Goal: Information Seeking & Learning: Check status

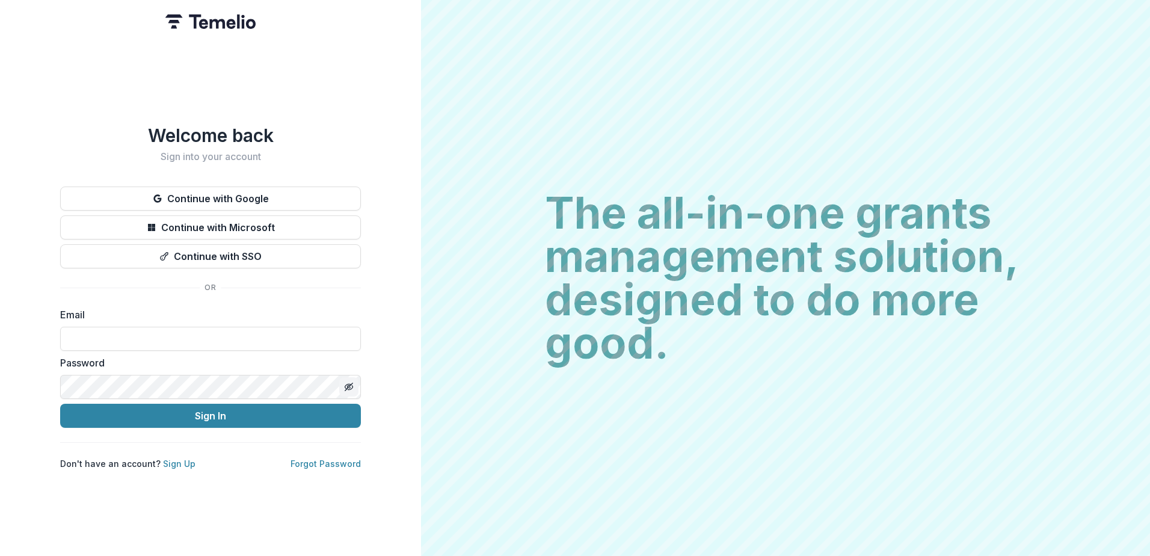
type input "**********"
click at [348, 386] on icon "Toggle password visibility" at bounding box center [349, 387] width 10 height 10
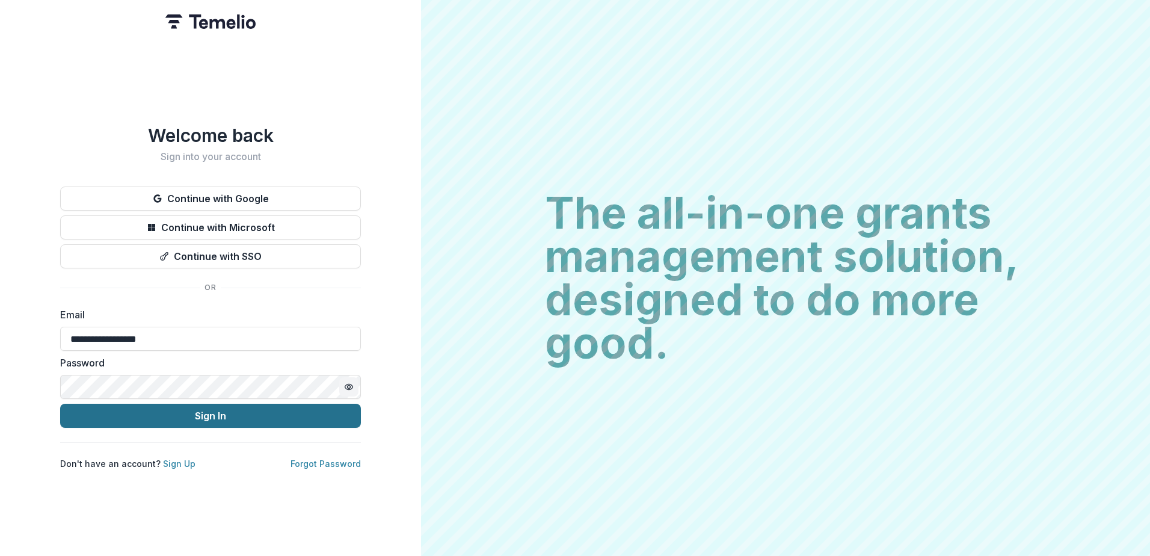
click at [248, 416] on button "Sign In" at bounding box center [210, 416] width 301 height 24
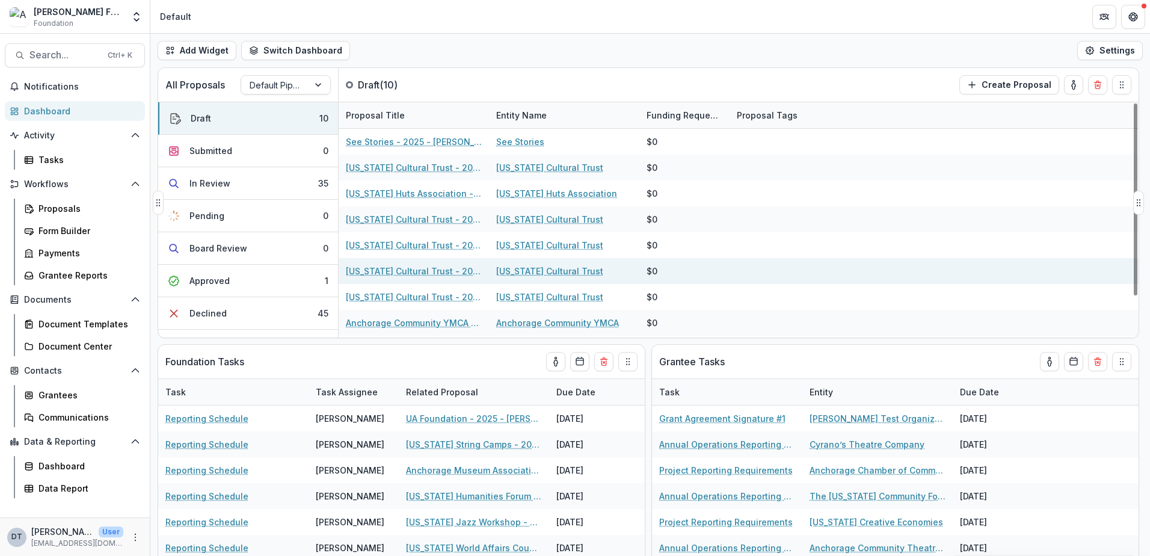
scroll to position [50, 0]
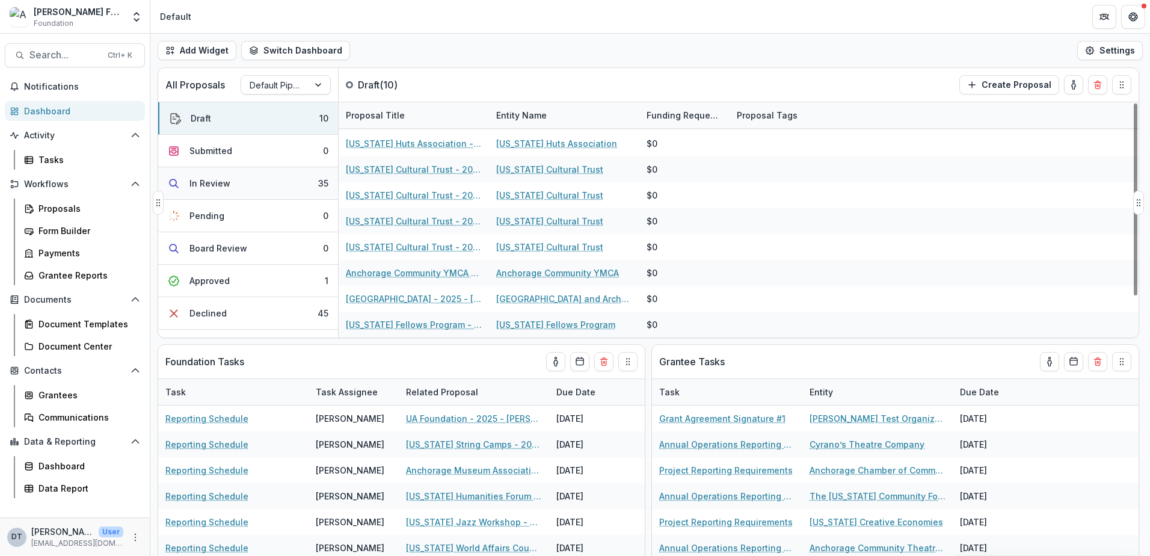
click at [208, 180] on div "In Review" at bounding box center [209, 183] width 41 height 13
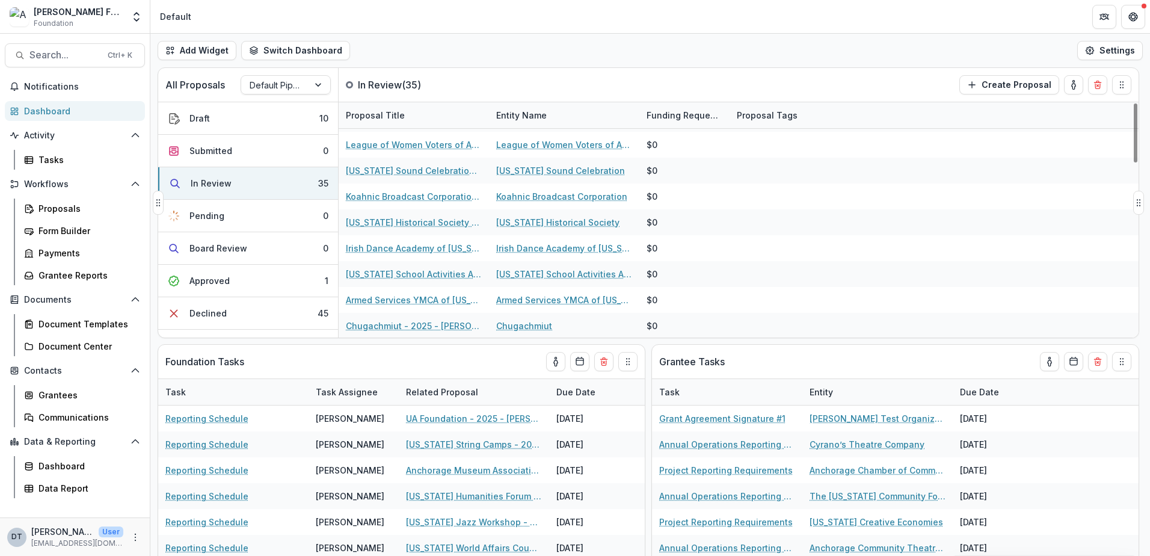
scroll to position [291, 0]
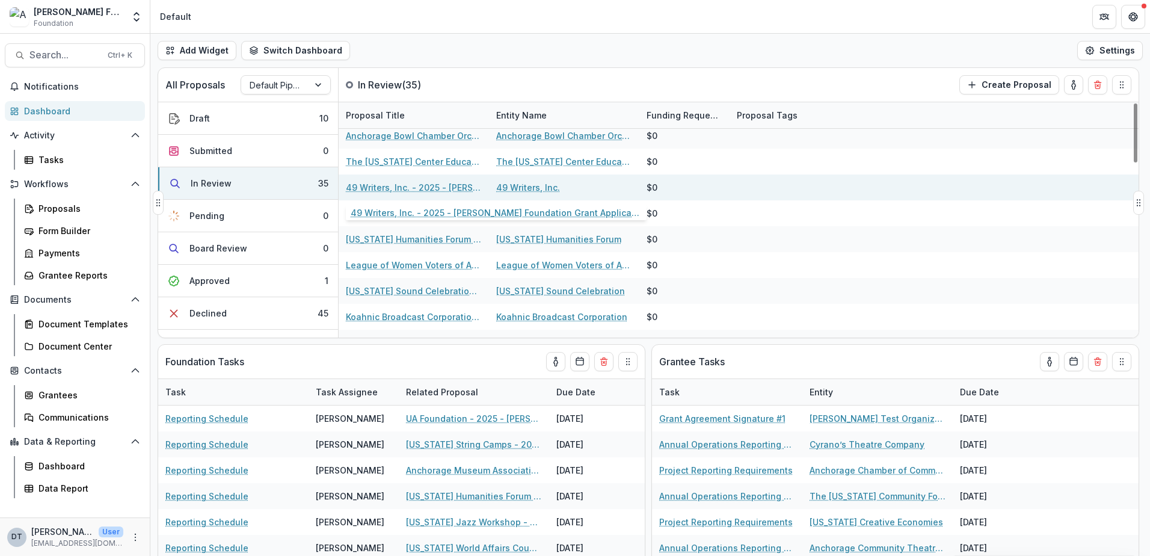
click at [396, 191] on link "49 Writers, Inc. - 2025 - [PERSON_NAME] Foundation Grant Application" at bounding box center [414, 187] width 136 height 13
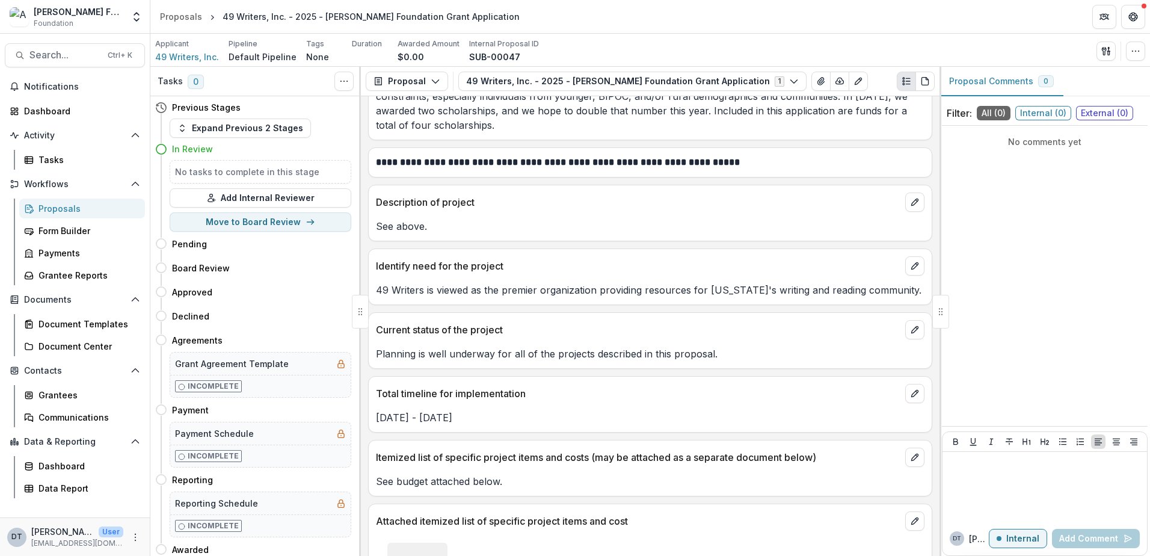
scroll to position [3489, 0]
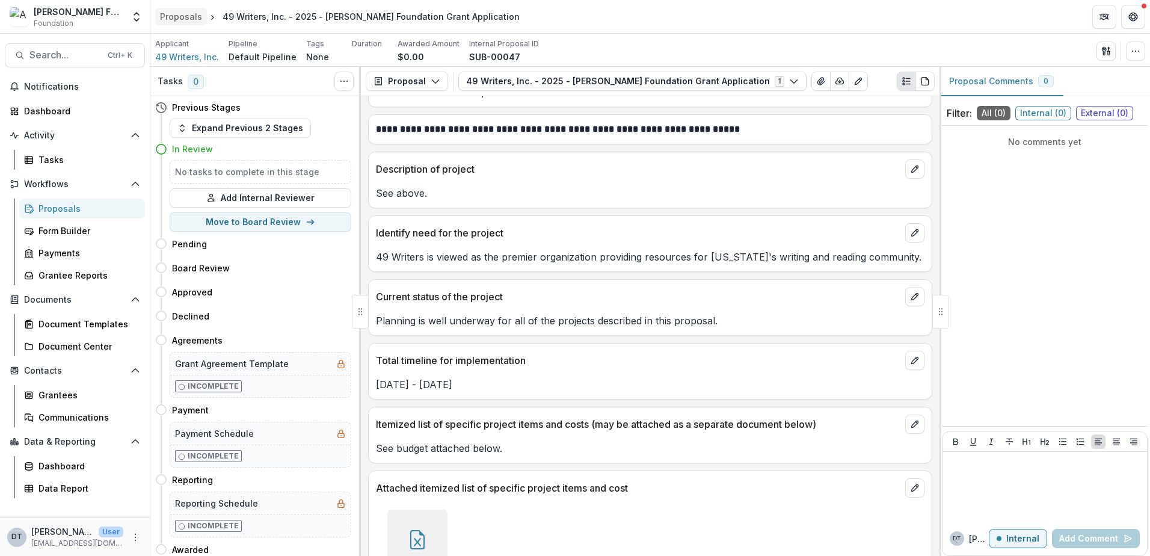
click at [170, 15] on div "Proposals" at bounding box center [181, 16] width 42 height 13
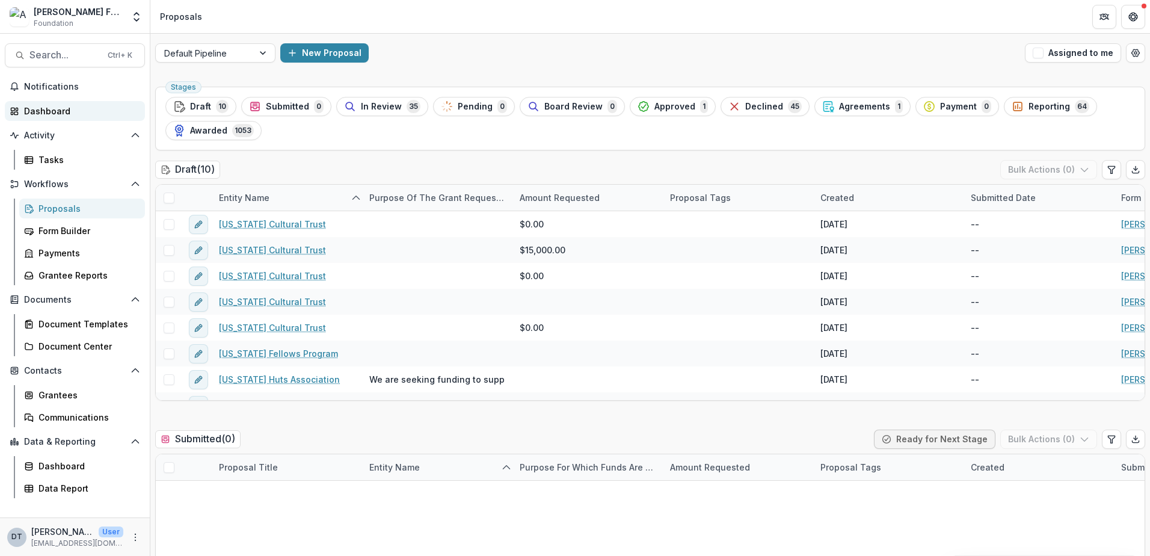
click at [42, 107] on div "Dashboard" at bounding box center [79, 111] width 111 height 13
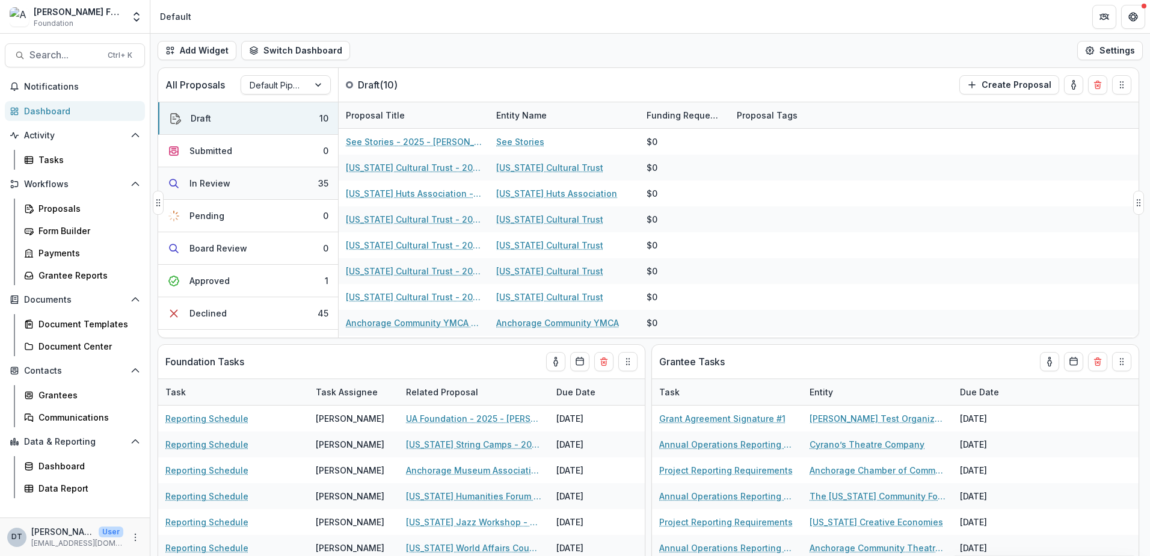
click at [254, 179] on button "In Review 35" at bounding box center [248, 183] width 180 height 32
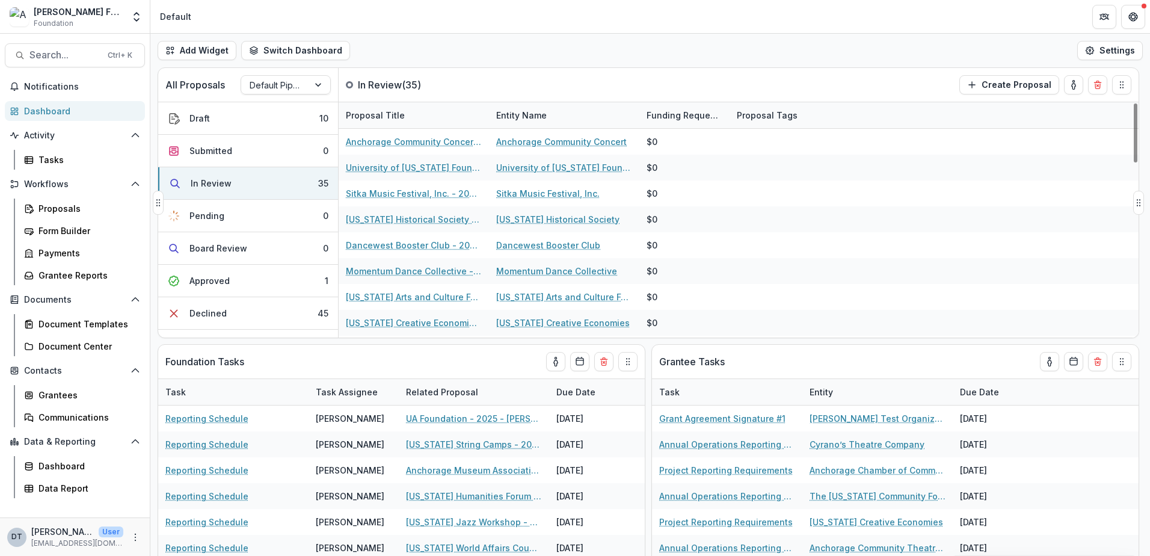
click at [384, 116] on div "Proposal Title" at bounding box center [375, 115] width 73 height 13
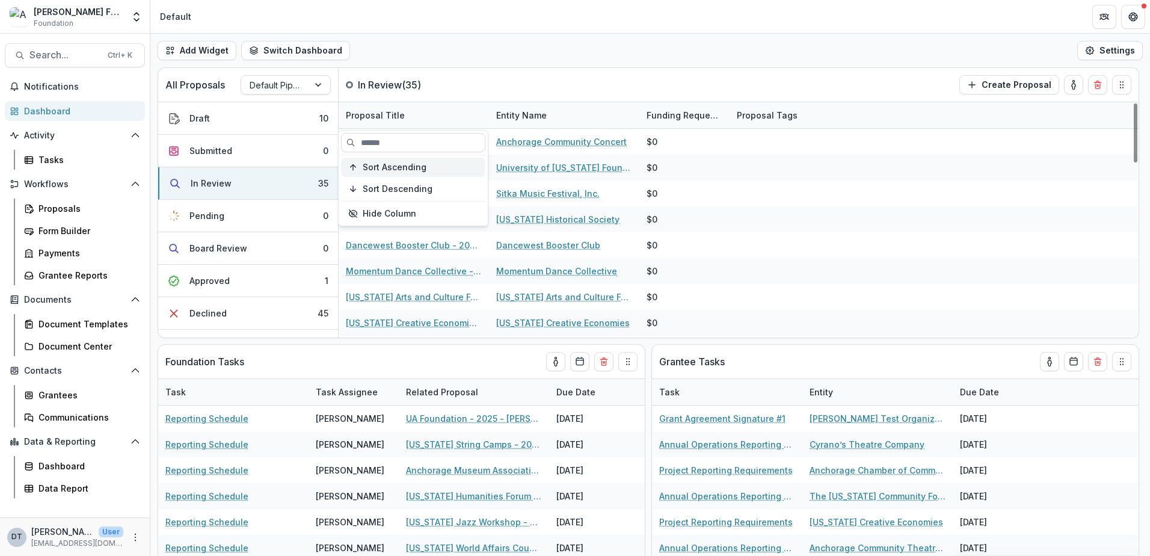
click at [378, 173] on button "Sort Ascending" at bounding box center [413, 167] width 144 height 19
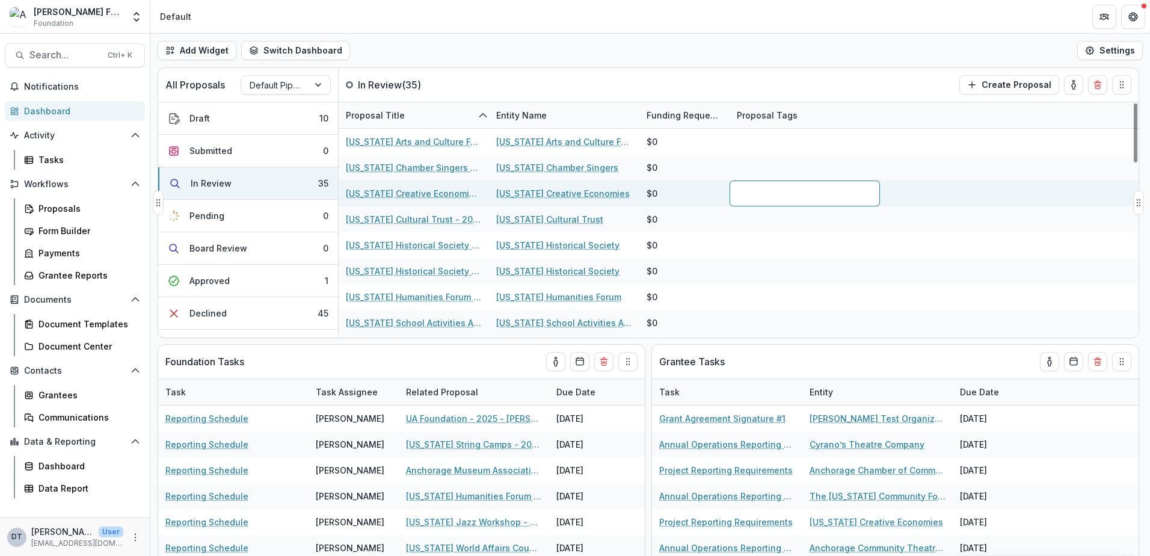
click at [738, 184] on div at bounding box center [805, 193] width 150 height 26
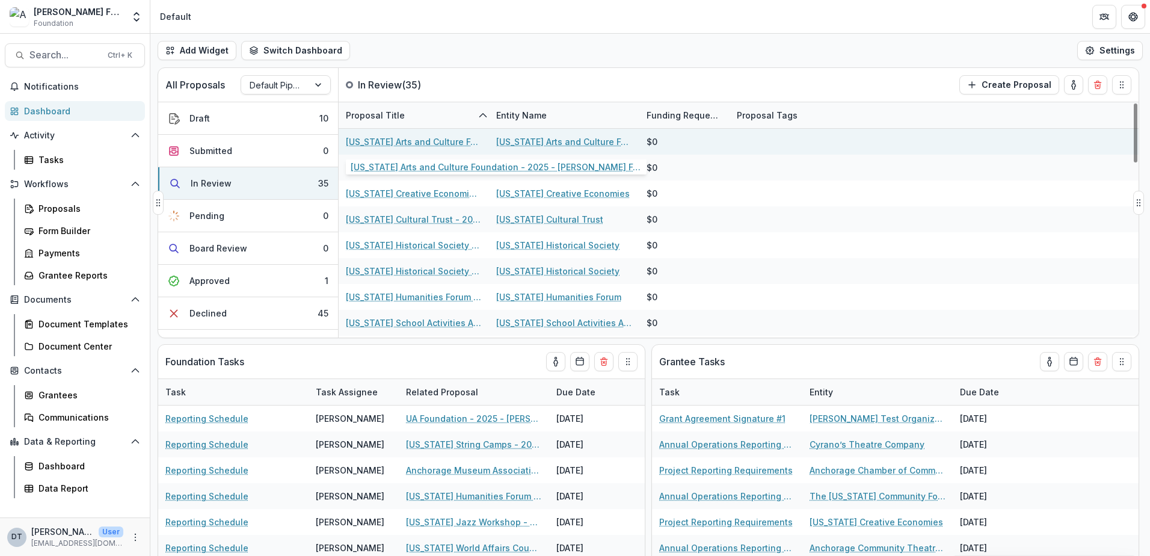
click at [388, 143] on link "[US_STATE] Arts and Culture Foundation - 2025 - [PERSON_NAME] Foundation Grant …" at bounding box center [414, 141] width 136 height 13
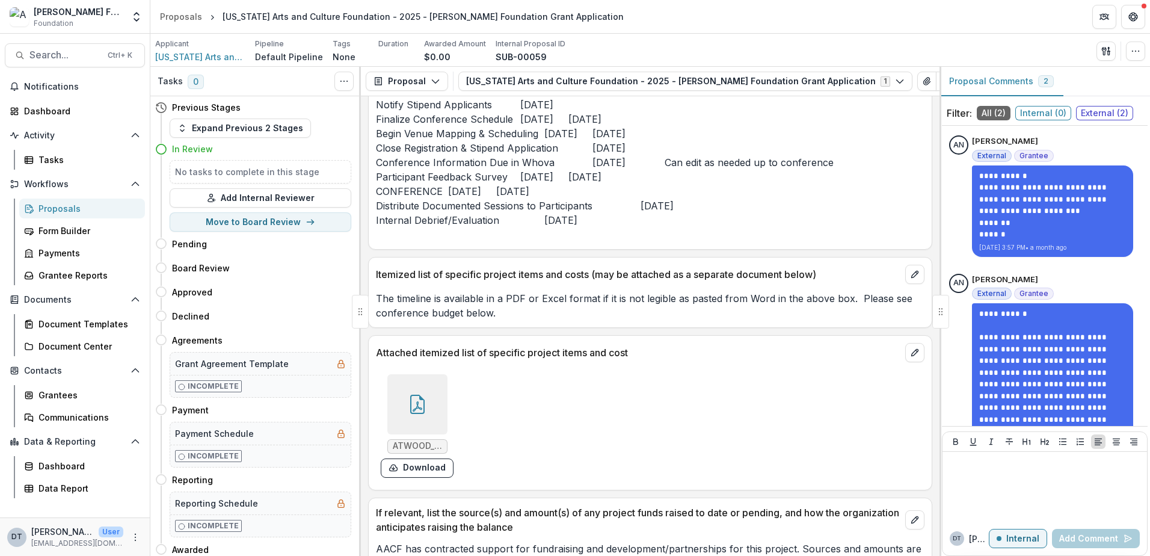
scroll to position [4813, 0]
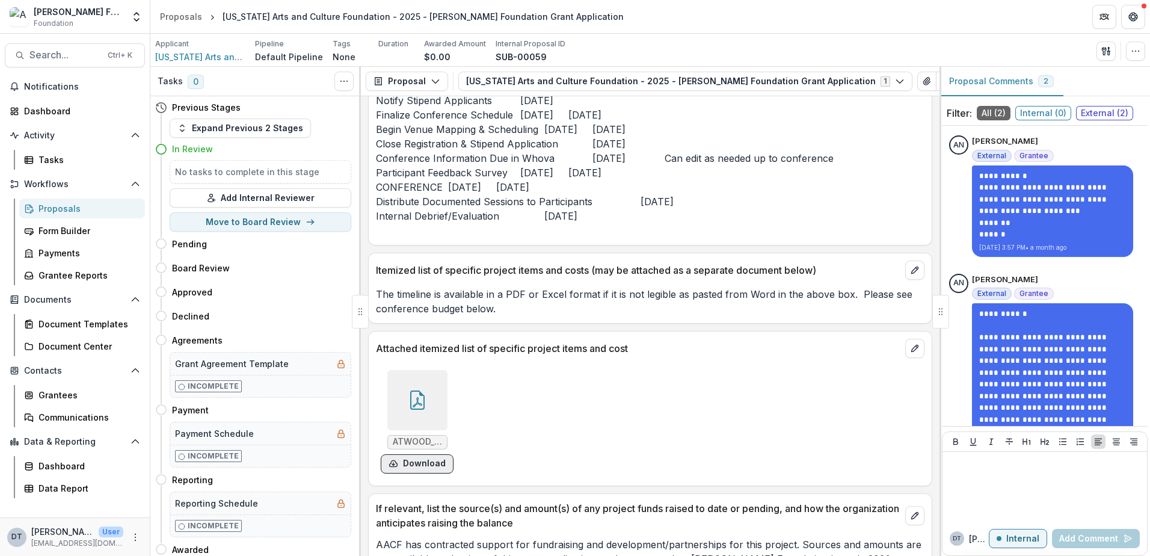
click at [431, 454] on button "Download" at bounding box center [417, 463] width 73 height 19
click at [417, 437] on span "ATWOOD_ASCAConference Budget 2026_7.23.26.xlsx - ASCAConference Budget.pdf" at bounding box center [417, 442] width 49 height 10
click at [48, 111] on div "Dashboard" at bounding box center [79, 111] width 111 height 13
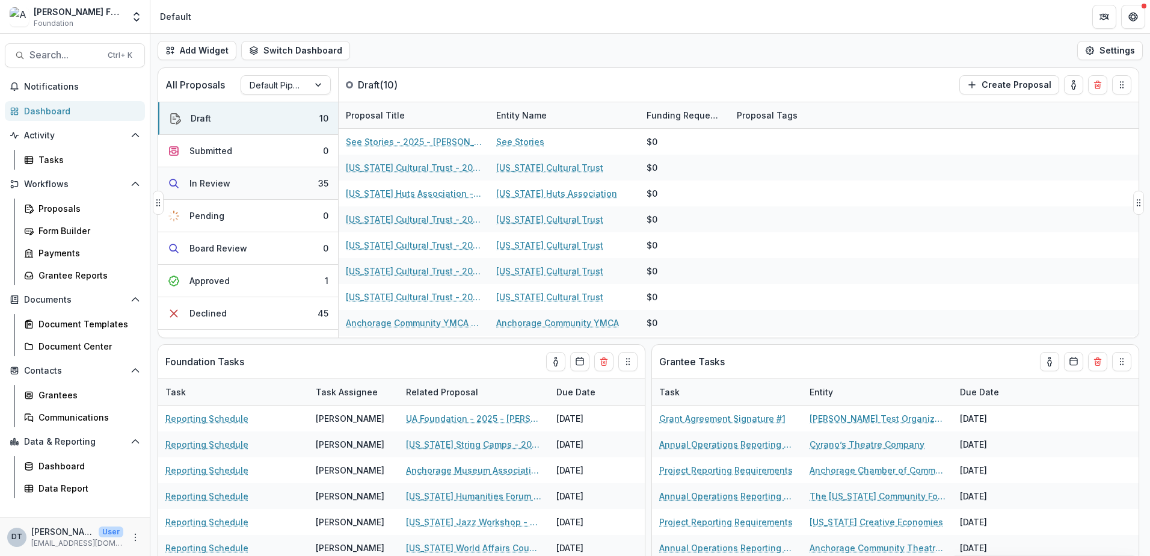
click at [210, 185] on div "In Review" at bounding box center [209, 183] width 41 height 13
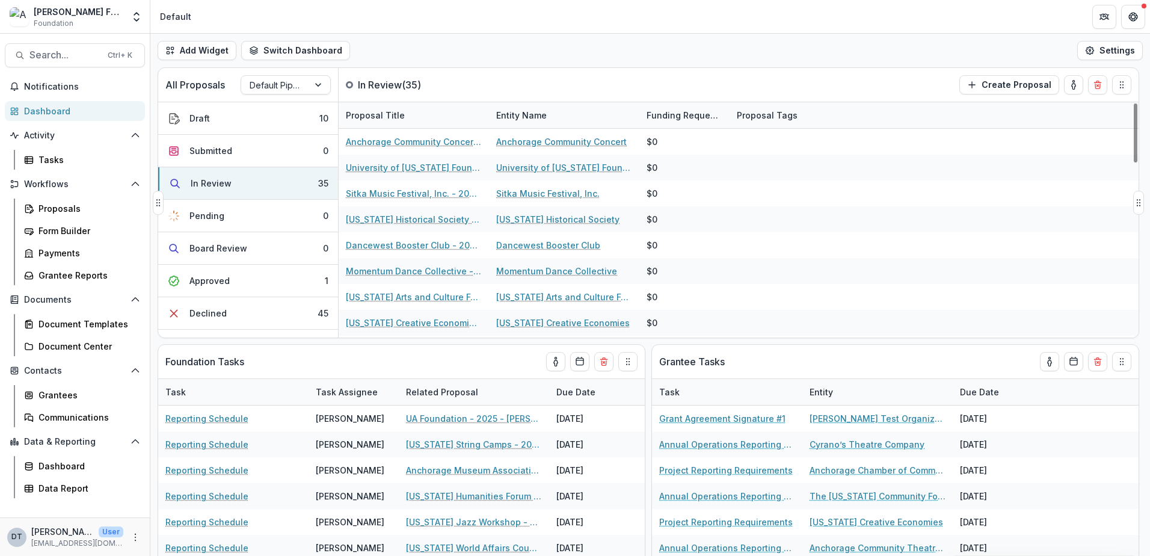
click at [384, 116] on div "Proposal Title" at bounding box center [375, 115] width 73 height 13
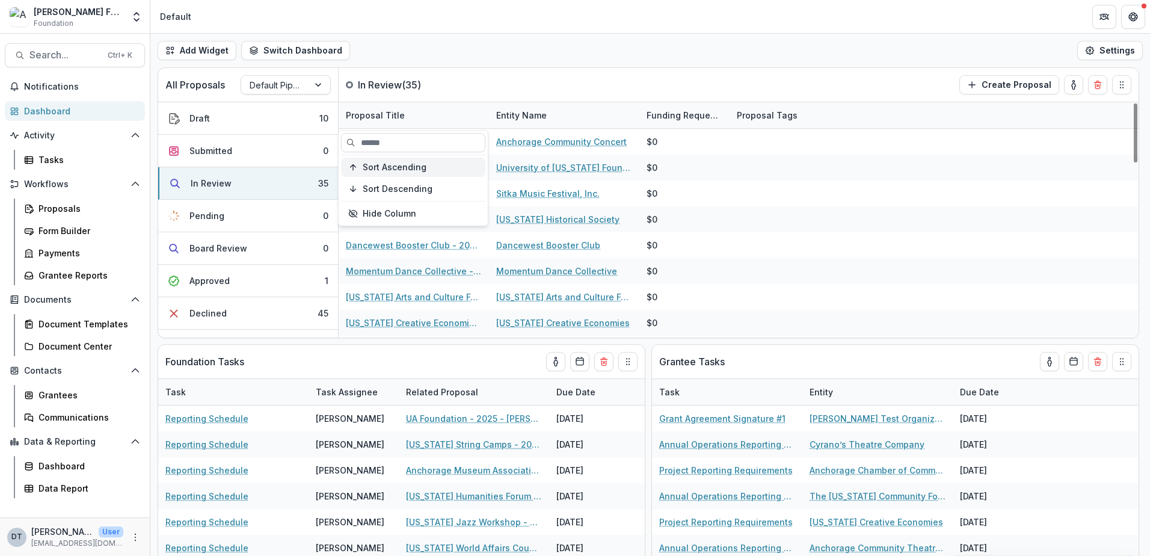
click at [380, 168] on span "Sort Ascending" at bounding box center [395, 167] width 64 height 10
click at [727, 69] on div "All Proposals Default Pipeline In Review ( 35 ) Create Proposal" at bounding box center [623, 85] width 930 height 34
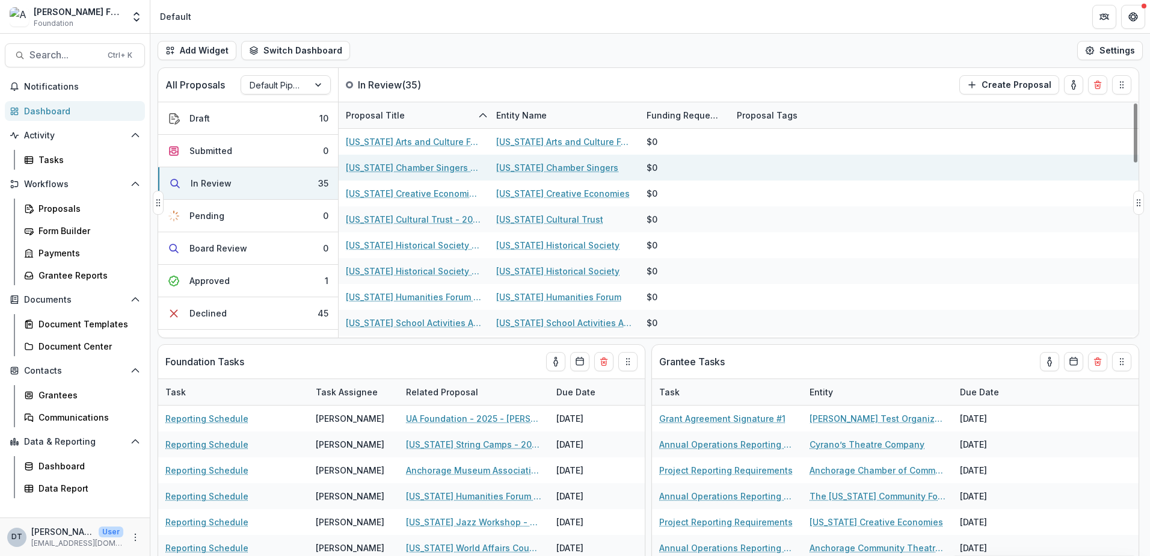
click at [428, 172] on link "[US_STATE] Chamber Singers - 2025 - [PERSON_NAME] Foundation Grant Application" at bounding box center [414, 167] width 136 height 13
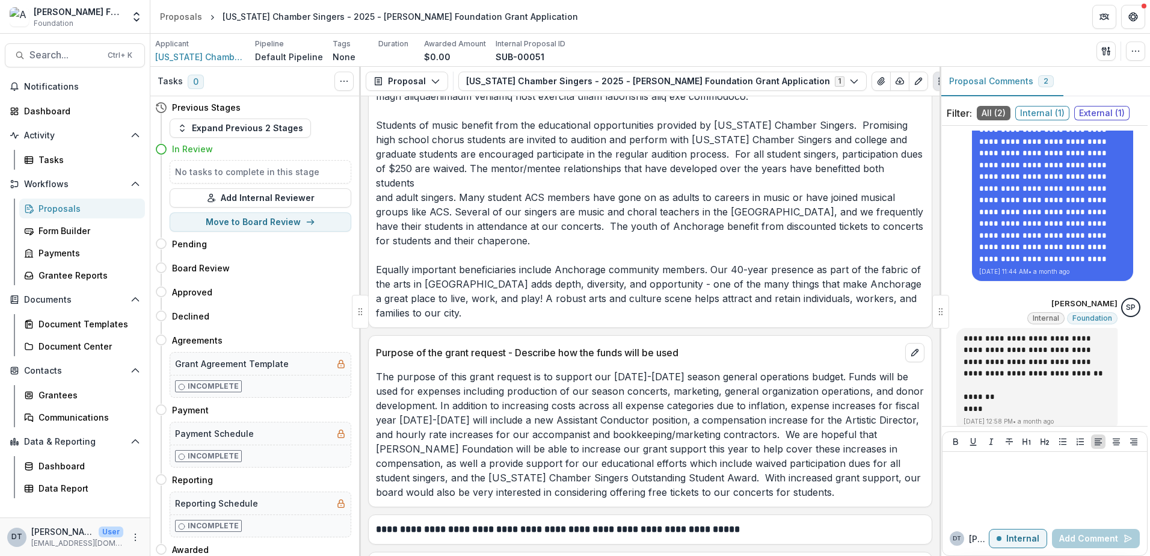
scroll to position [3175, 0]
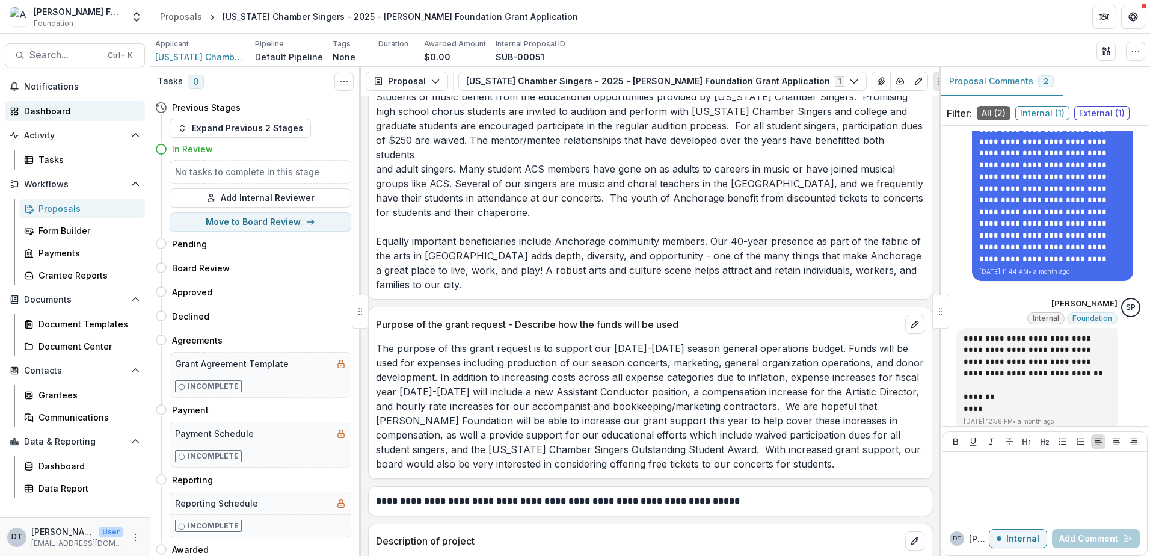
click at [58, 116] on div "Dashboard" at bounding box center [79, 111] width 111 height 13
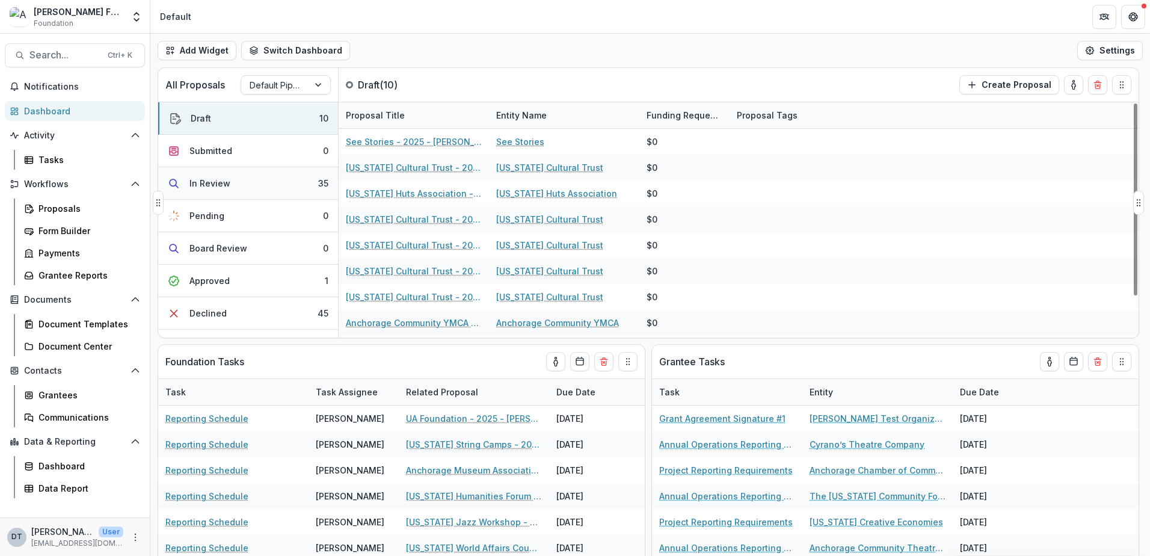
click at [247, 183] on button "In Review 35" at bounding box center [248, 183] width 180 height 32
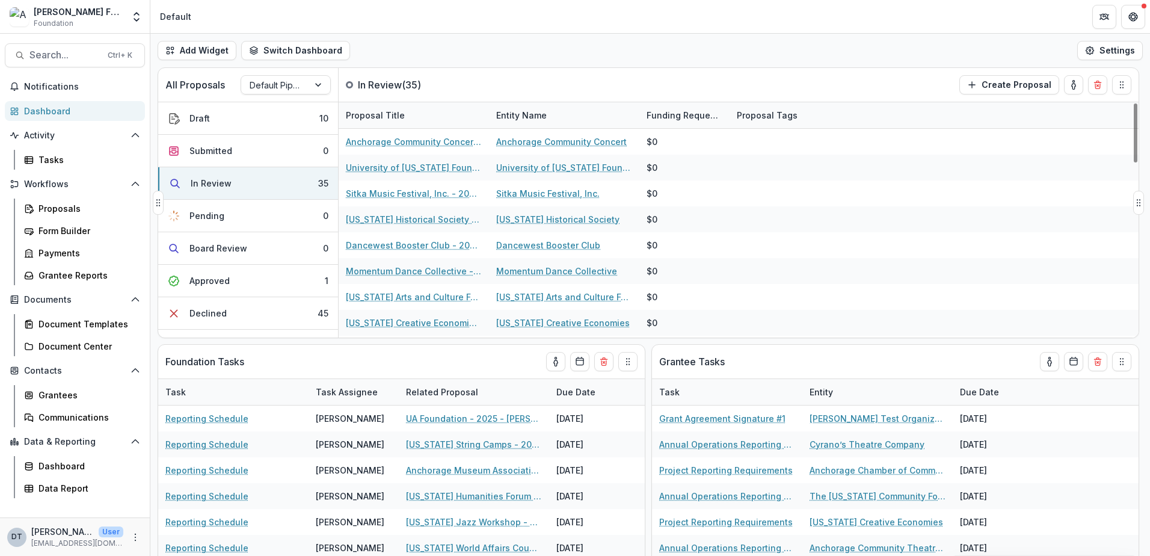
click at [368, 121] on div "Proposal Title" at bounding box center [375, 115] width 73 height 13
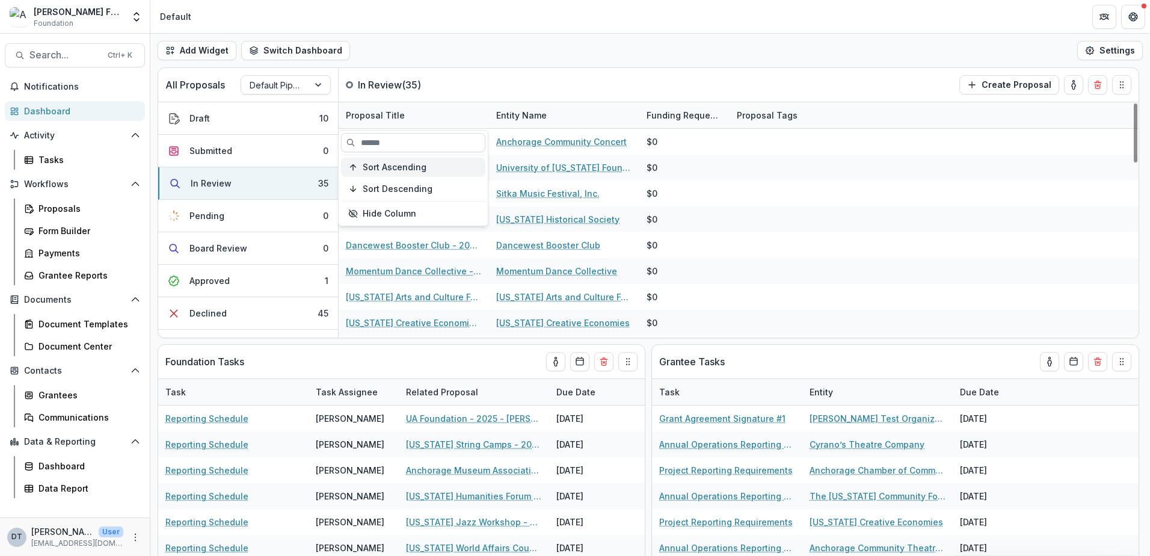
click at [372, 166] on span "Sort Ascending" at bounding box center [395, 167] width 64 height 10
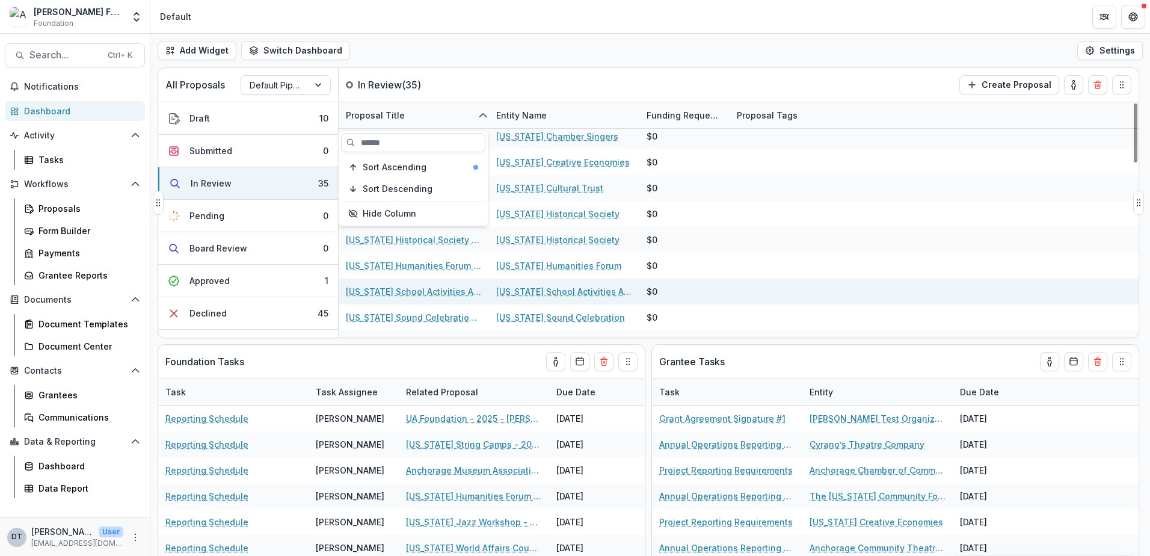
scroll to position [60, 0]
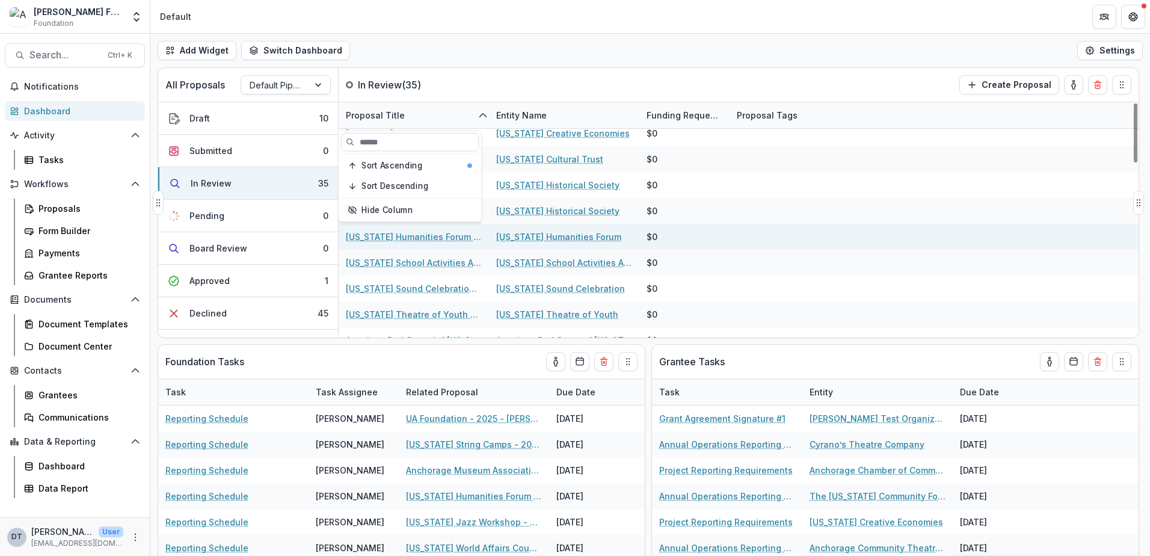
click at [419, 236] on link "[US_STATE] Humanities Forum - 2025 - [PERSON_NAME] Foundation Grant Application" at bounding box center [414, 236] width 136 height 13
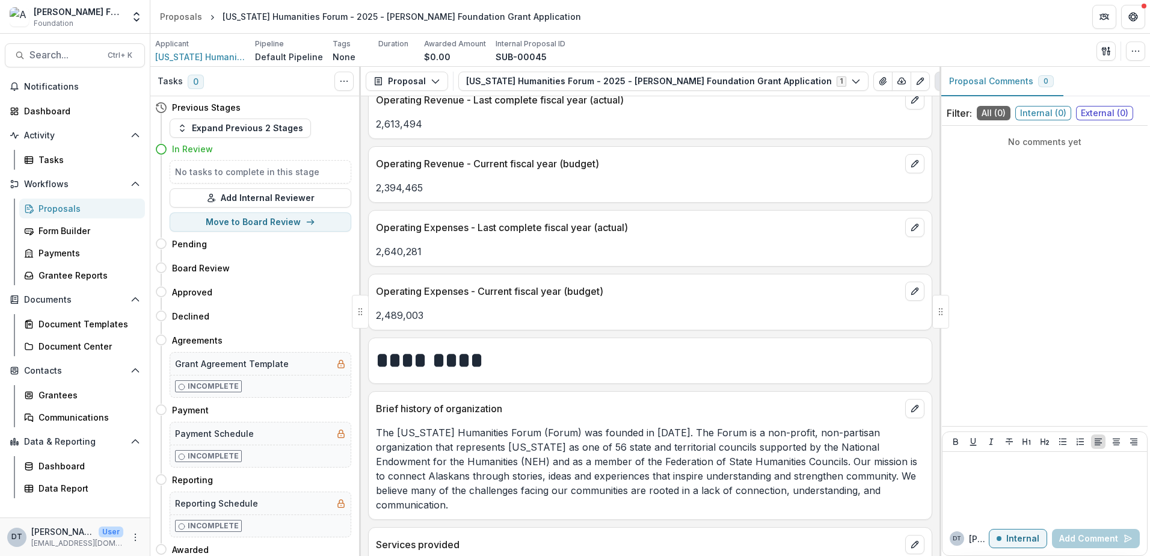
scroll to position [1323, 0]
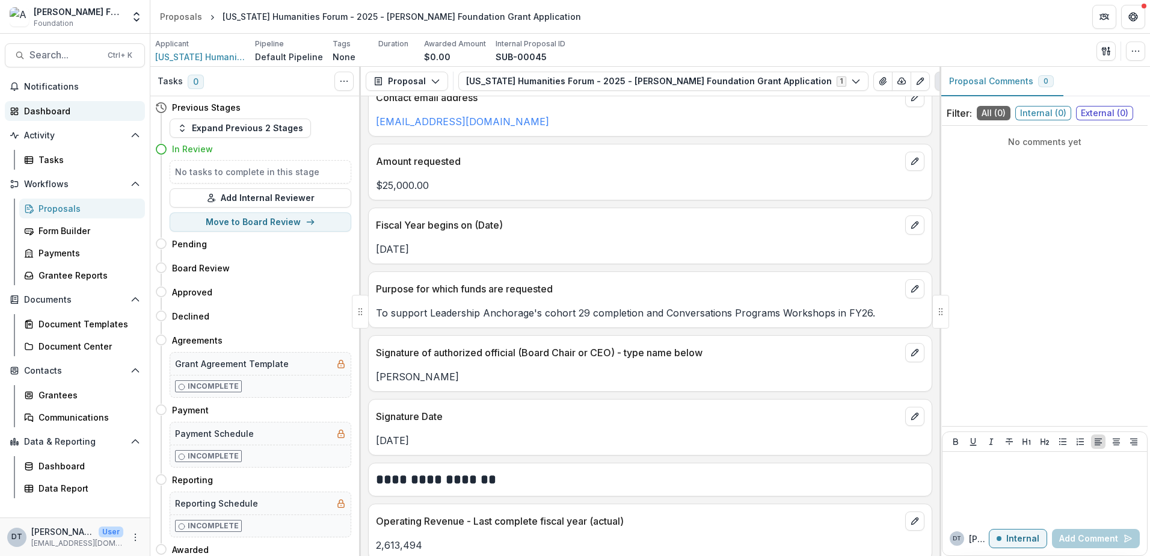
click at [47, 110] on div "Dashboard" at bounding box center [79, 111] width 111 height 13
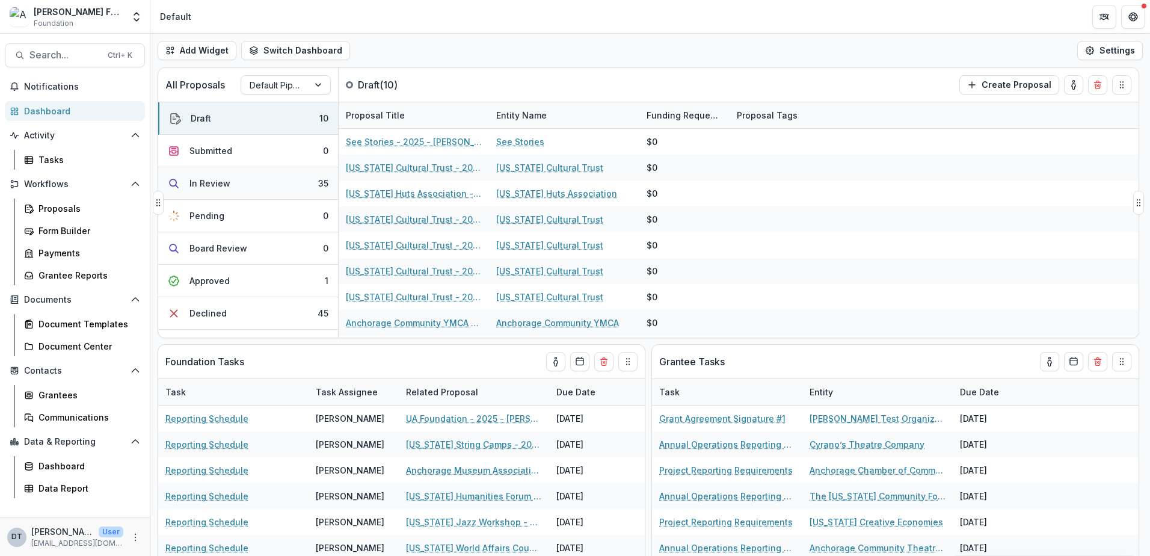
click at [221, 182] on div "In Review" at bounding box center [209, 183] width 41 height 13
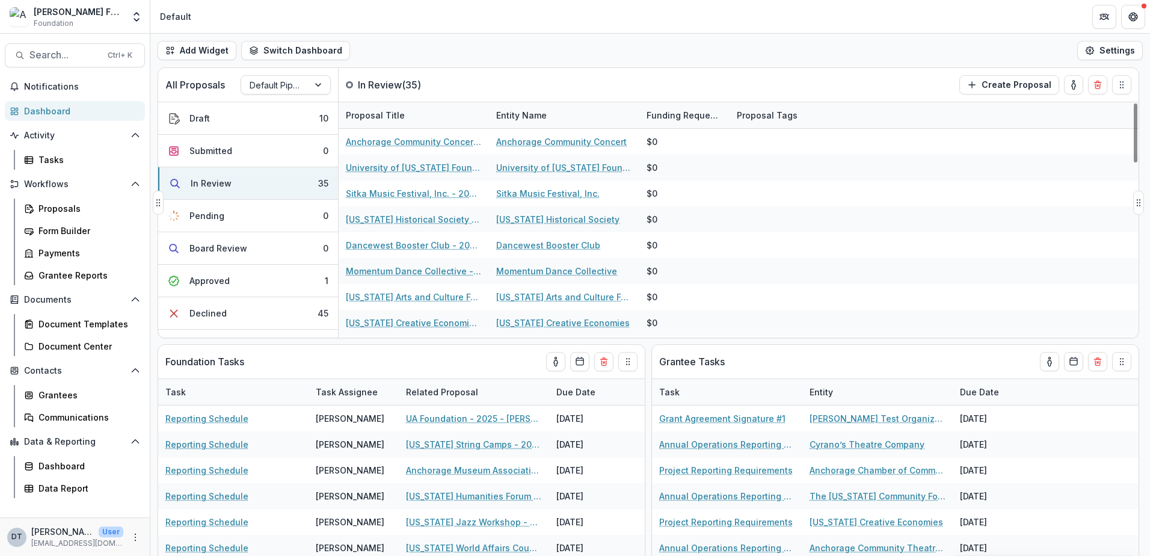
click at [390, 113] on div "Proposal Title" at bounding box center [375, 115] width 73 height 13
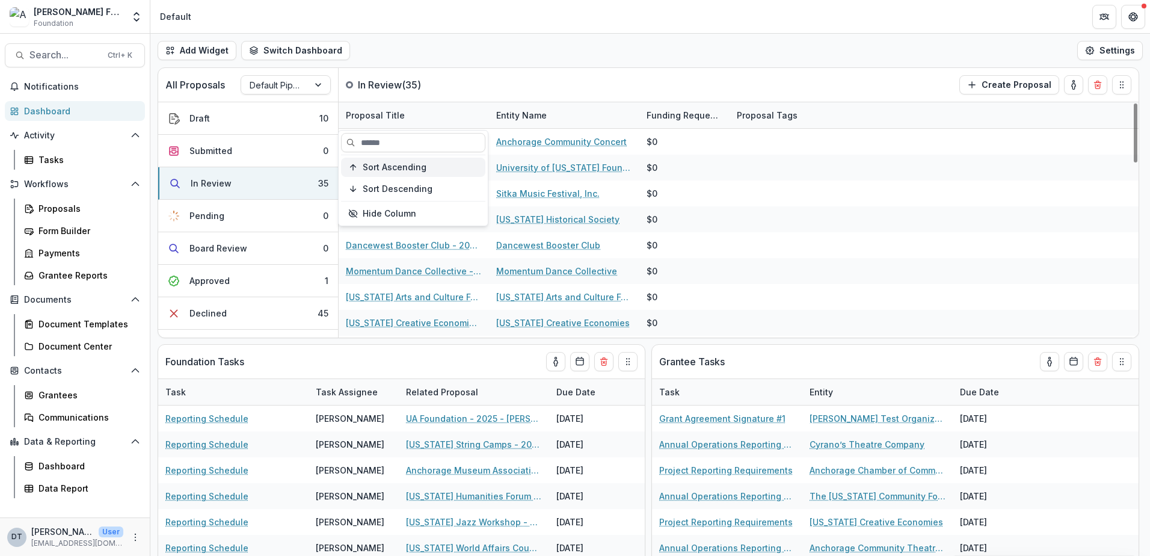
click at [383, 170] on span "Sort Ascending" at bounding box center [395, 167] width 64 height 10
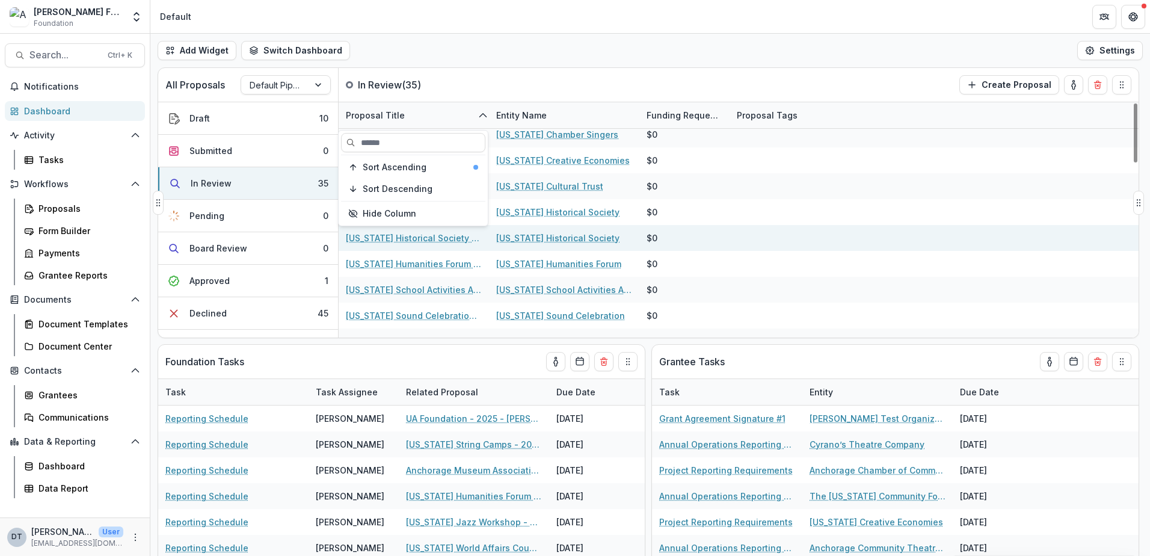
scroll to position [60, 0]
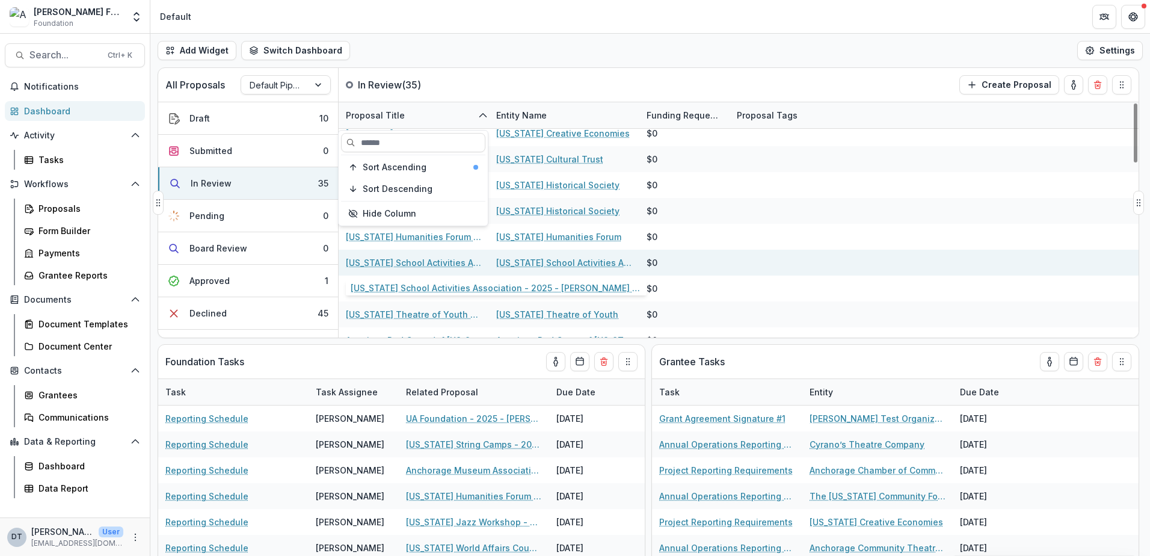
click at [411, 264] on link "[US_STATE] School Activities Association - 2025 - [PERSON_NAME] Foundation Gran…" at bounding box center [414, 262] width 136 height 13
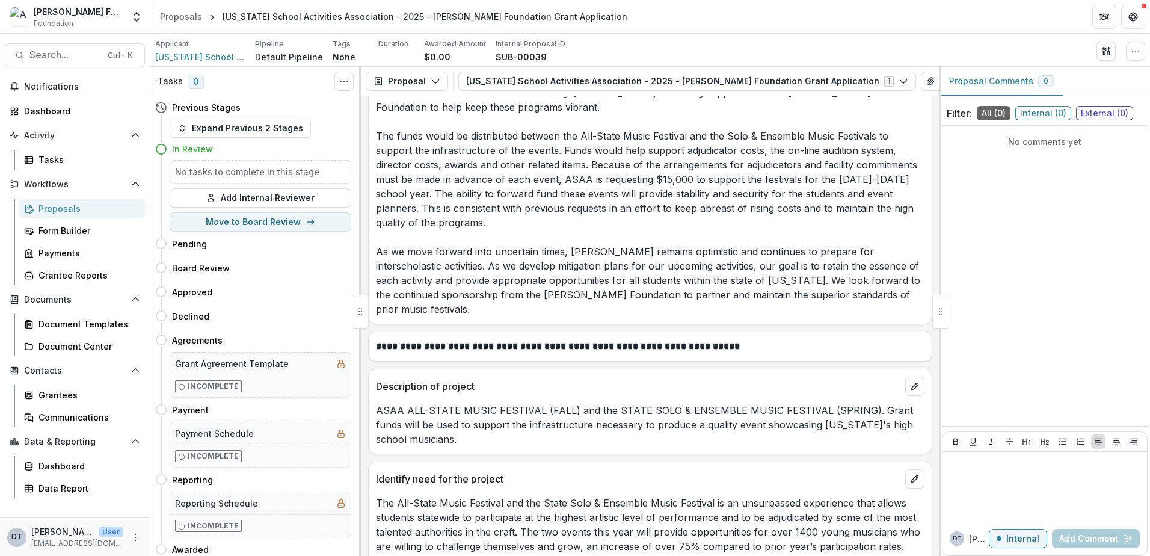
scroll to position [2767, 0]
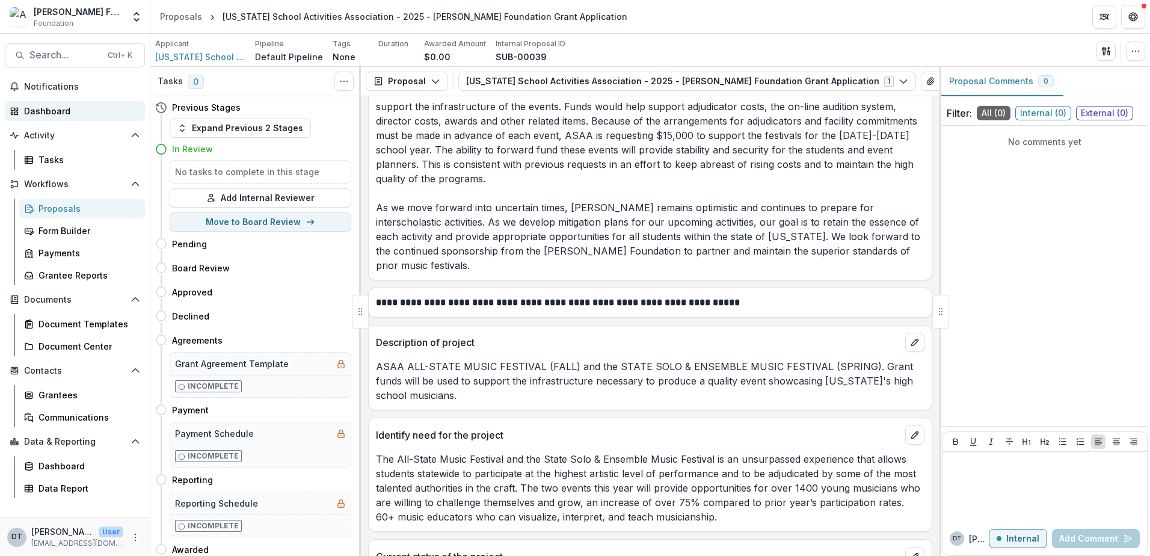
click at [61, 109] on div "Dashboard" at bounding box center [79, 111] width 111 height 13
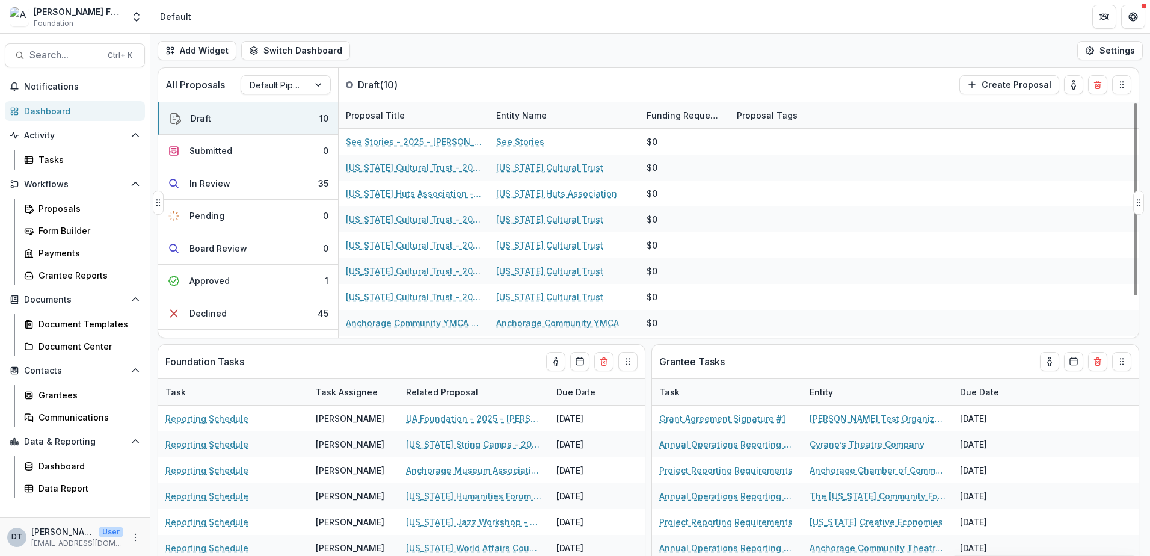
click at [383, 114] on div "Proposal Title" at bounding box center [375, 115] width 73 height 13
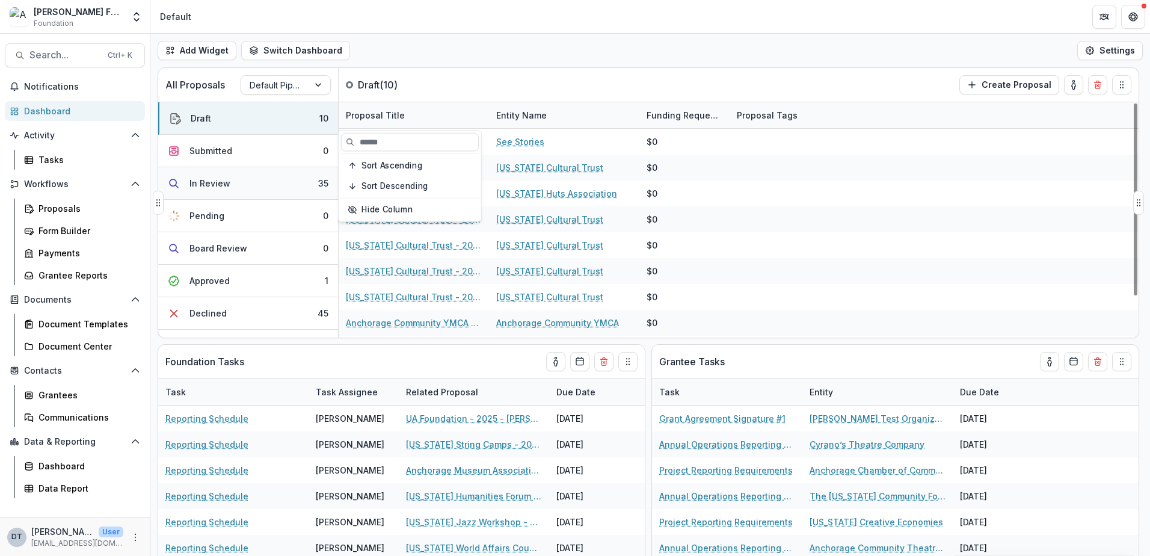
click at [220, 189] on div "In Review" at bounding box center [209, 183] width 41 height 13
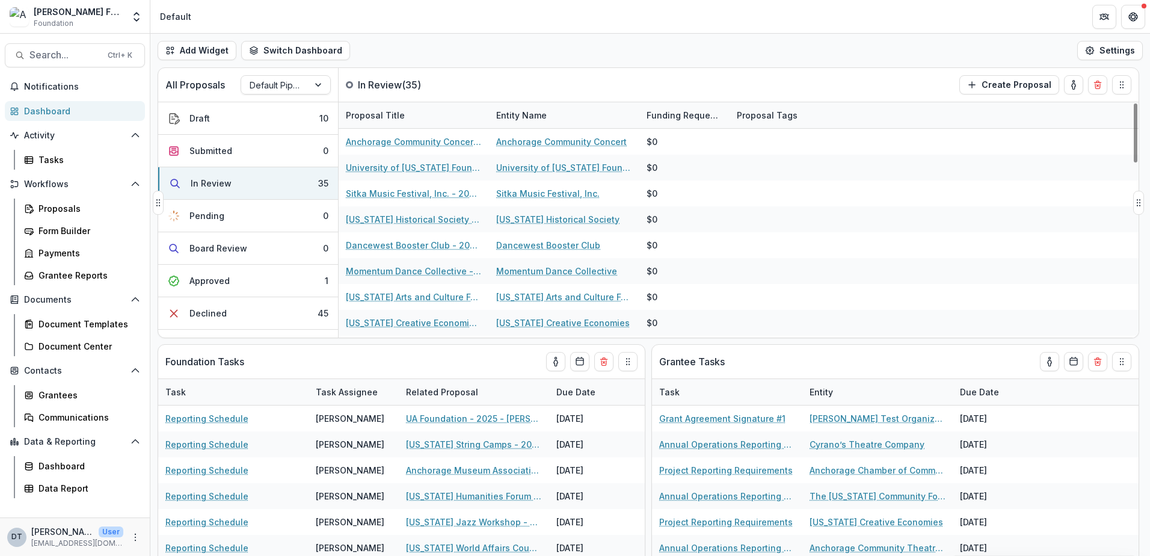
click at [377, 117] on div "Proposal Title" at bounding box center [375, 115] width 73 height 13
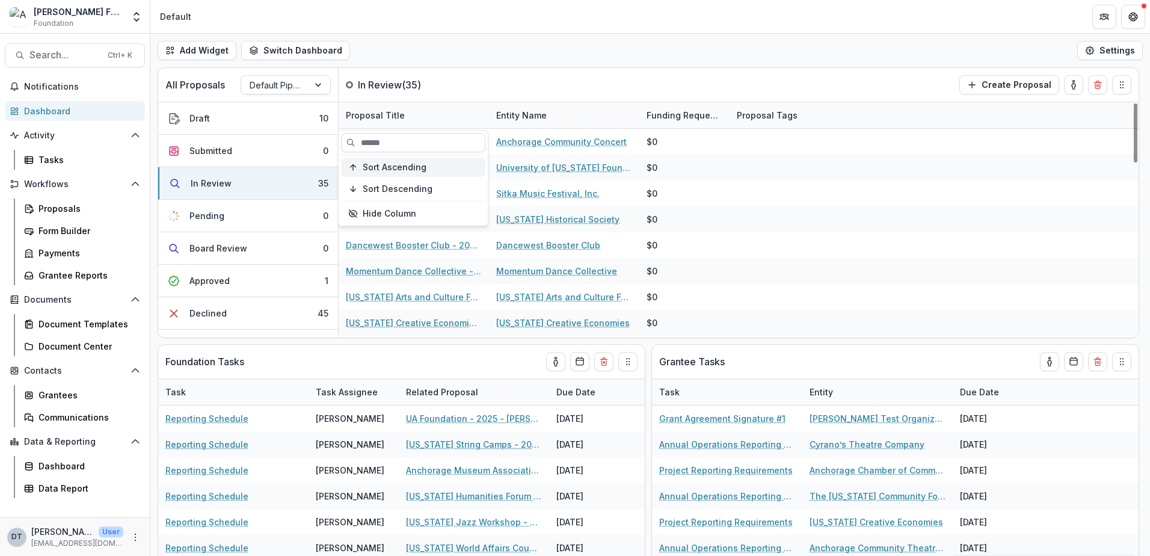
click at [390, 167] on span "Sort Ascending" at bounding box center [395, 167] width 64 height 10
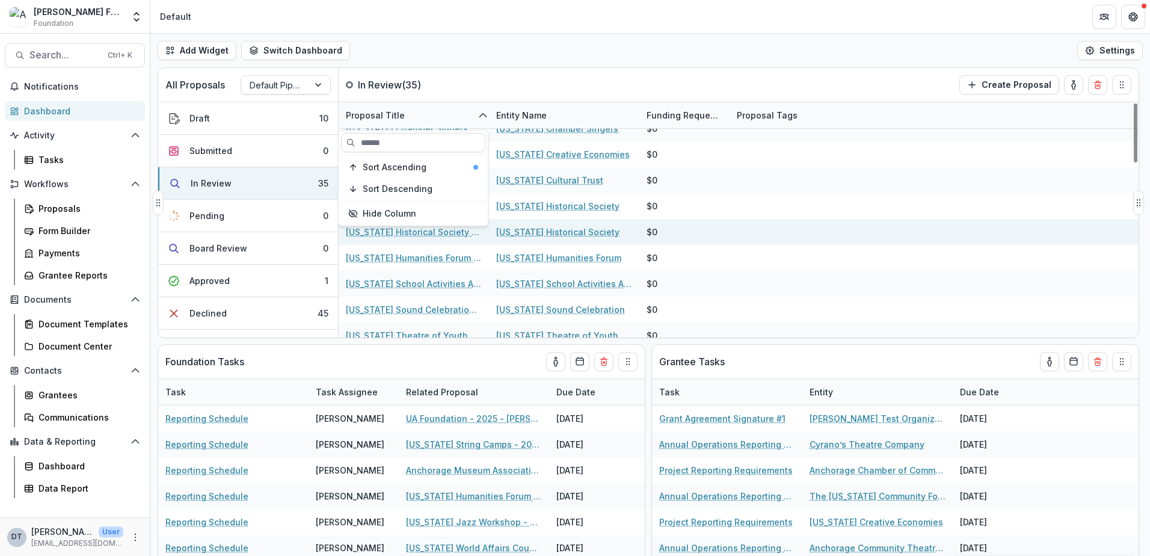
scroll to position [60, 0]
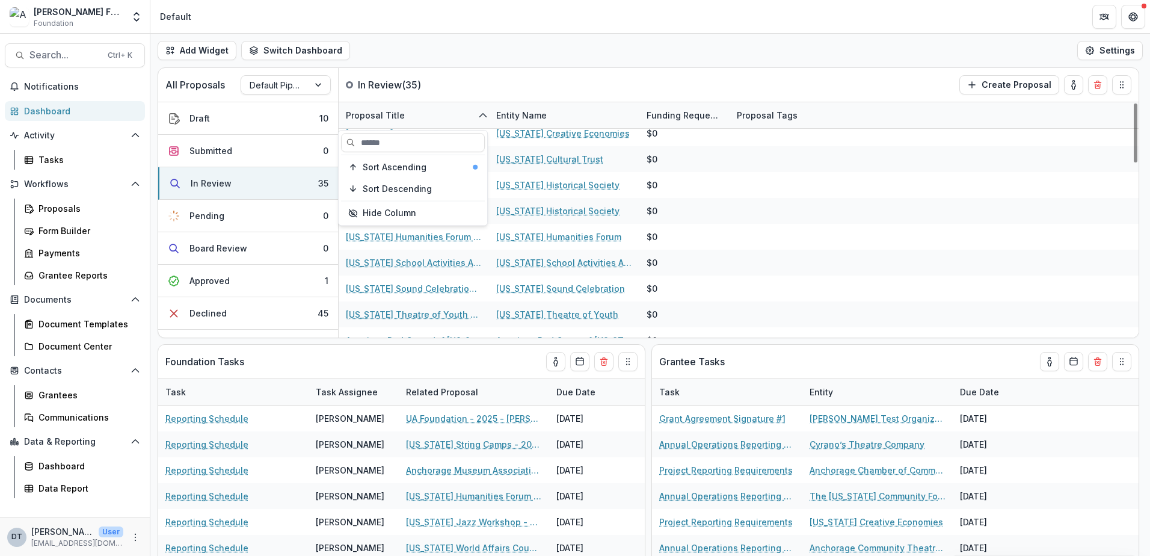
click at [570, 60] on div "Add Widget Switch Dashboard Default New Dashboard Settings" at bounding box center [650, 51] width 1000 height 34
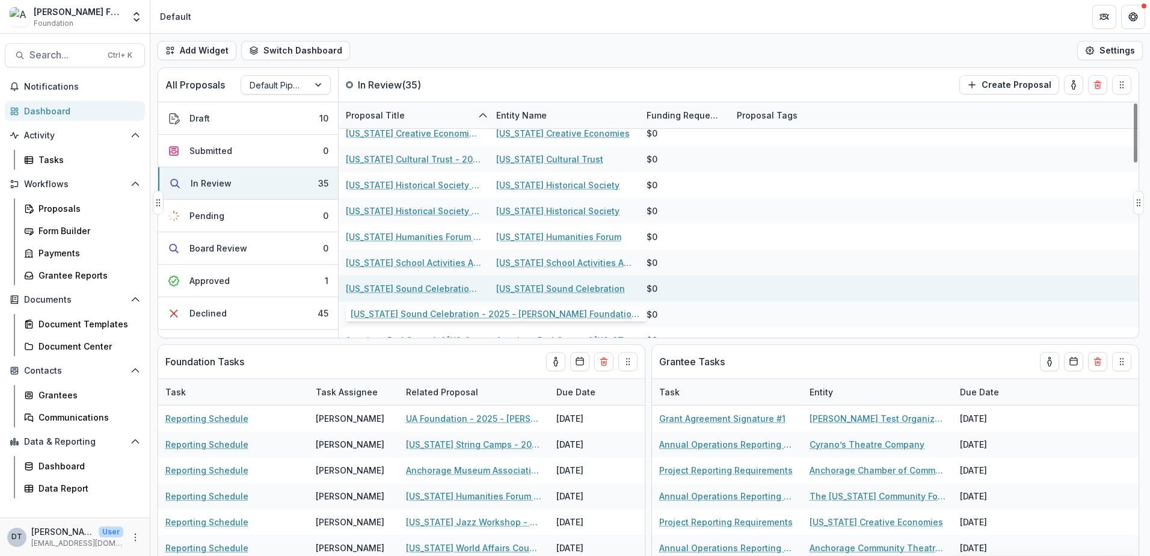
click at [413, 288] on link "[US_STATE] Sound Celebration - 2025 - [PERSON_NAME] Foundation Grant Application" at bounding box center [414, 288] width 136 height 13
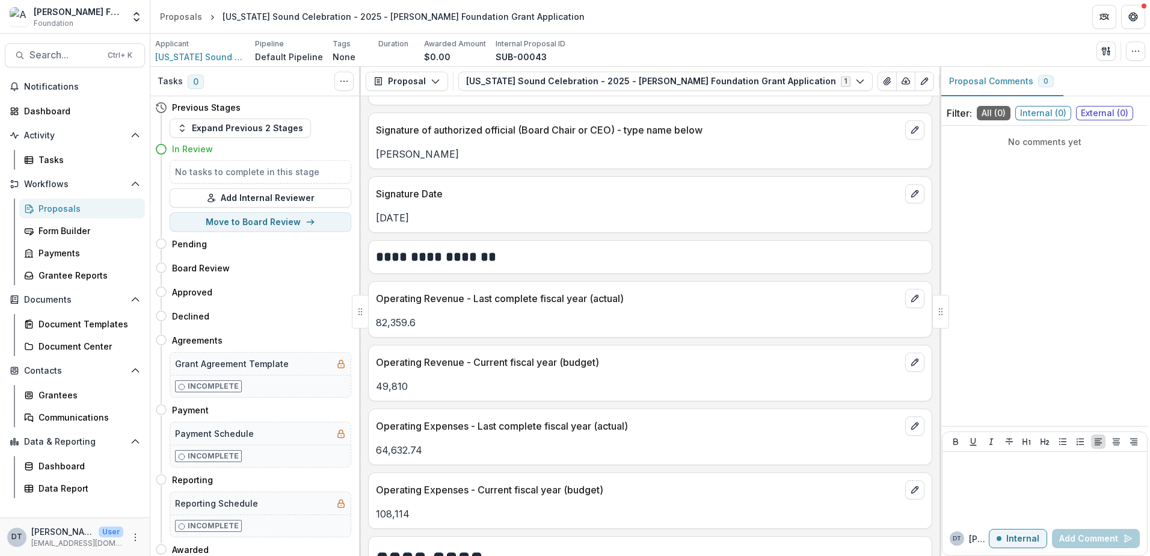
scroll to position [1564, 0]
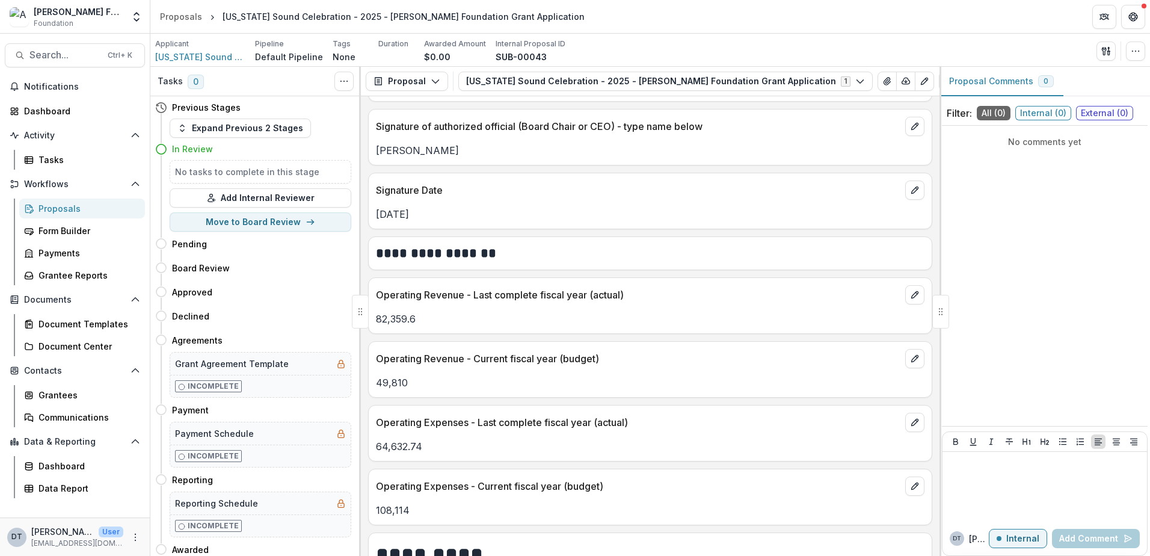
click at [703, 351] on p "Operating Revenue - Current fiscal year (budget)" at bounding box center [638, 358] width 525 height 14
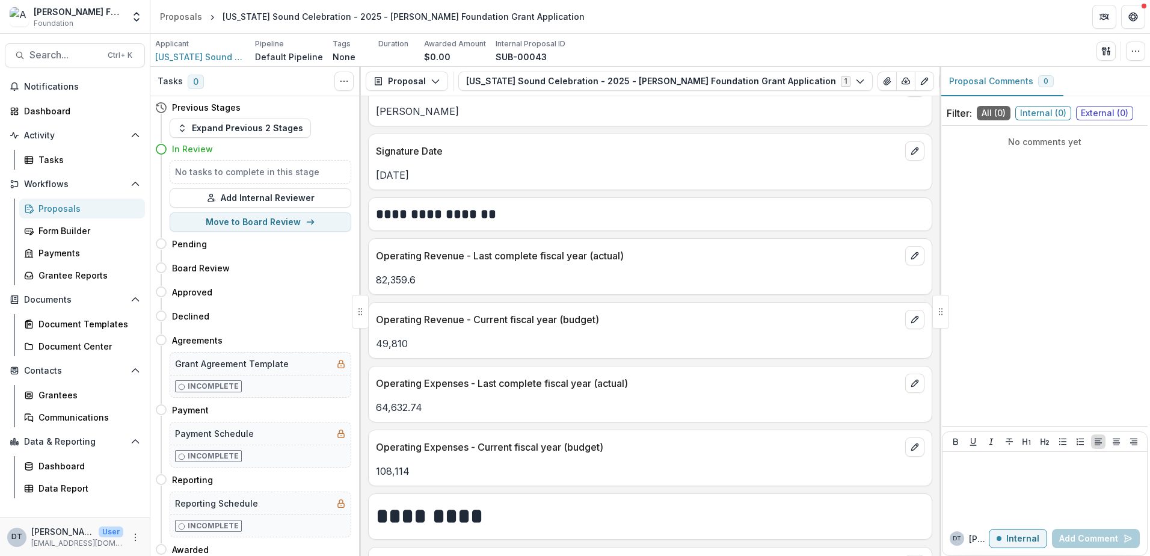
scroll to position [1624, 0]
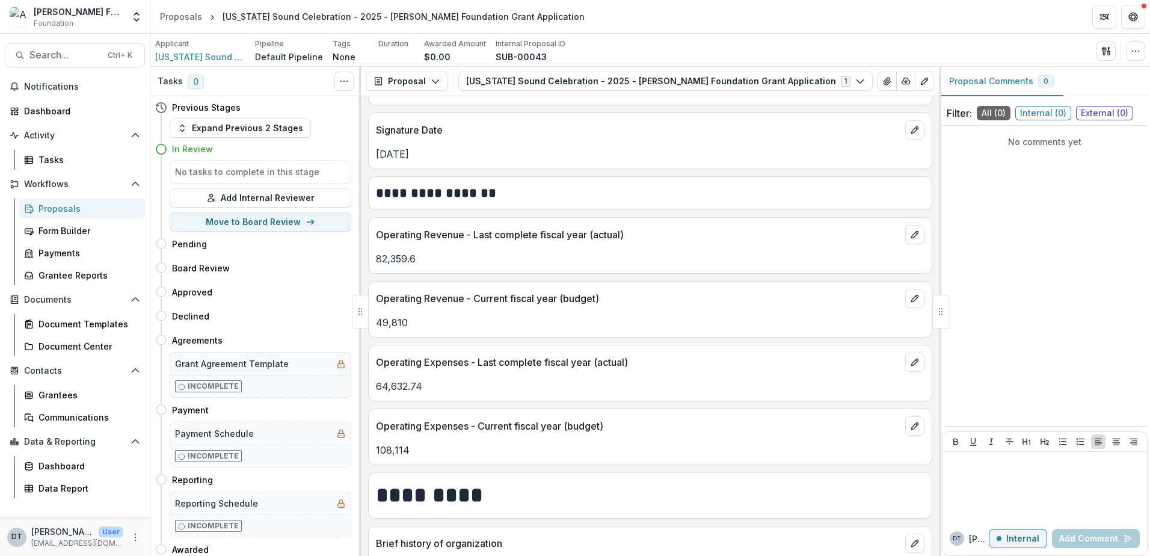
drag, startPoint x: 1144, startPoint y: 130, endPoint x: 1144, endPoint y: 144, distance: 13.8
click at [1144, 144] on div "Filter: All ( 0 ) Internal ( 0 ) External ( 0 ) No comments yet DT [PERSON_NAME…" at bounding box center [1045, 328] width 211 height 455
drag, startPoint x: 1147, startPoint y: 144, endPoint x: 1141, endPoint y: 195, distance: 51.4
click at [1150, 173] on html "Skip to content [PERSON_NAME] Foundation Foundation Team Settings Proposals [US…" at bounding box center [575, 278] width 1150 height 556
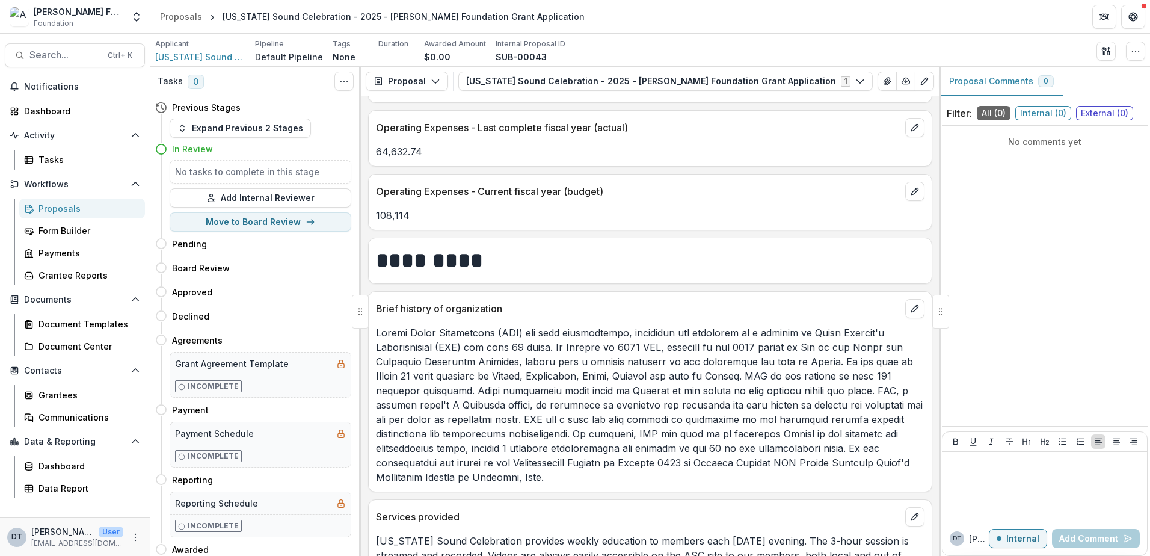
scroll to position [3128, 0]
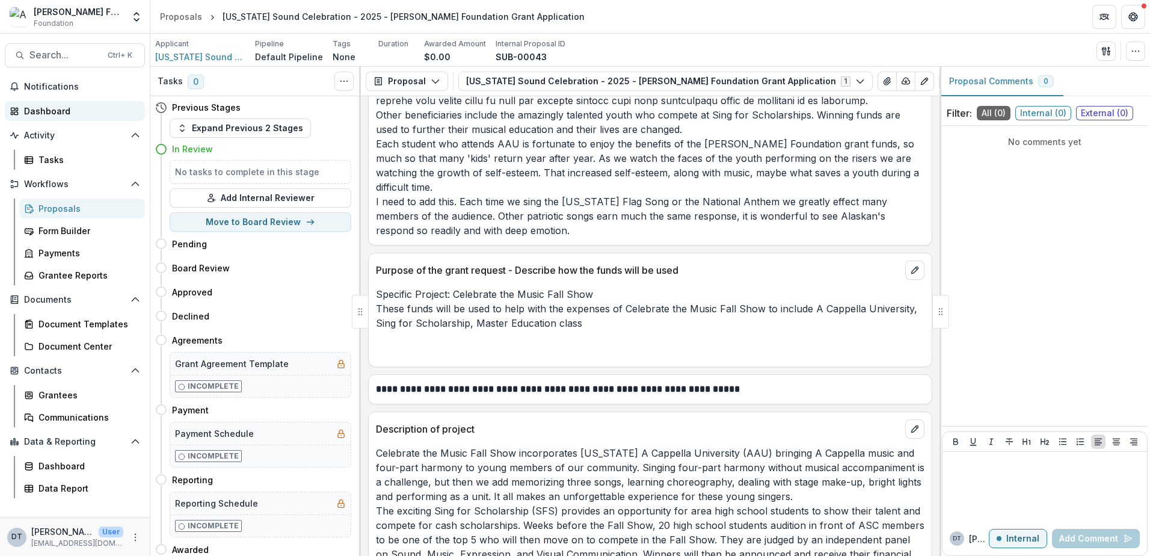
click at [63, 107] on div "Dashboard" at bounding box center [79, 111] width 111 height 13
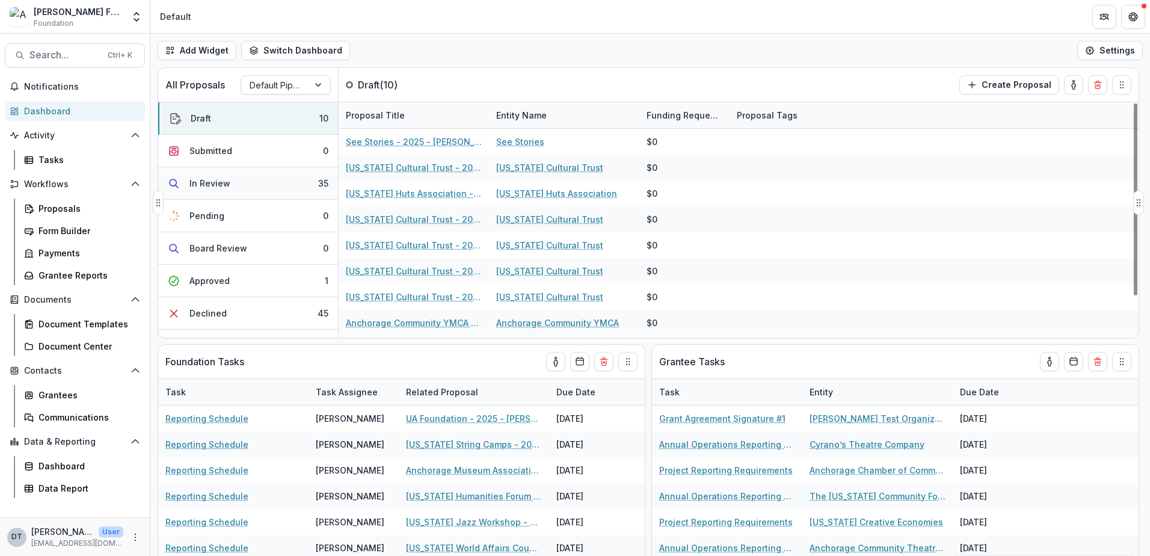
click at [259, 191] on button "In Review 35" at bounding box center [248, 183] width 180 height 32
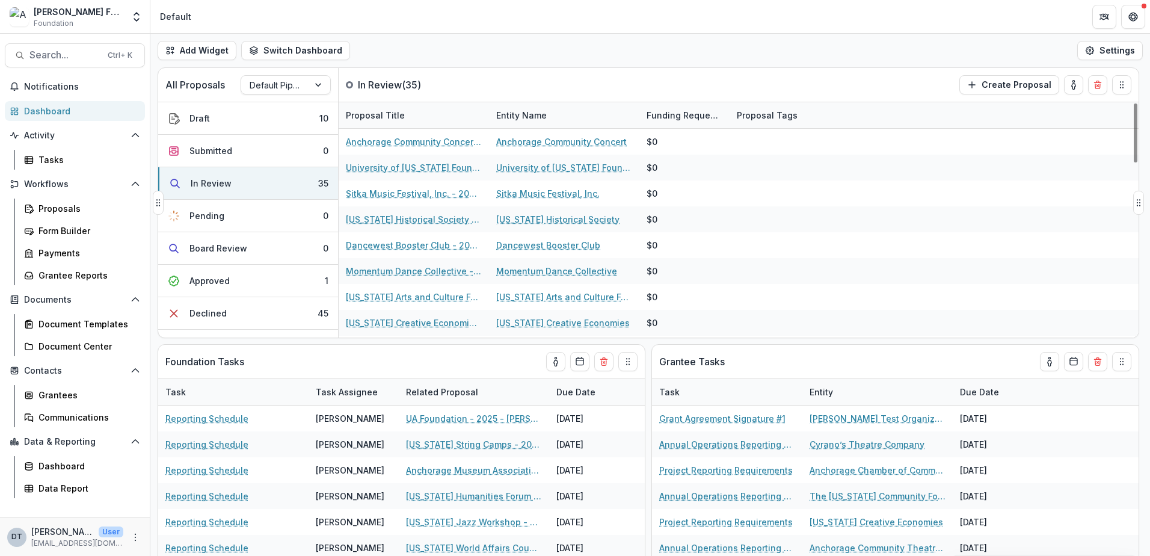
click at [385, 121] on div "Proposal Title" at bounding box center [375, 115] width 73 height 13
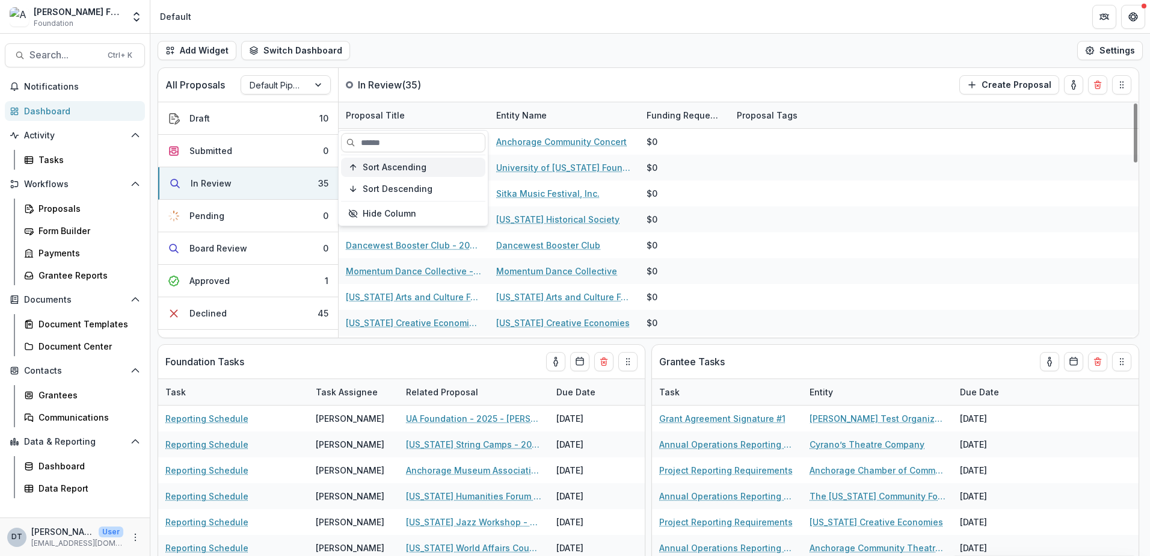
click at [375, 164] on span "Sort Ascending" at bounding box center [395, 167] width 64 height 10
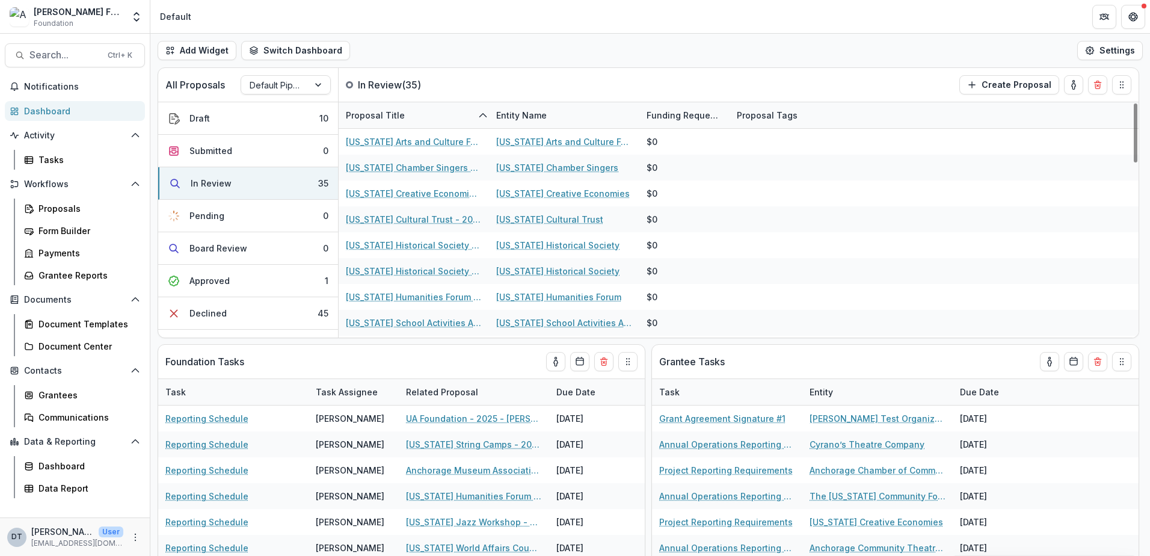
click at [581, 60] on div "Add Widget Switch Dashboard Default New Dashboard Settings" at bounding box center [650, 51] width 1000 height 34
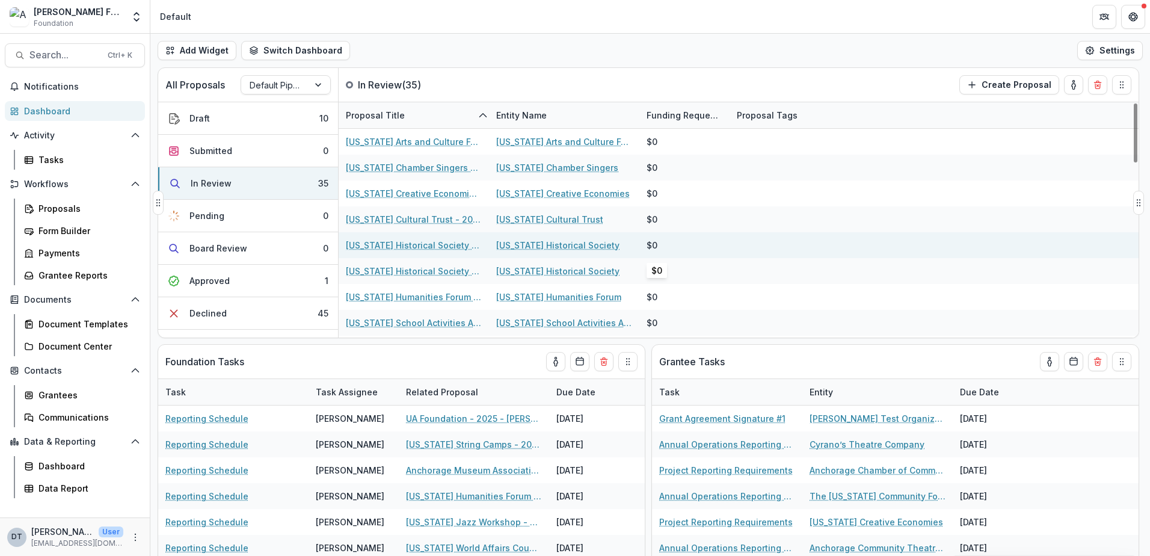
click at [716, 250] on div "$0" at bounding box center [685, 245] width 76 height 26
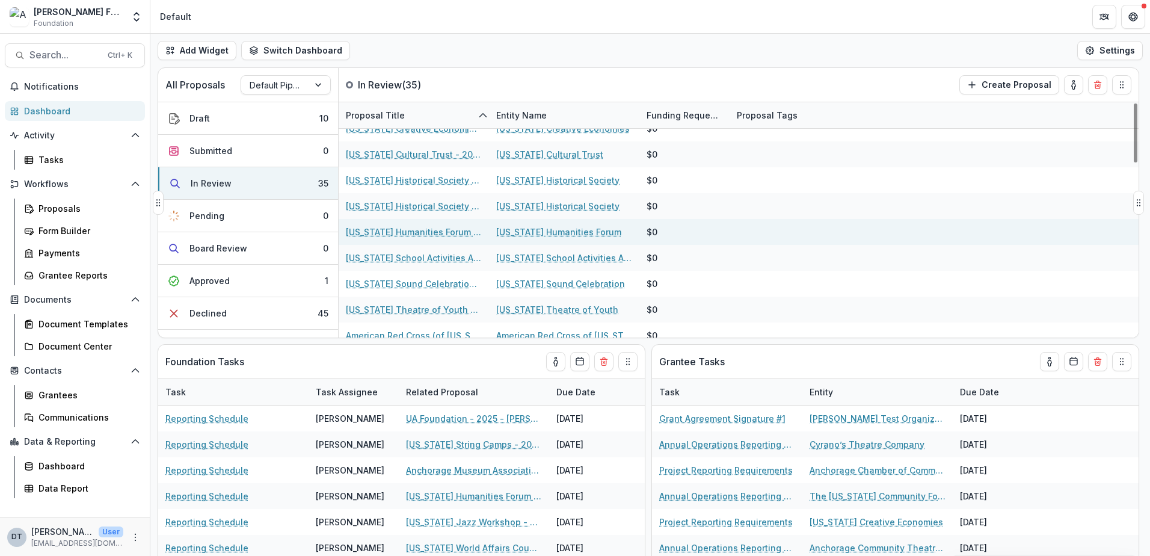
scroll to position [241, 0]
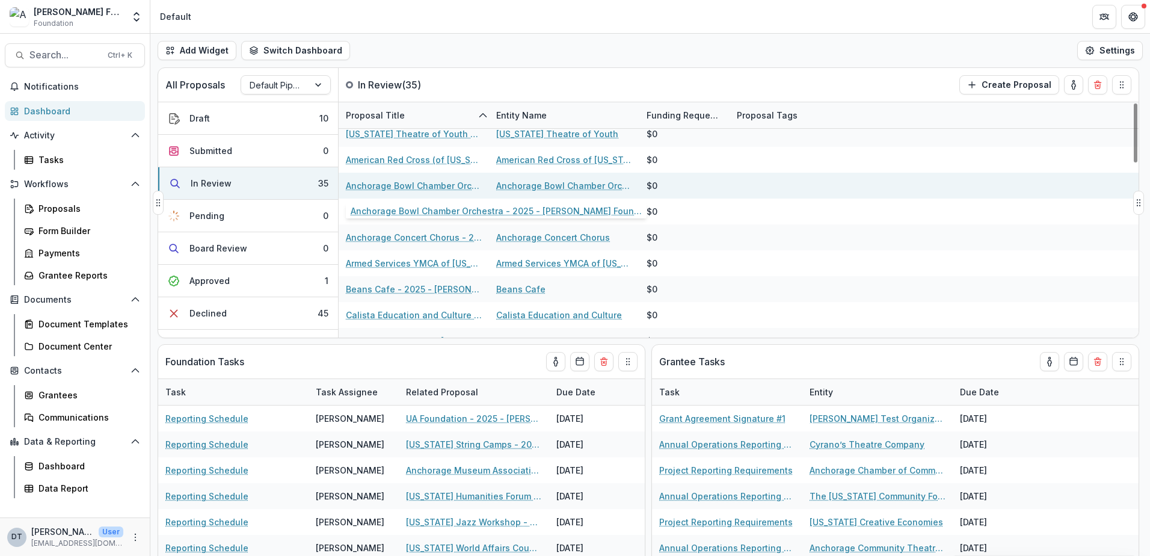
click at [449, 183] on link "Anchorage Bowl Chamber Orchestra - 2025 - [PERSON_NAME] Foundation Grant Applic…" at bounding box center [414, 185] width 136 height 13
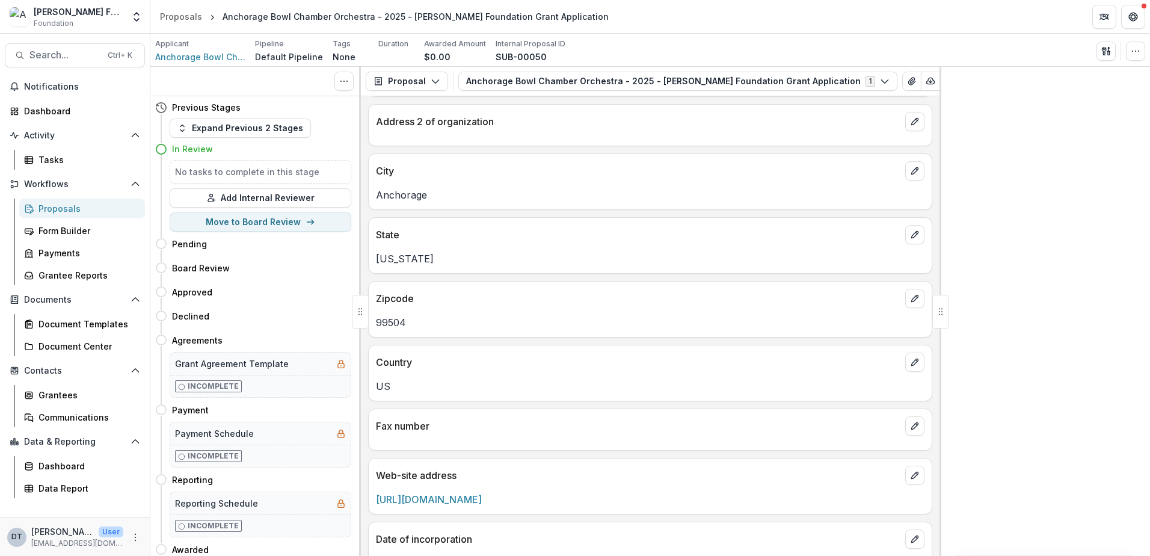
scroll to position [241, 0]
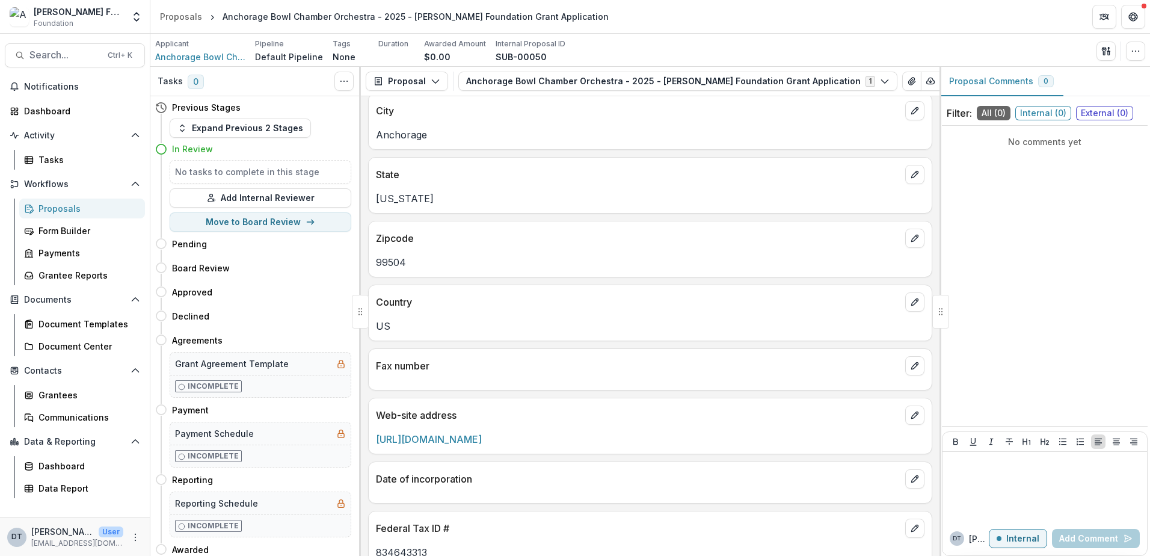
click at [935, 260] on div "**********" at bounding box center [650, 326] width 579 height 460
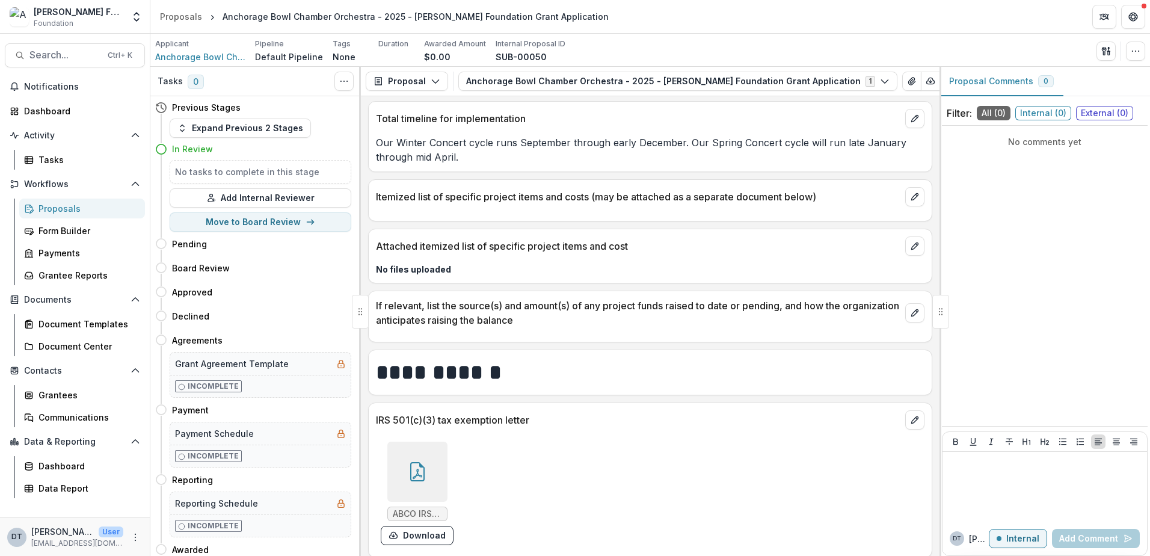
scroll to position [2758, 0]
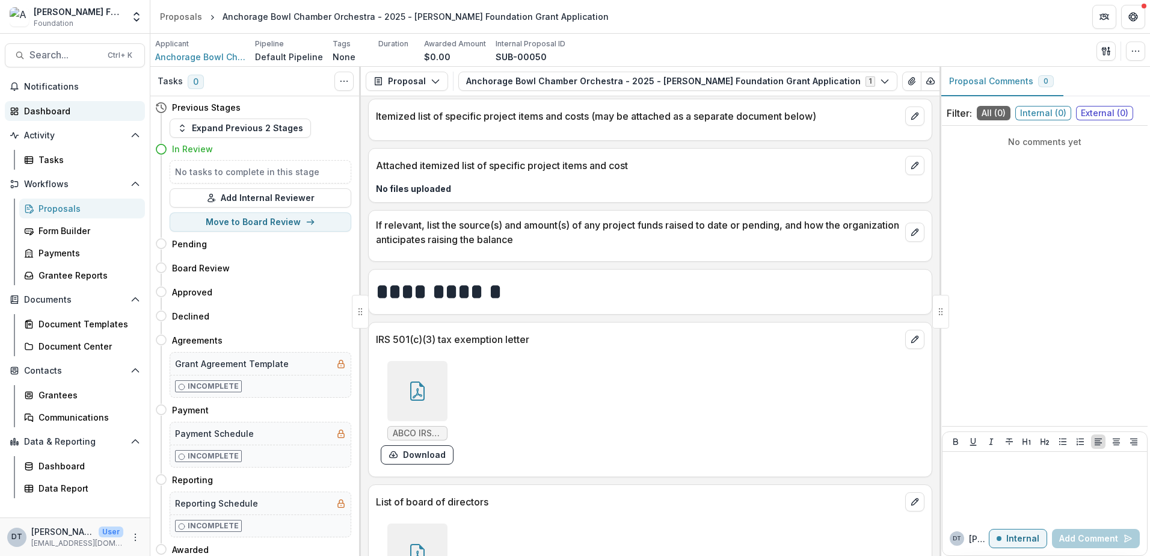
click at [46, 111] on div "Dashboard" at bounding box center [79, 111] width 111 height 13
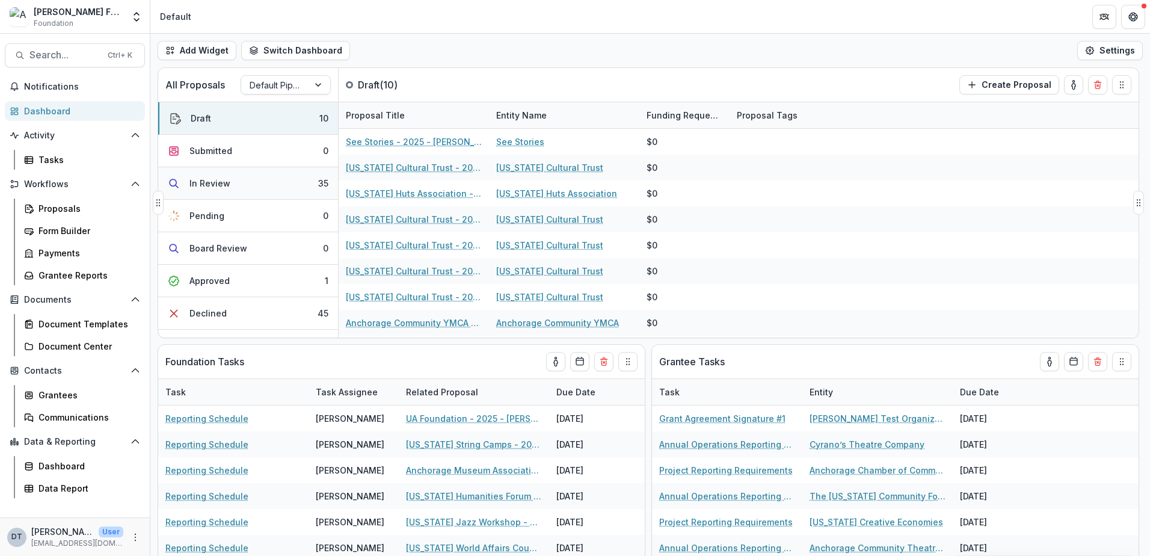
click at [212, 189] on div "In Review" at bounding box center [209, 183] width 41 height 13
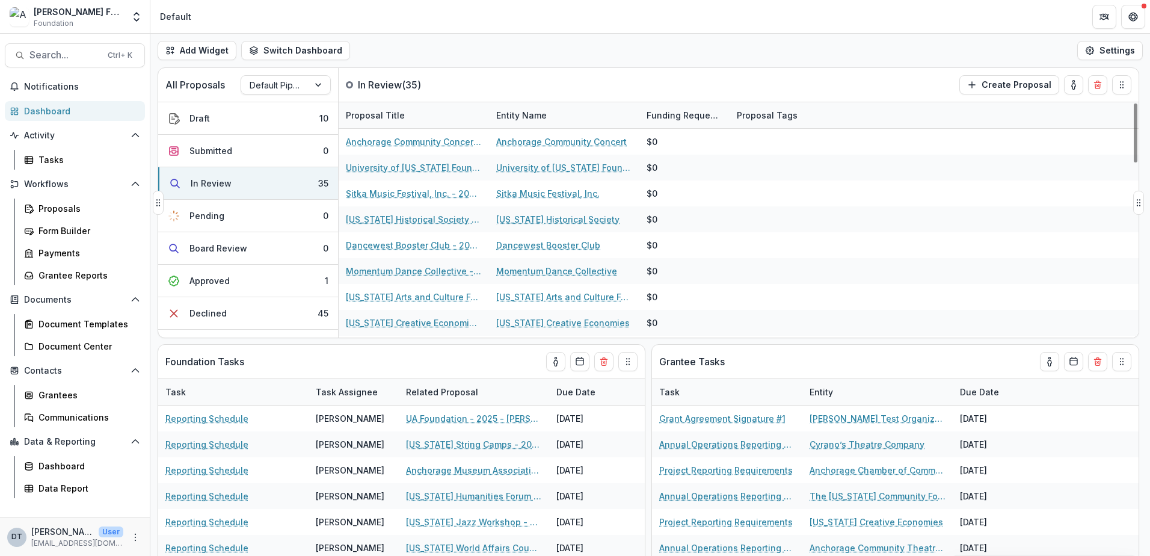
click at [377, 114] on div "Proposal Title" at bounding box center [375, 115] width 73 height 13
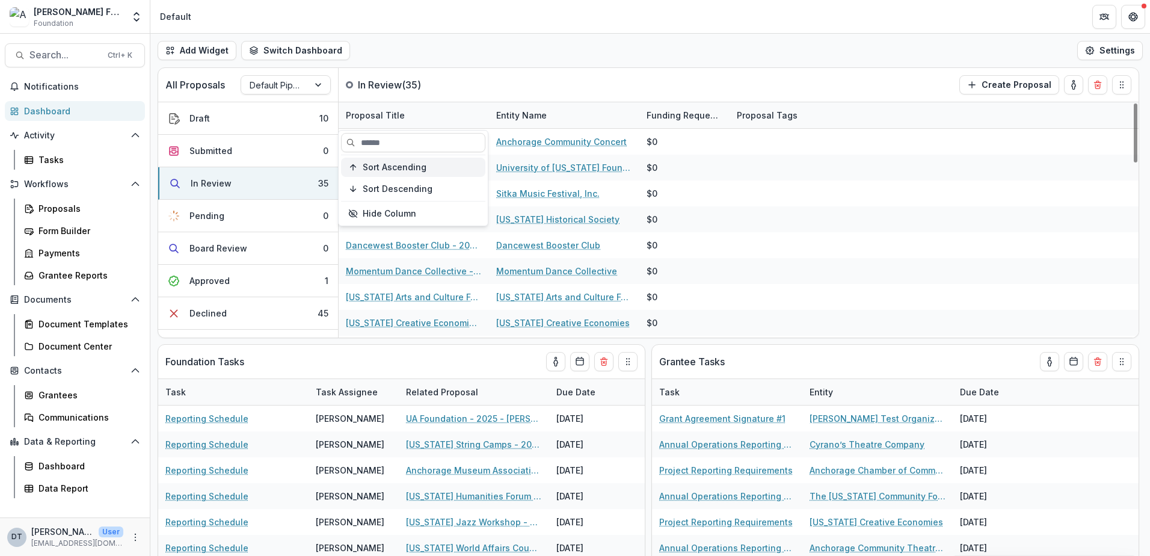
click at [393, 168] on span "Sort Ascending" at bounding box center [395, 167] width 64 height 10
click at [618, 29] on header "Default" at bounding box center [650, 16] width 1000 height 33
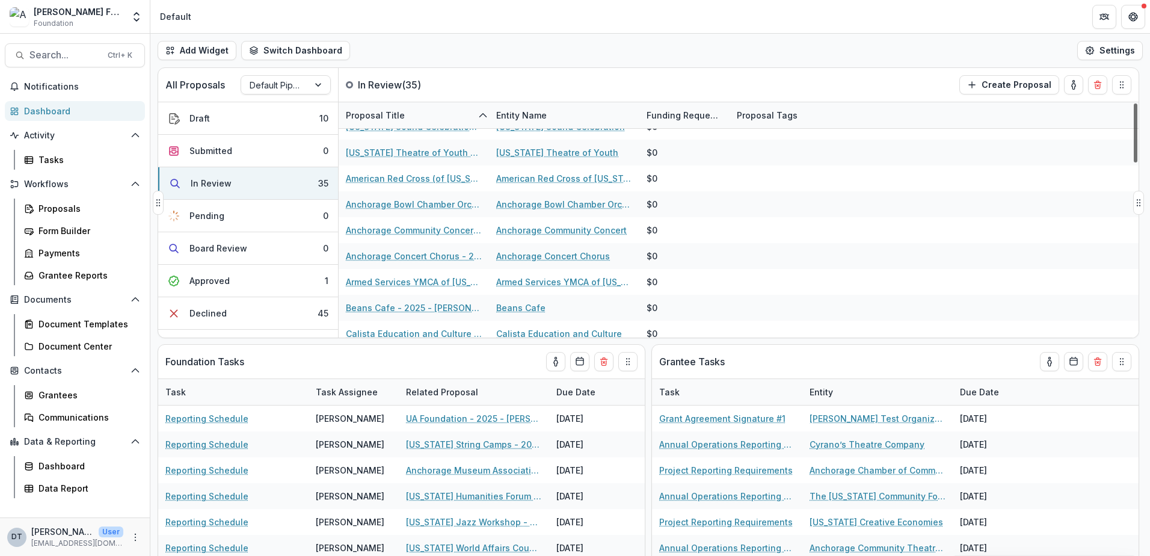
scroll to position [236, 0]
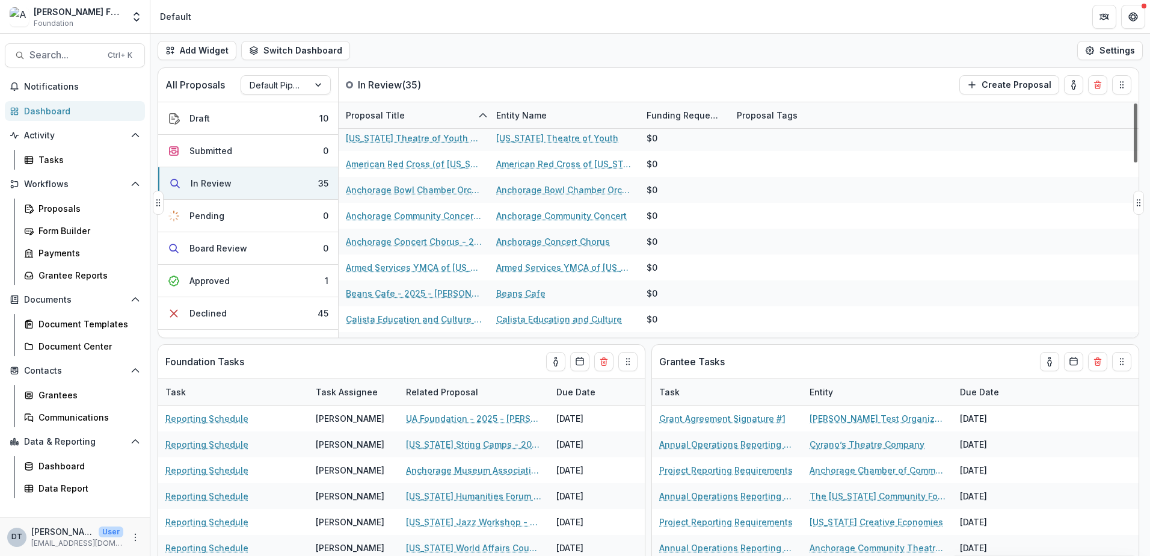
drag, startPoint x: 1135, startPoint y: 151, endPoint x: 1142, endPoint y: 210, distance: 59.5
click at [1138, 162] on div at bounding box center [1136, 132] width 4 height 59
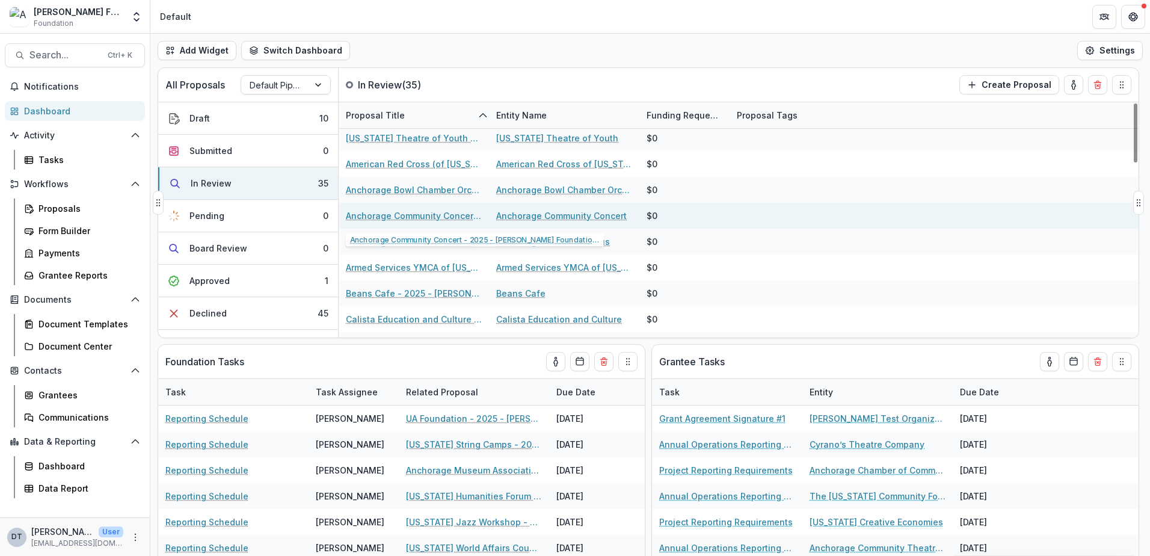
click at [409, 220] on link "Anchorage Community Concert - 2025 - [PERSON_NAME] Foundation Grant Application" at bounding box center [414, 215] width 136 height 13
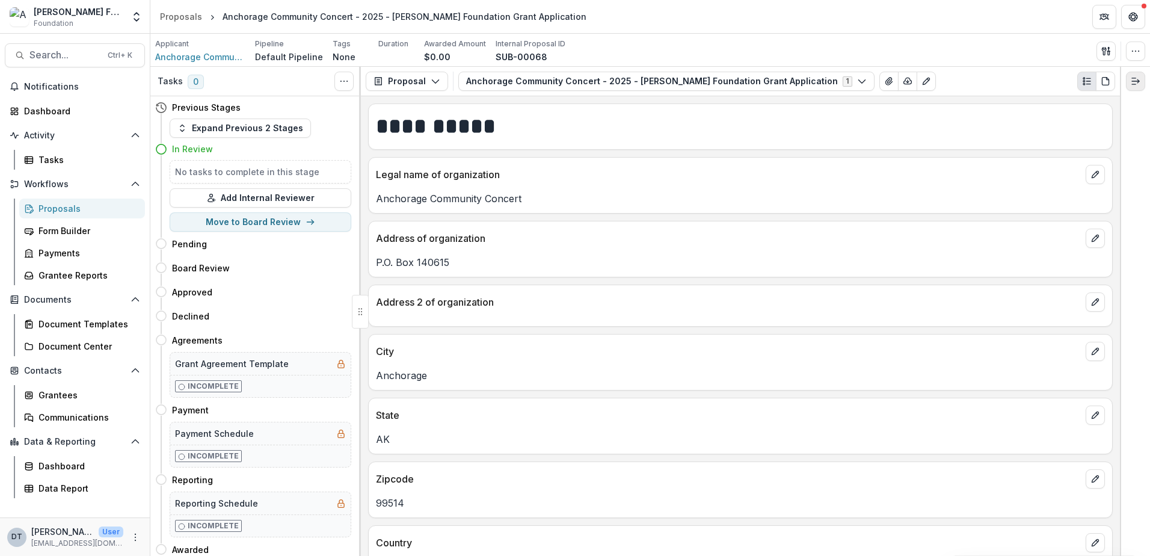
click at [1130, 81] on button "Expand right" at bounding box center [1135, 81] width 19 height 19
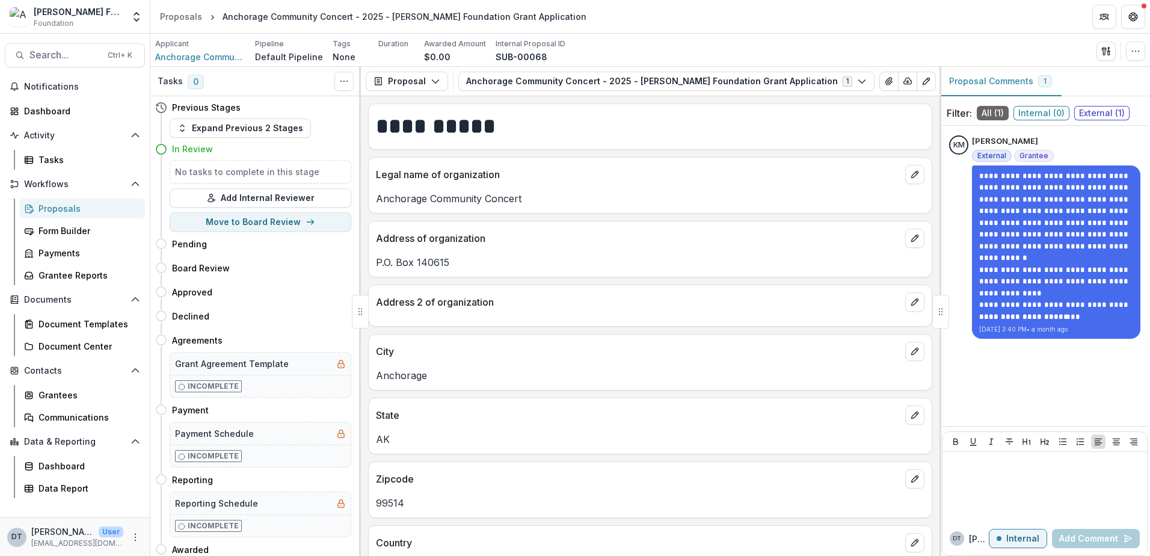
click at [889, 134] on h1 "**********" at bounding box center [648, 126] width 545 height 30
click at [1132, 48] on icon "button" at bounding box center [1136, 51] width 10 height 10
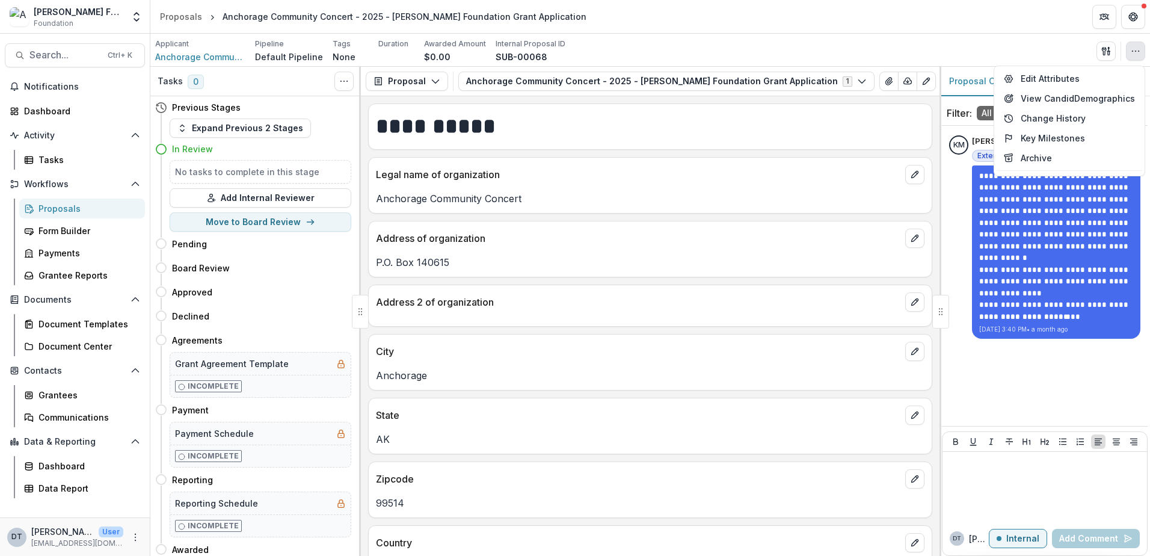
click at [988, 52] on div "Applicant Anchorage Community Concert Pipeline Default Pipeline Tags None All t…" at bounding box center [650, 51] width 990 height 25
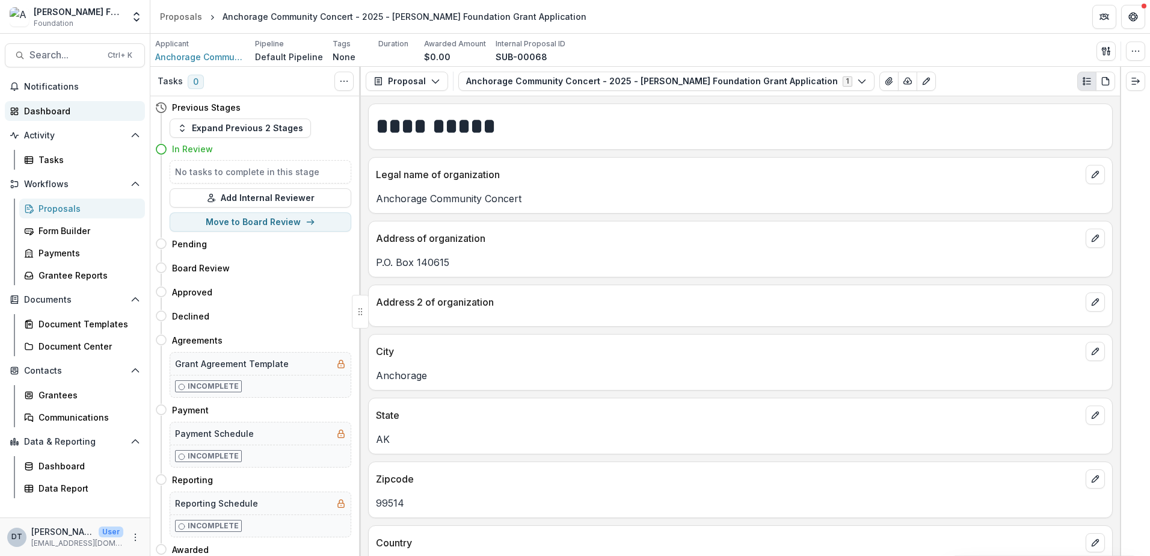
click at [55, 110] on div "Dashboard" at bounding box center [79, 111] width 111 height 13
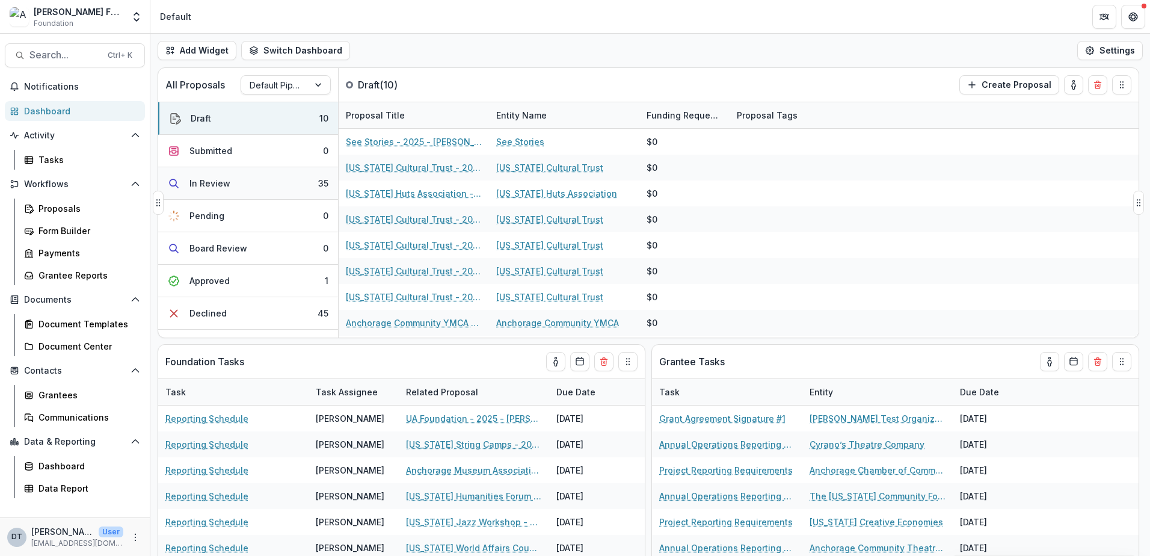
click at [269, 193] on button "In Review 35" at bounding box center [248, 183] width 180 height 32
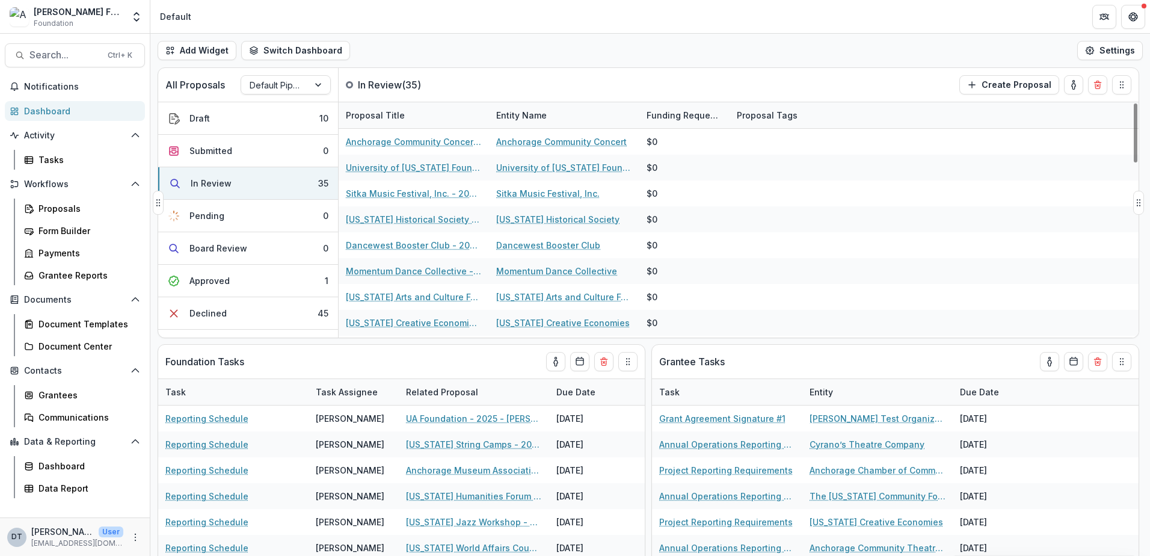
click at [392, 110] on div "Proposal Title" at bounding box center [375, 115] width 73 height 13
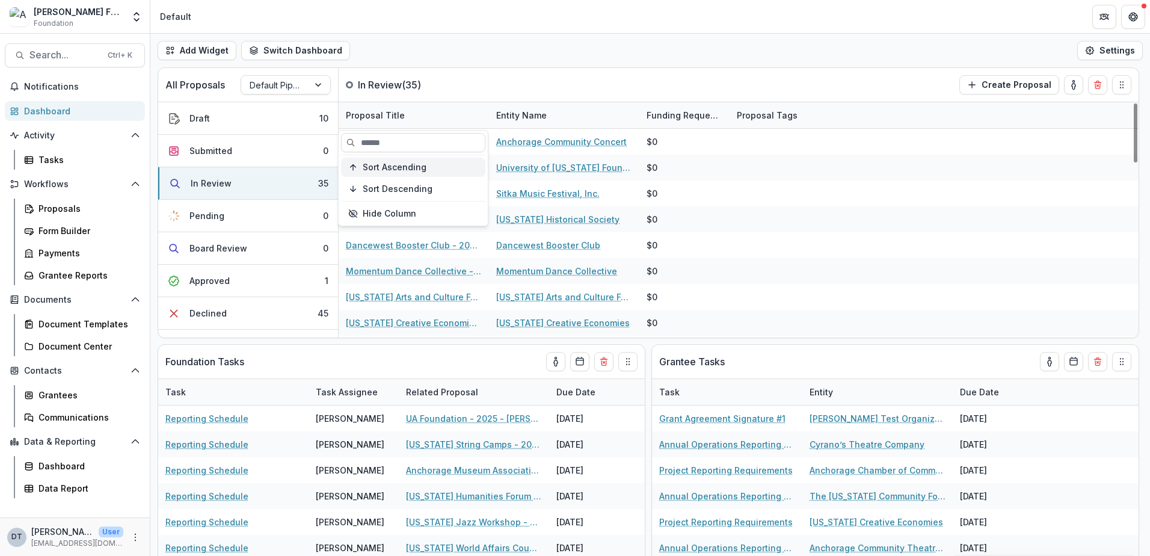
click at [392, 167] on span "Sort Ascending" at bounding box center [395, 167] width 64 height 10
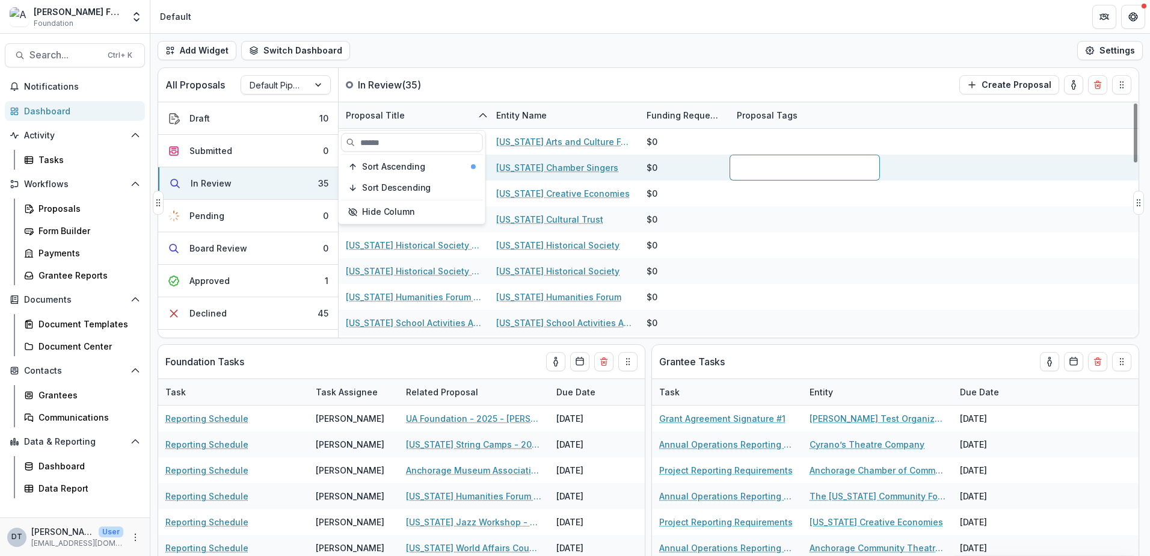
click at [835, 180] on div at bounding box center [805, 168] width 150 height 26
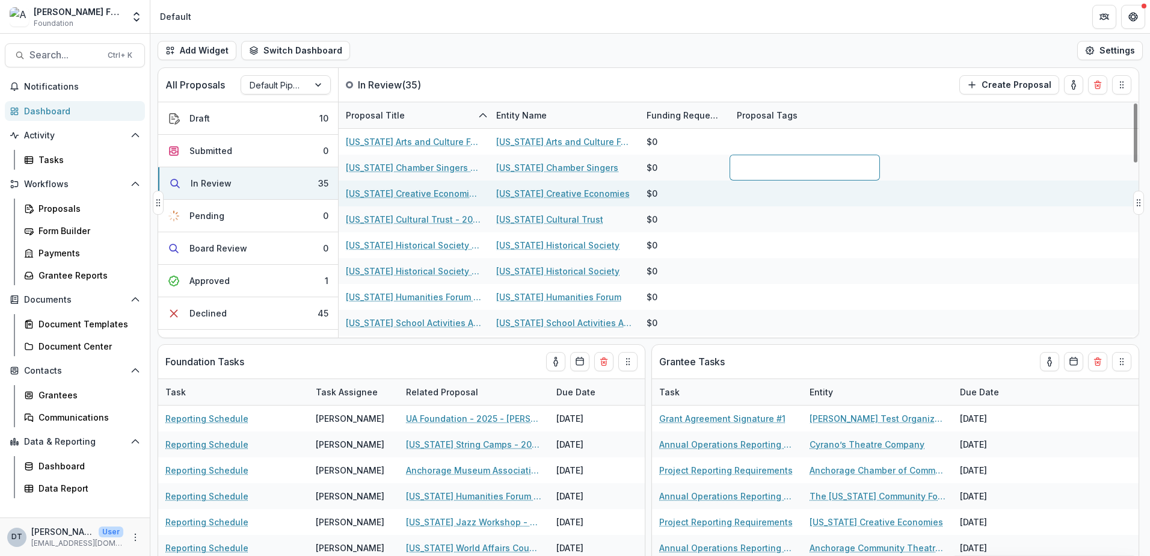
scroll to position [206, 0]
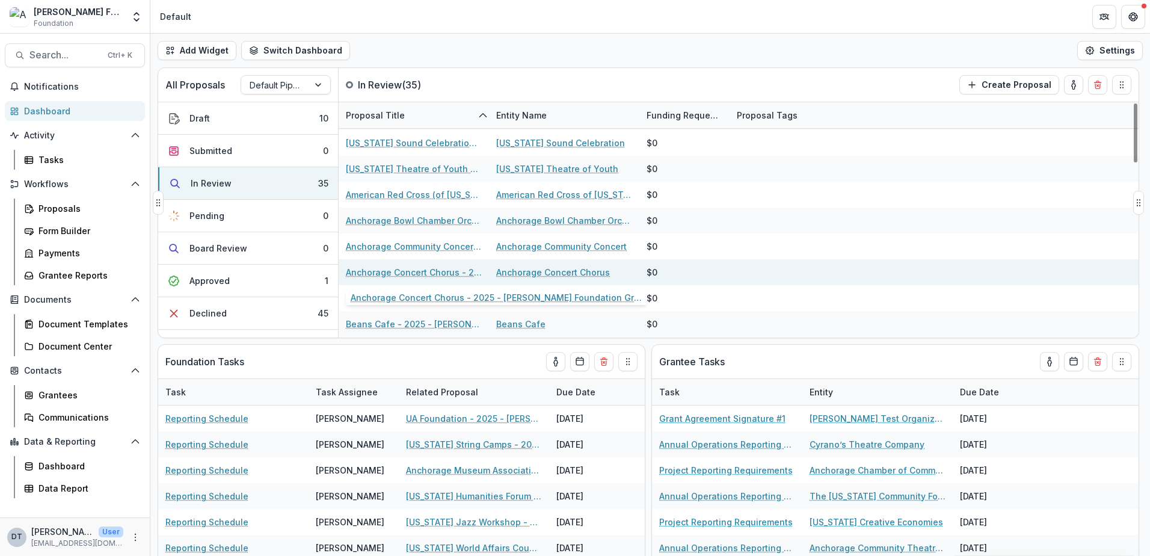
click at [436, 273] on link "Anchorage Concert Chorus - 2025 - [PERSON_NAME] Foundation Grant Application" at bounding box center [414, 272] width 136 height 13
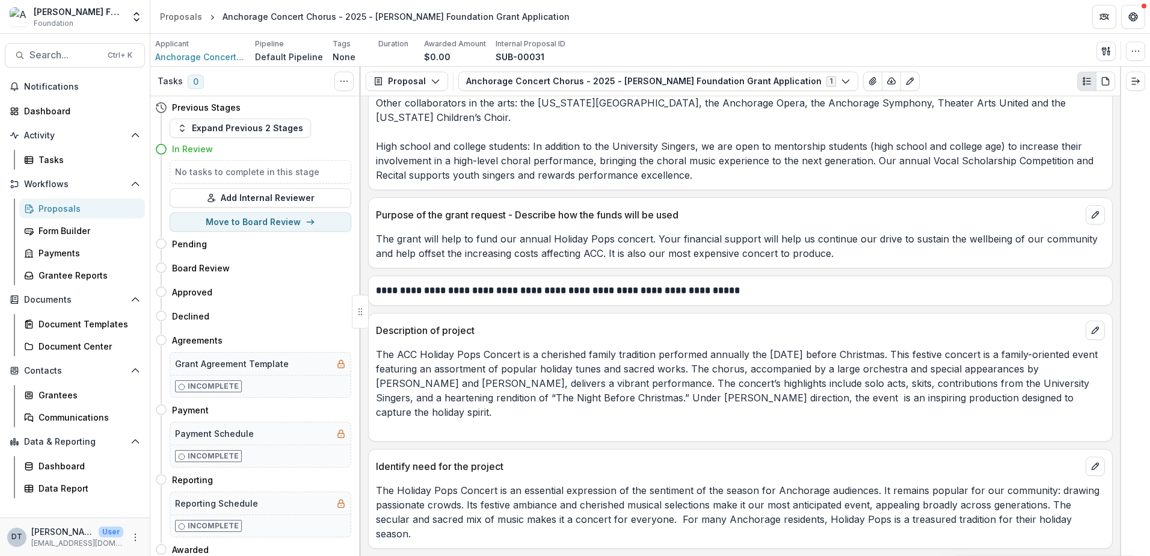
scroll to position [2138, 0]
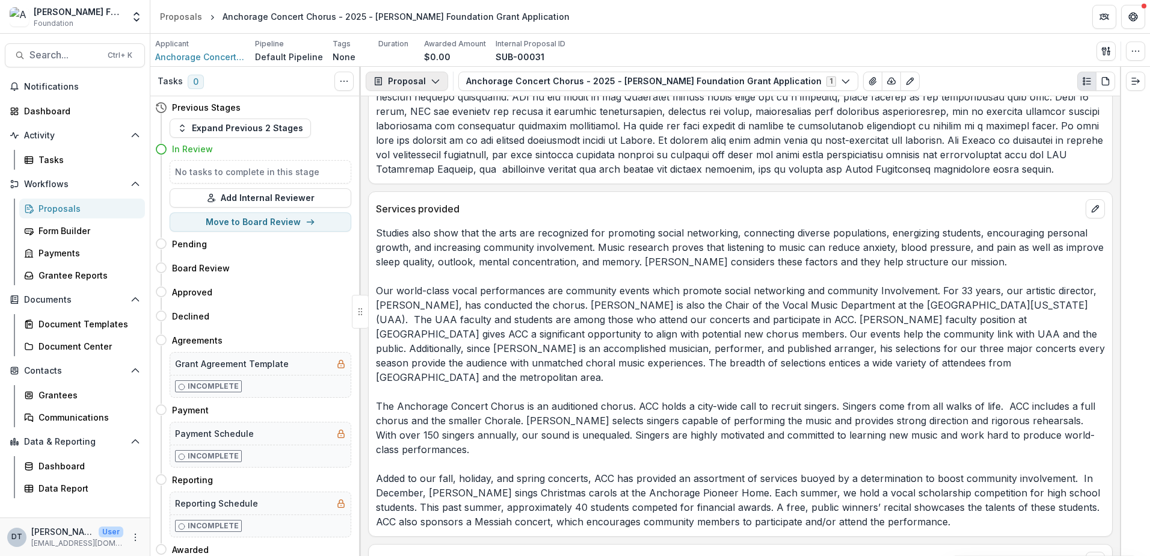
click at [397, 78] on button "Proposal" at bounding box center [407, 81] width 82 height 19
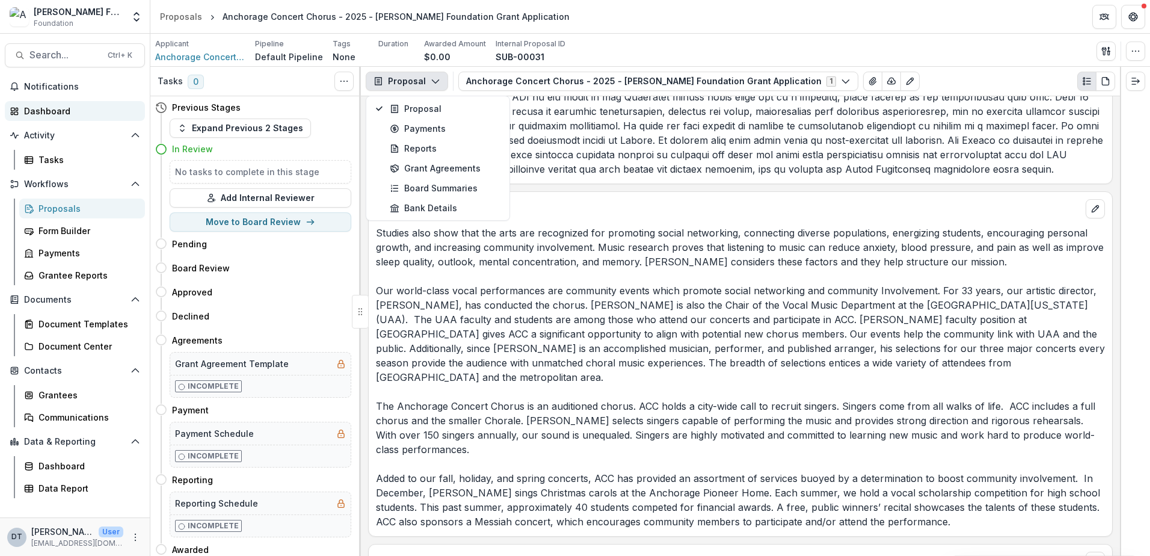
click at [45, 109] on div "Dashboard" at bounding box center [79, 111] width 111 height 13
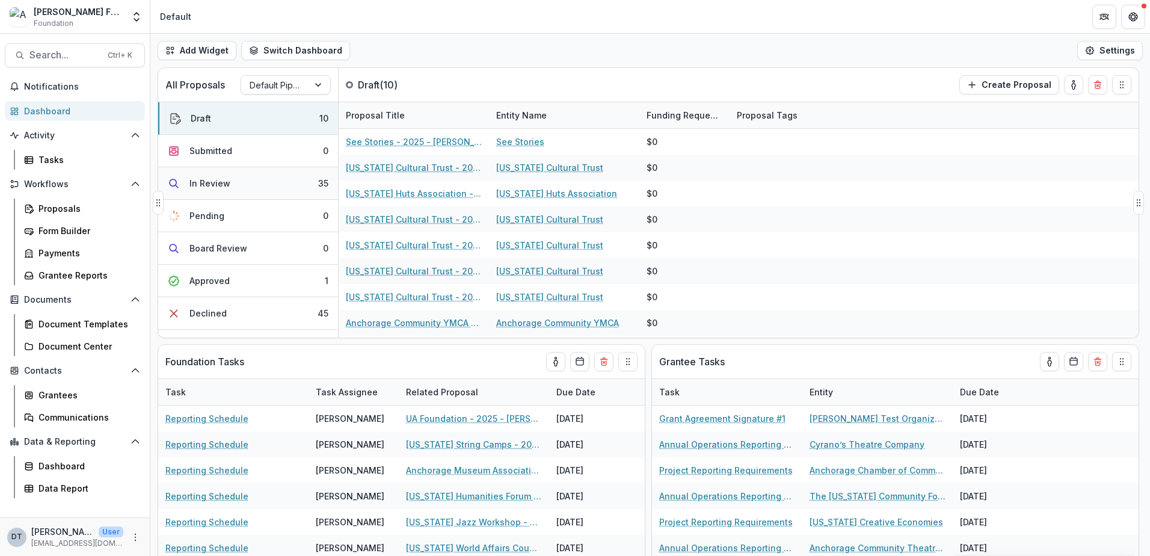
click at [222, 184] on div "In Review" at bounding box center [209, 183] width 41 height 13
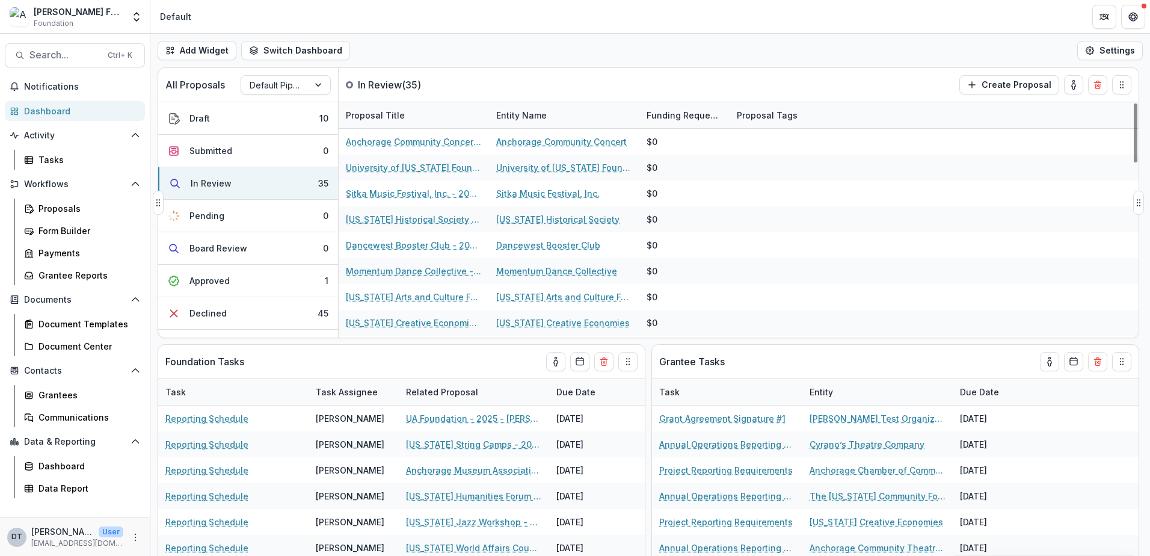
click at [392, 108] on div "Proposal Title" at bounding box center [414, 115] width 150 height 26
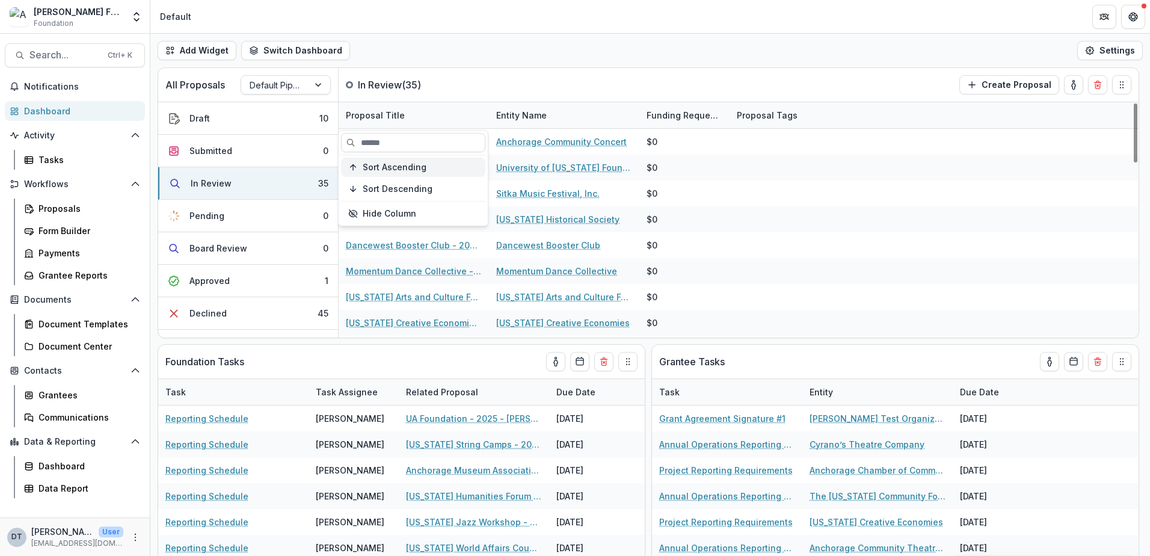
click at [399, 164] on span "Sort Ascending" at bounding box center [395, 167] width 64 height 10
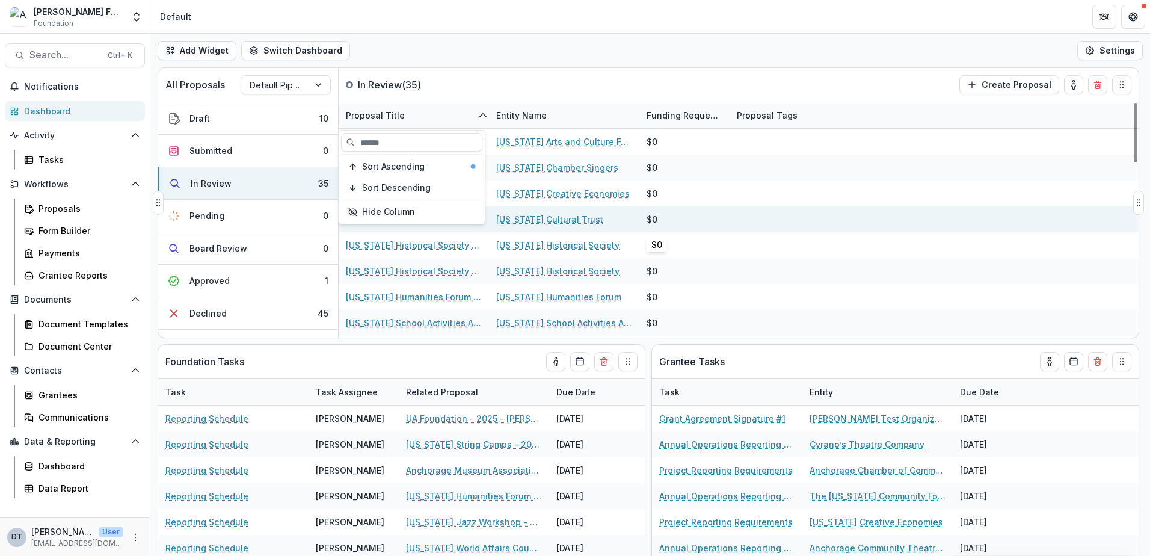
click at [687, 212] on div "$0" at bounding box center [685, 219] width 76 height 26
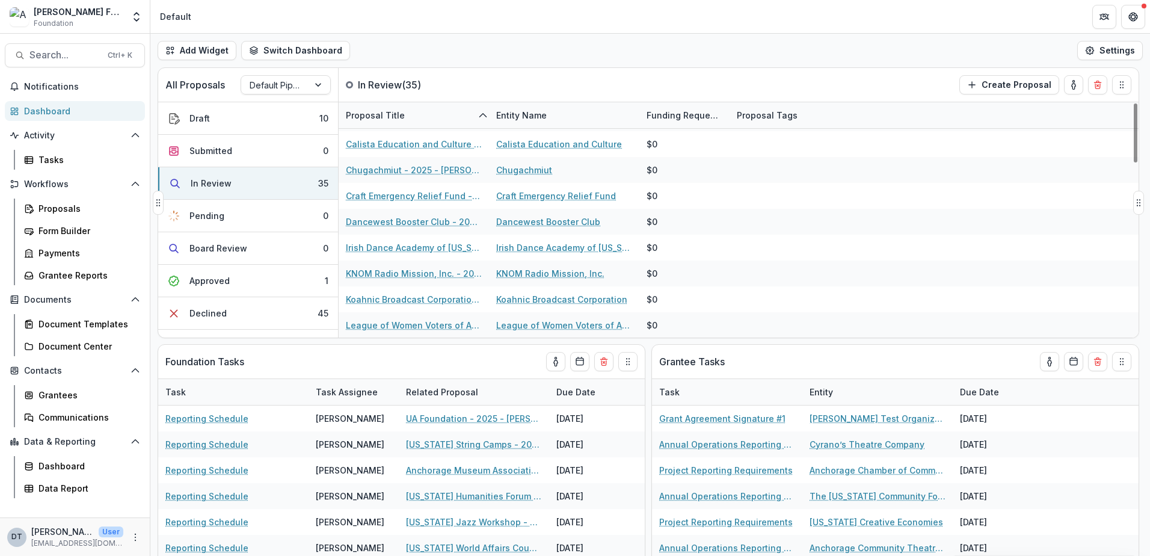
scroll to position [206, 0]
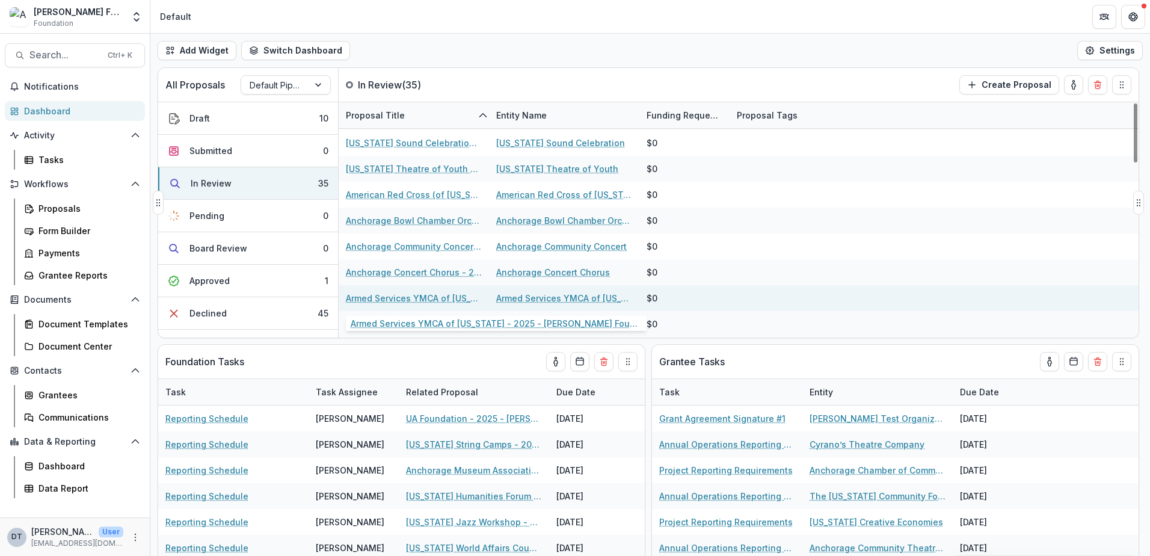
click at [398, 296] on link "Armed Services YMCA of [US_STATE] - 2025 - [PERSON_NAME] Foundation Grant Appli…" at bounding box center [414, 298] width 136 height 13
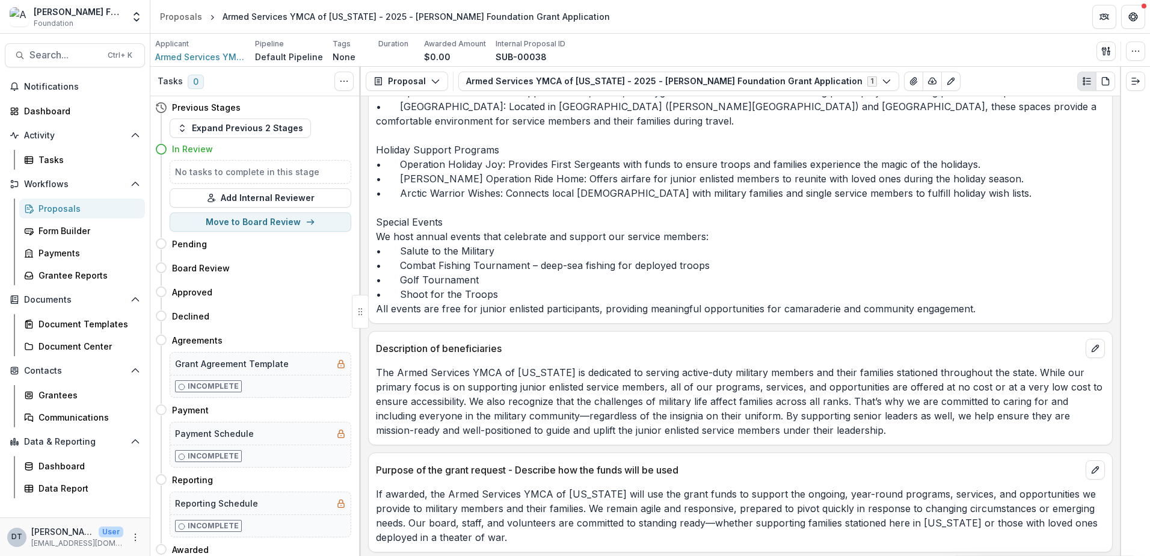
scroll to position [2962, 0]
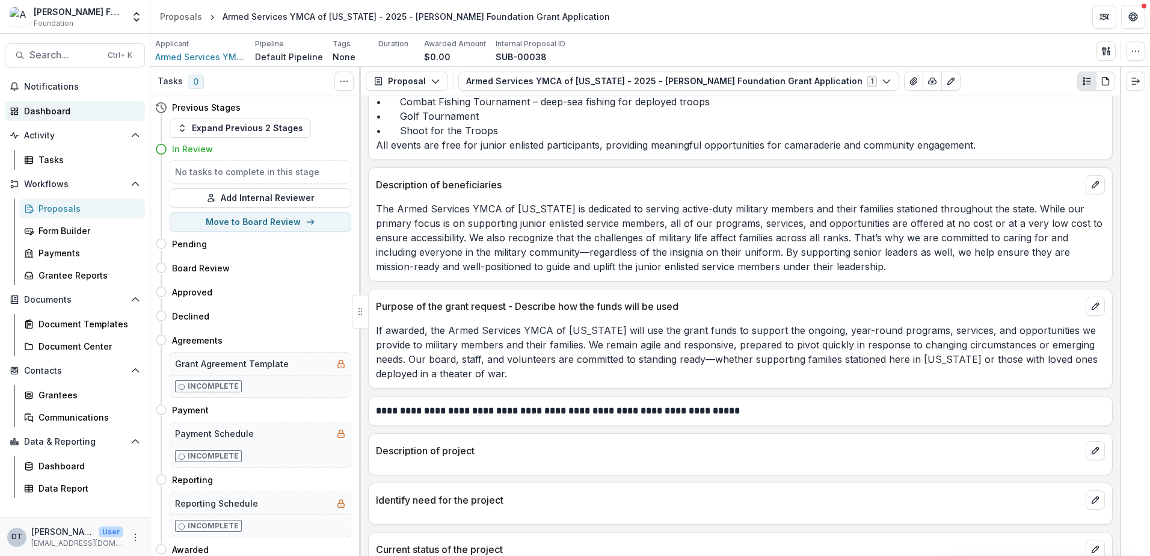
click at [37, 112] on div "Dashboard" at bounding box center [79, 111] width 111 height 13
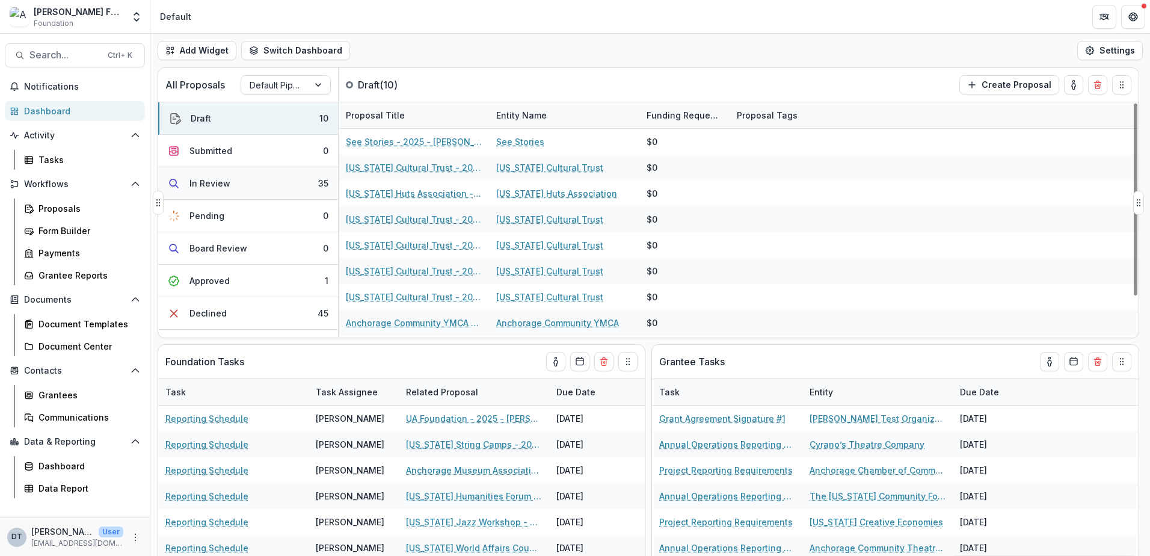
click at [285, 173] on button "In Review 35" at bounding box center [248, 183] width 180 height 32
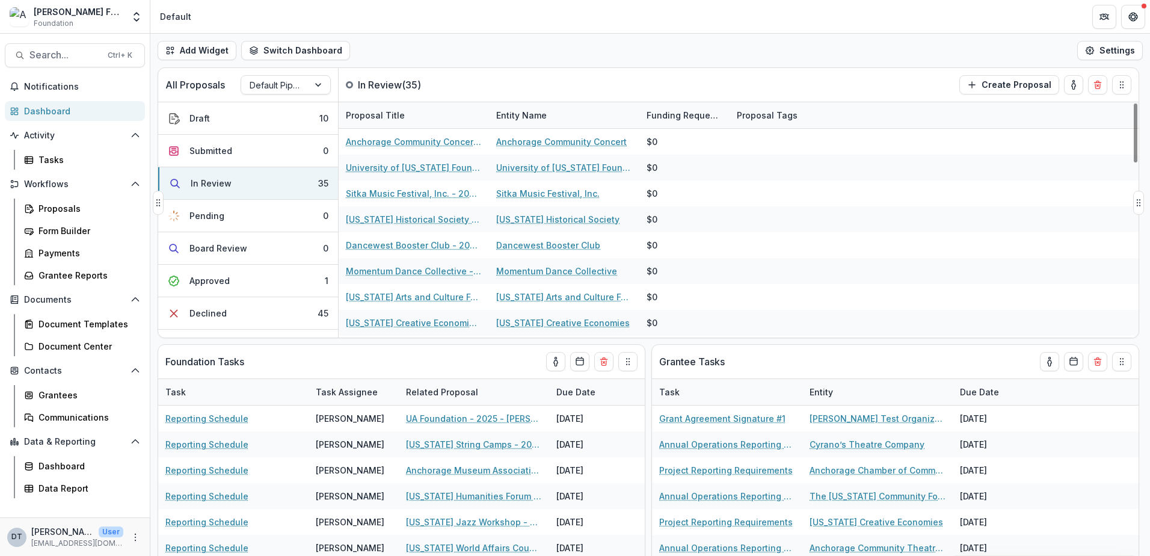
click at [394, 110] on div "Proposal Title" at bounding box center [375, 115] width 73 height 13
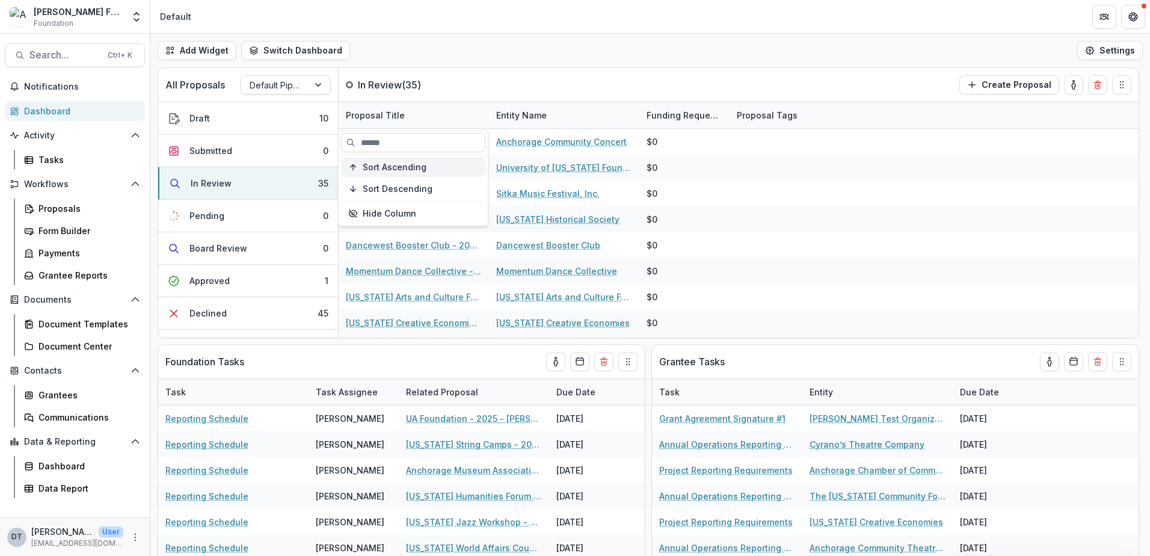
click at [390, 168] on span "Sort Ascending" at bounding box center [395, 167] width 64 height 10
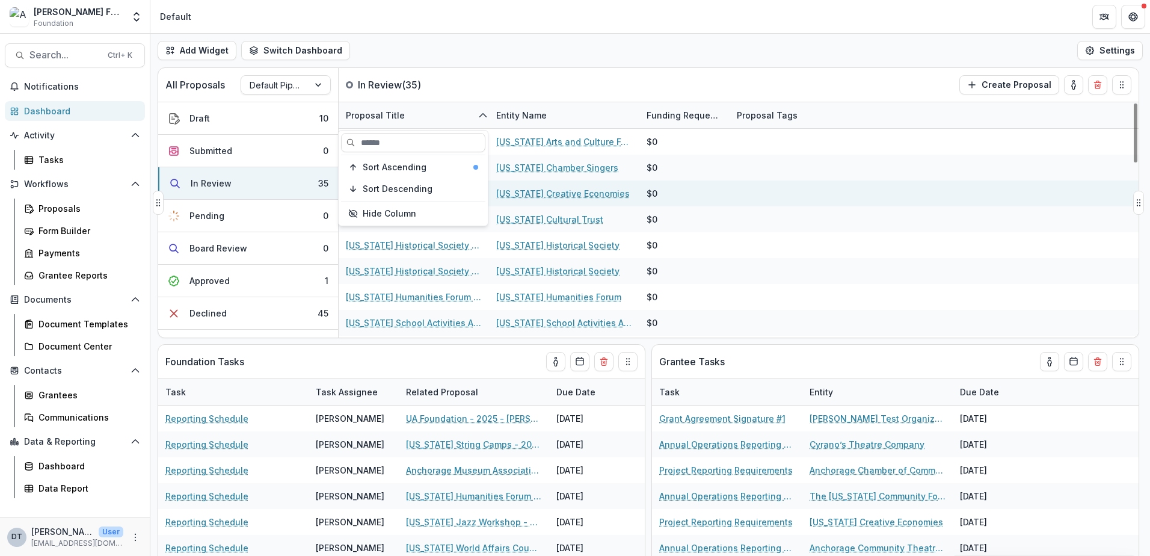
click at [864, 189] on div at bounding box center [806, 193] width 150 height 26
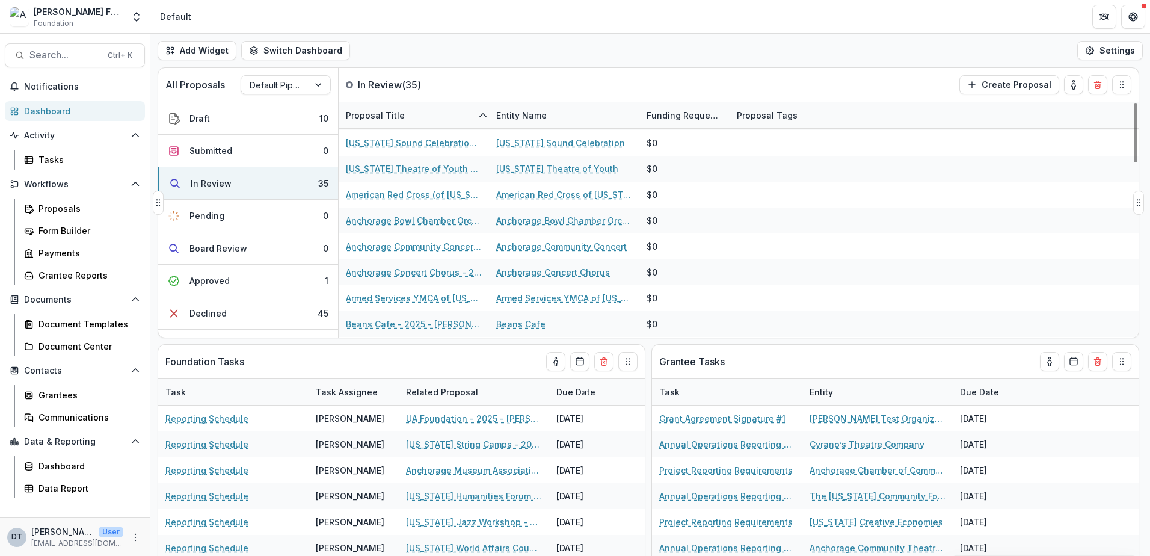
scroll to position [411, 0]
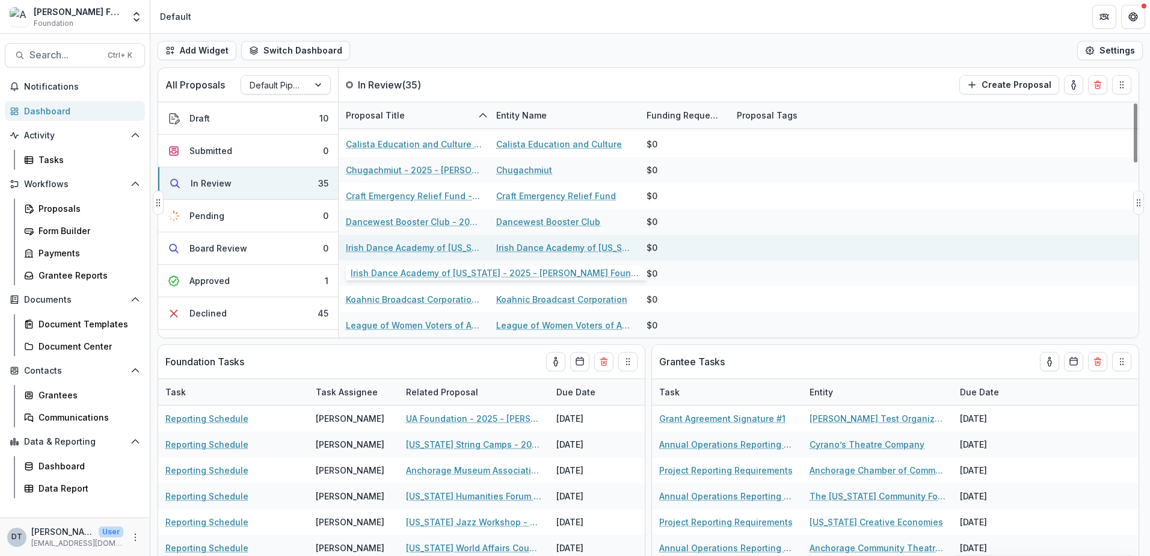
click at [364, 250] on link "Irish Dance Academy of [US_STATE] - 2025 - [PERSON_NAME] Foundation Grant Appli…" at bounding box center [414, 247] width 136 height 13
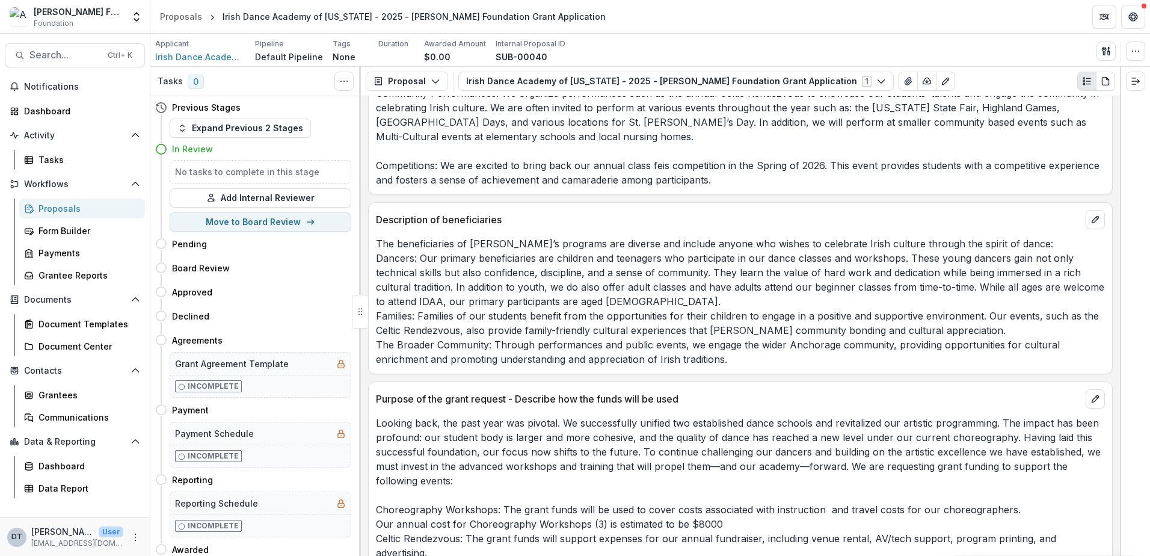
scroll to position [2814, 0]
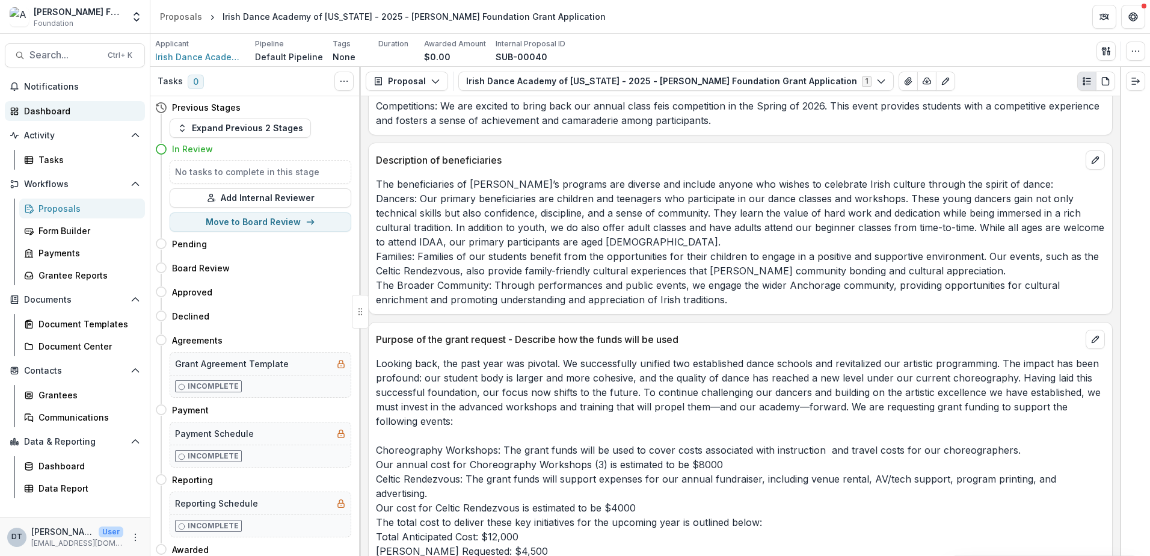
click at [52, 107] on div "Dashboard" at bounding box center [79, 111] width 111 height 13
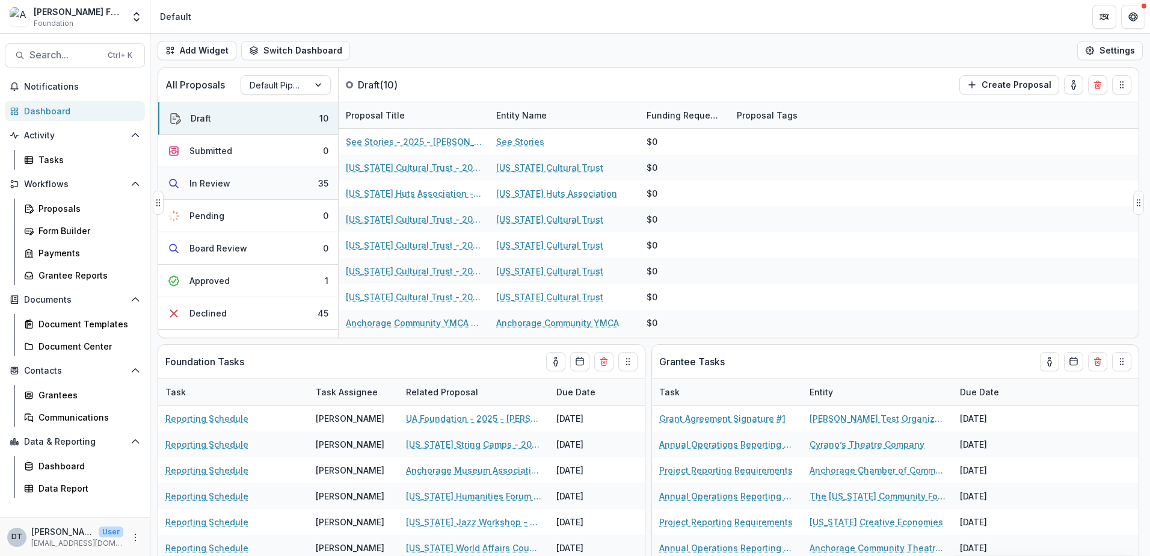
click at [212, 177] on div "In Review" at bounding box center [209, 183] width 41 height 13
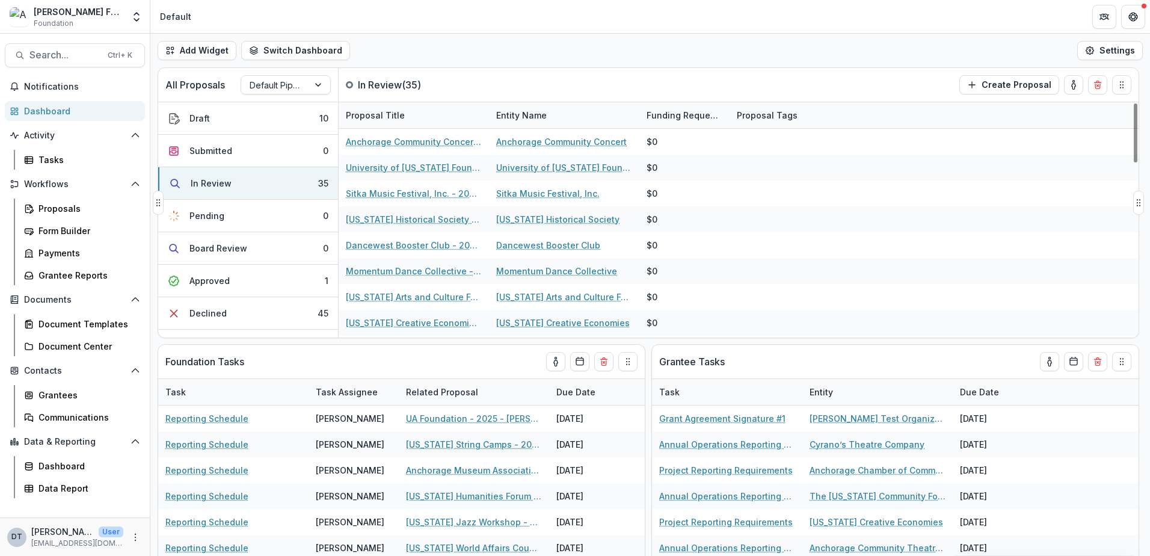
click at [372, 111] on div "Proposal Title" at bounding box center [375, 115] width 73 height 13
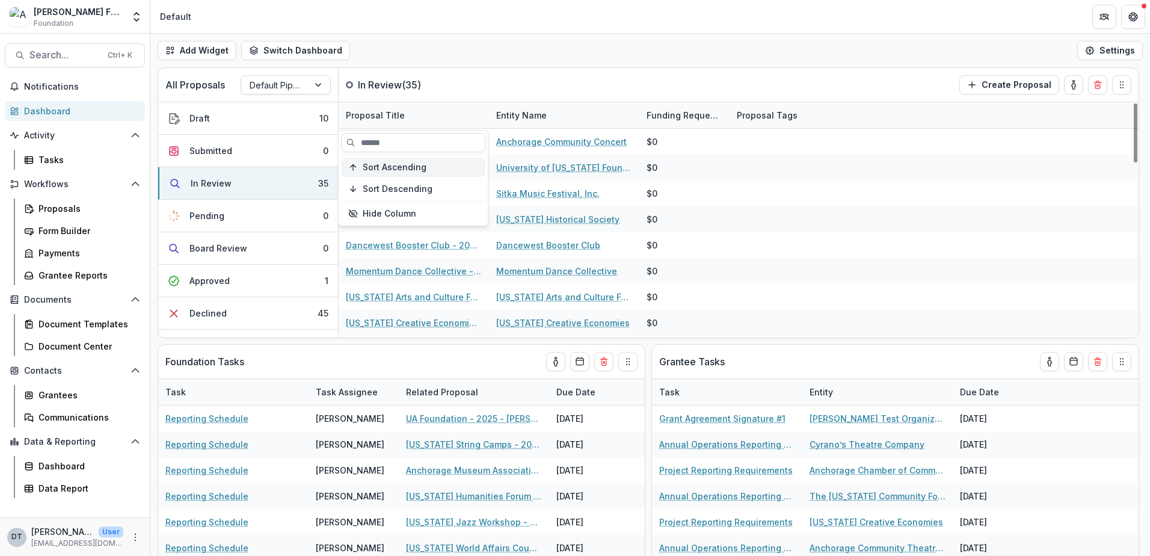
click at [393, 167] on span "Sort Ascending" at bounding box center [395, 167] width 64 height 10
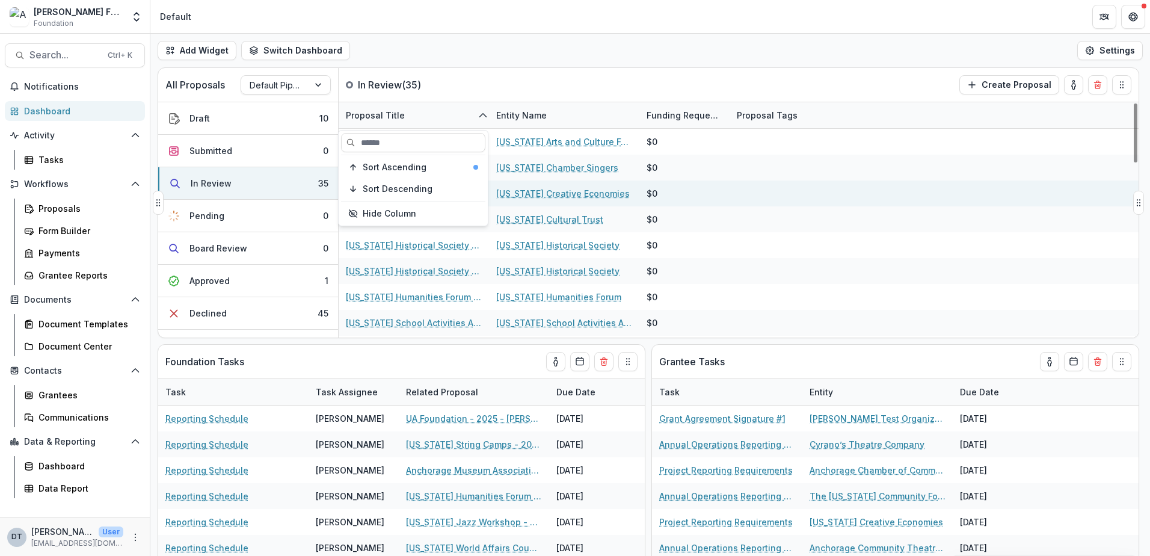
click at [797, 186] on div at bounding box center [806, 193] width 150 height 26
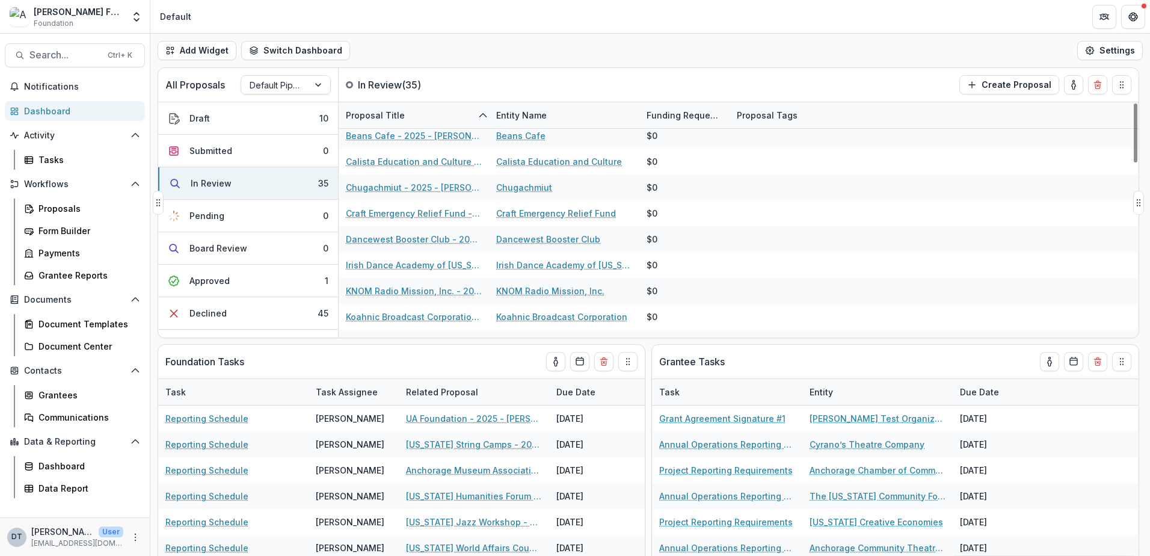
scroll to position [411, 0]
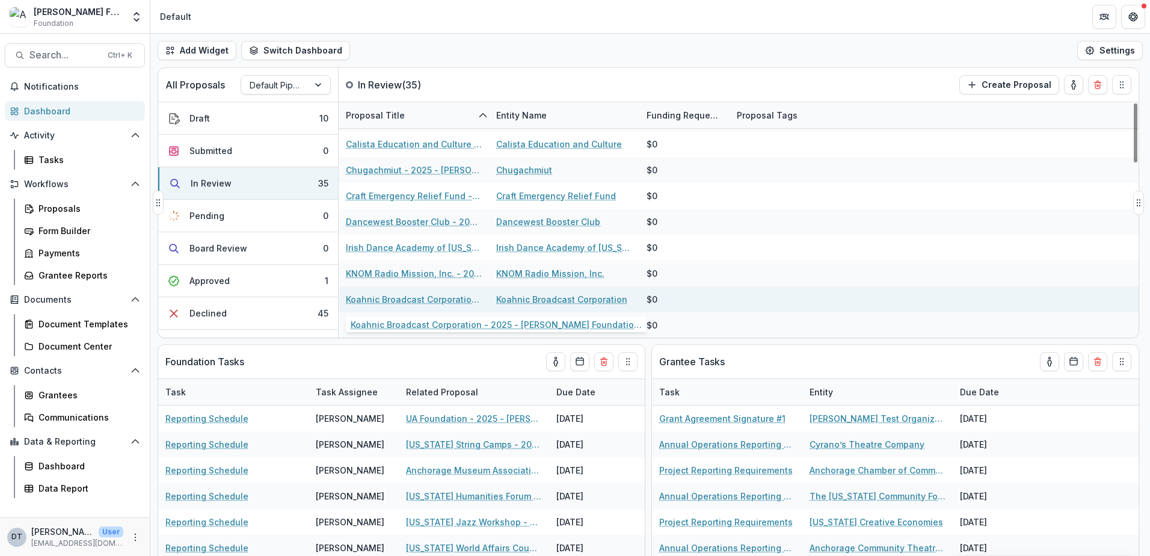
click at [427, 300] on link "Koahnic Broadcast Corporation - 2025 - [PERSON_NAME] Foundation Grant Applicati…" at bounding box center [414, 299] width 136 height 13
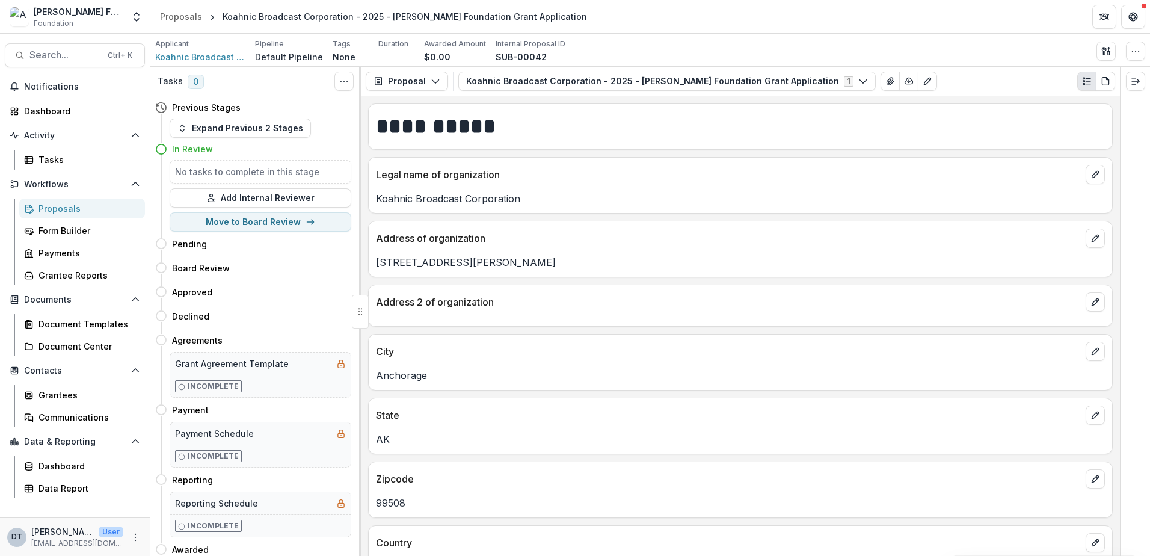
click at [1115, 287] on div "**********" at bounding box center [740, 326] width 759 height 460
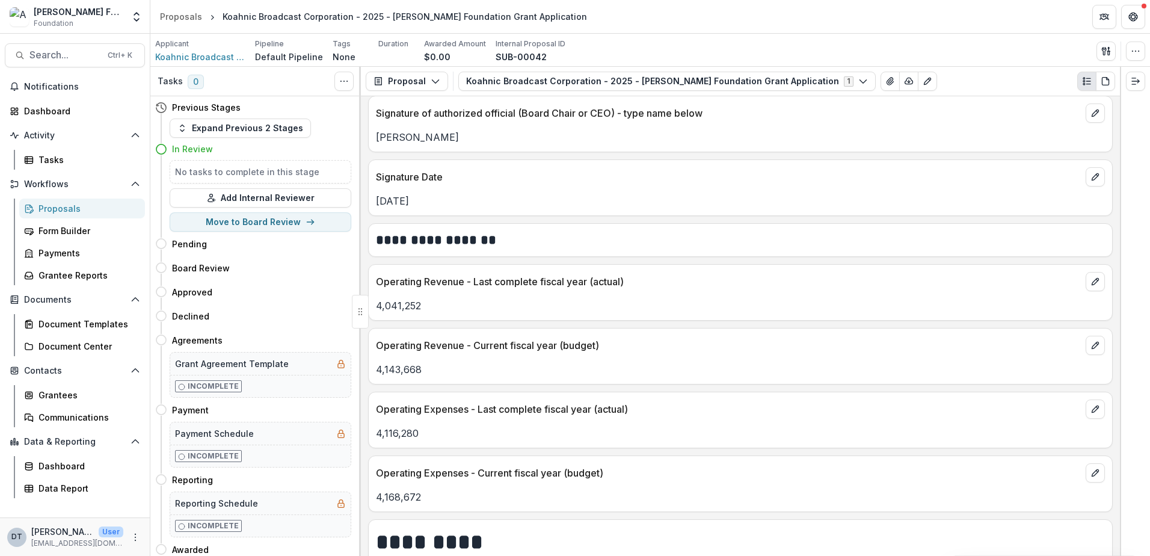
scroll to position [1607, 0]
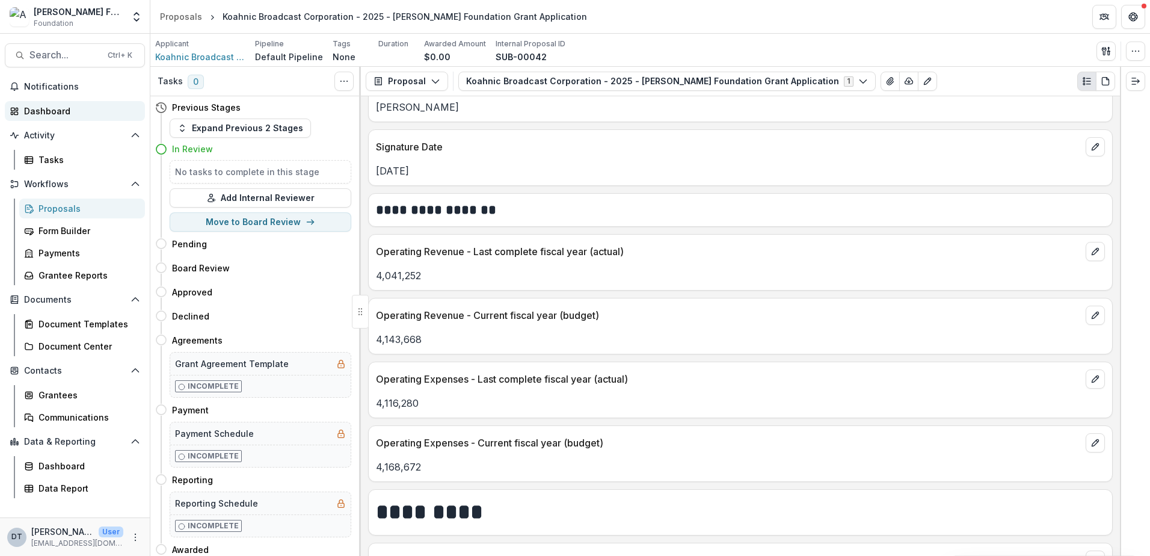
click at [39, 108] on div "Dashboard" at bounding box center [79, 111] width 111 height 13
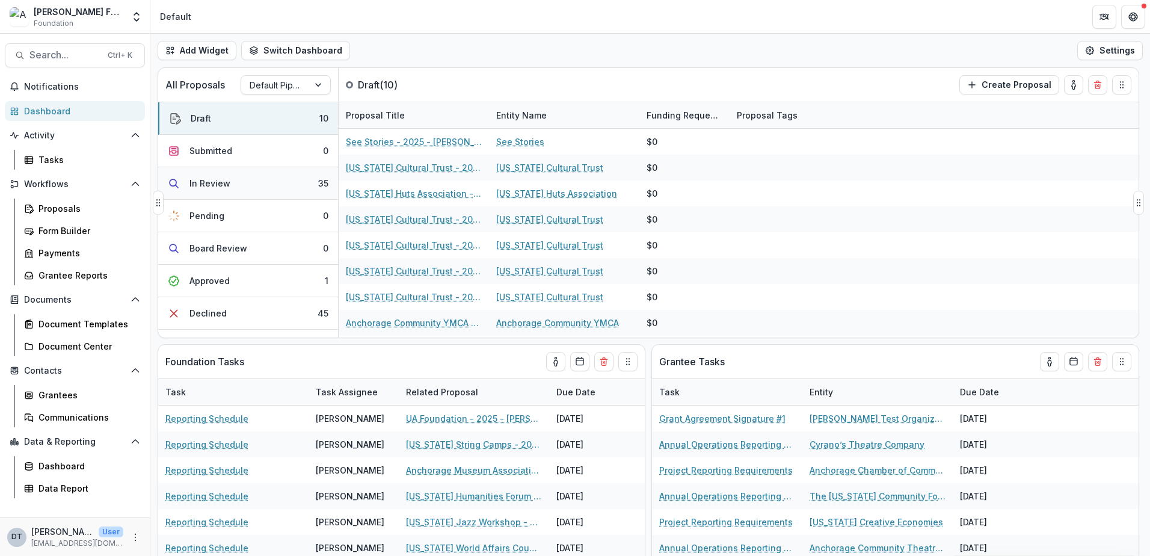
click at [205, 180] on div "In Review" at bounding box center [209, 183] width 41 height 13
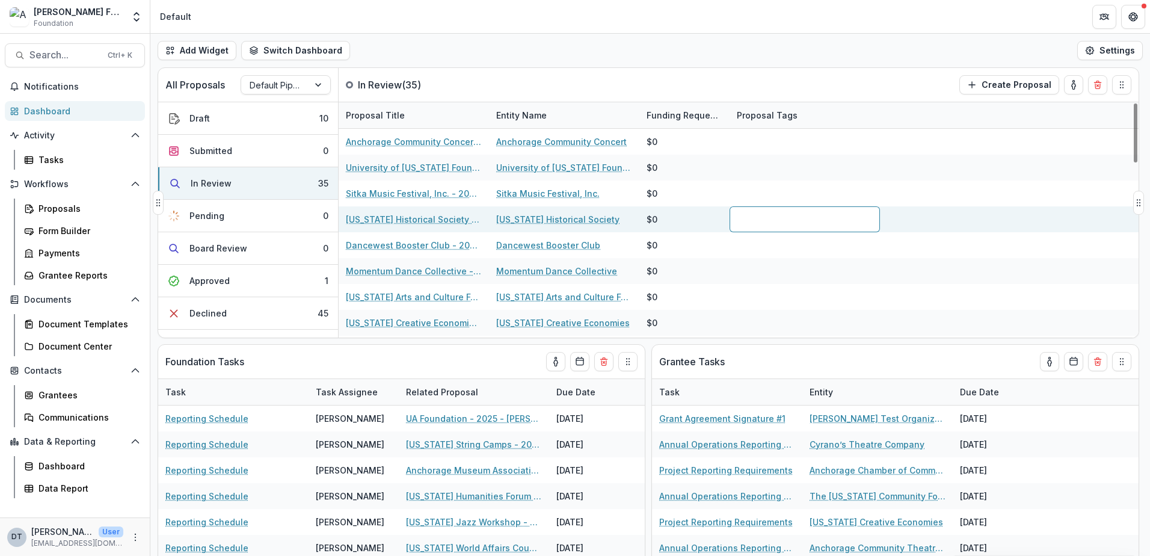
click at [772, 228] on div at bounding box center [805, 219] width 150 height 26
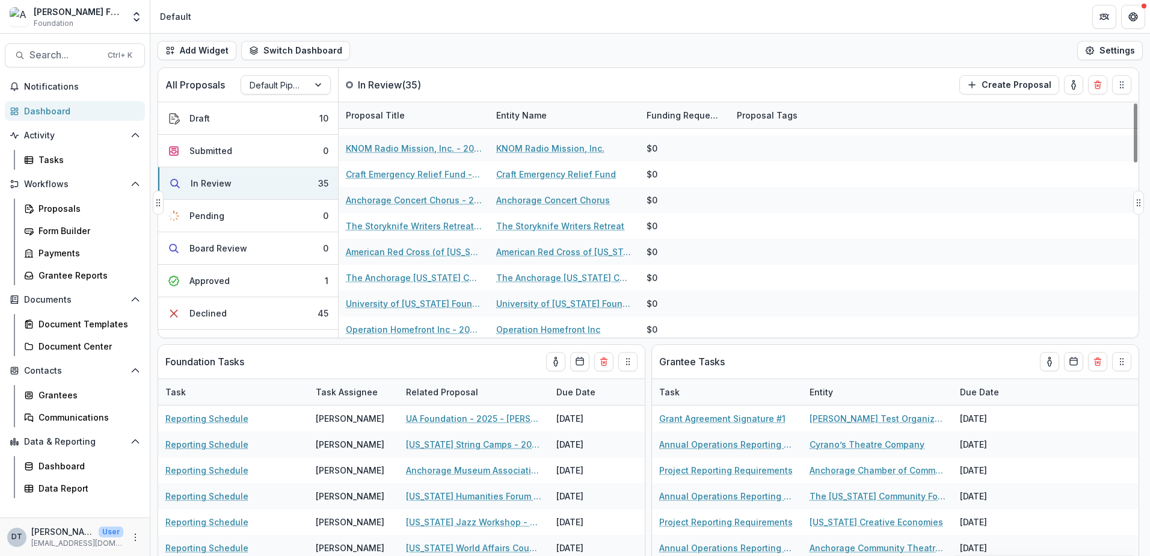
scroll to position [697, 0]
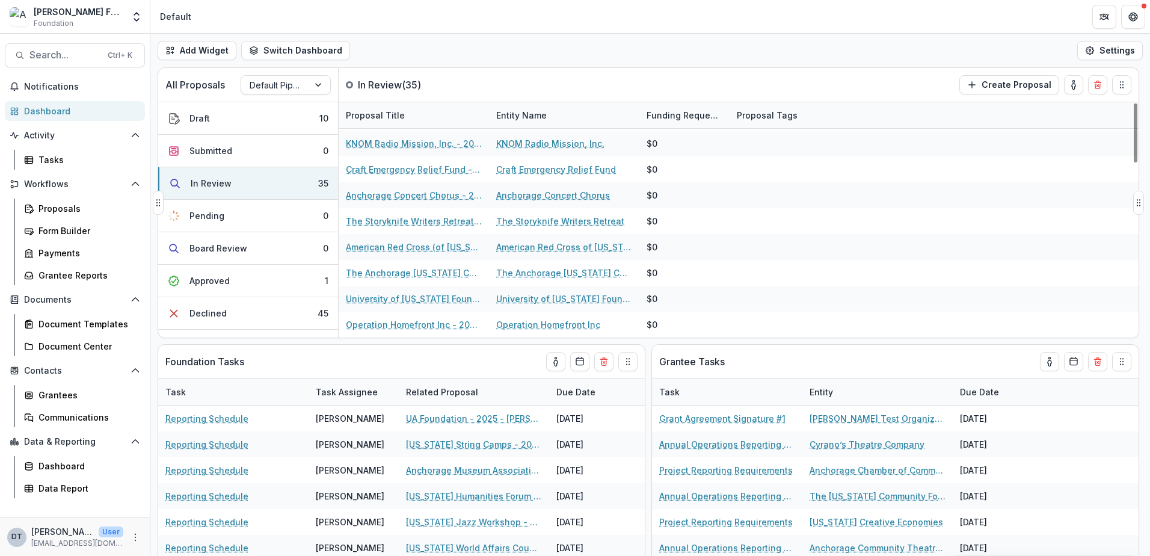
click at [353, 117] on div "Proposal Title" at bounding box center [375, 115] width 73 height 13
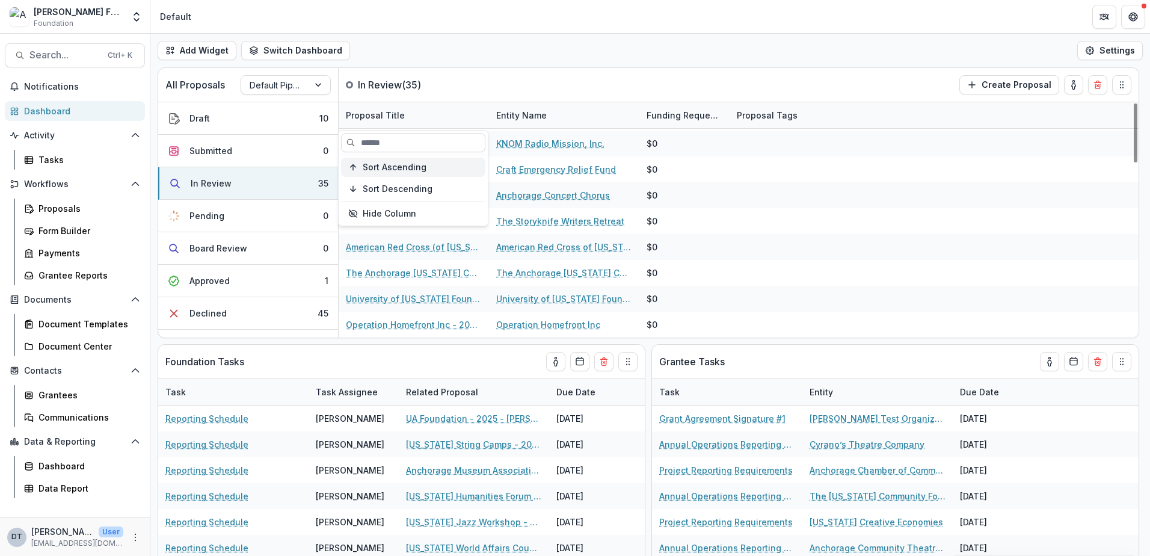
click at [377, 164] on span "Sort Ascending" at bounding box center [395, 167] width 64 height 10
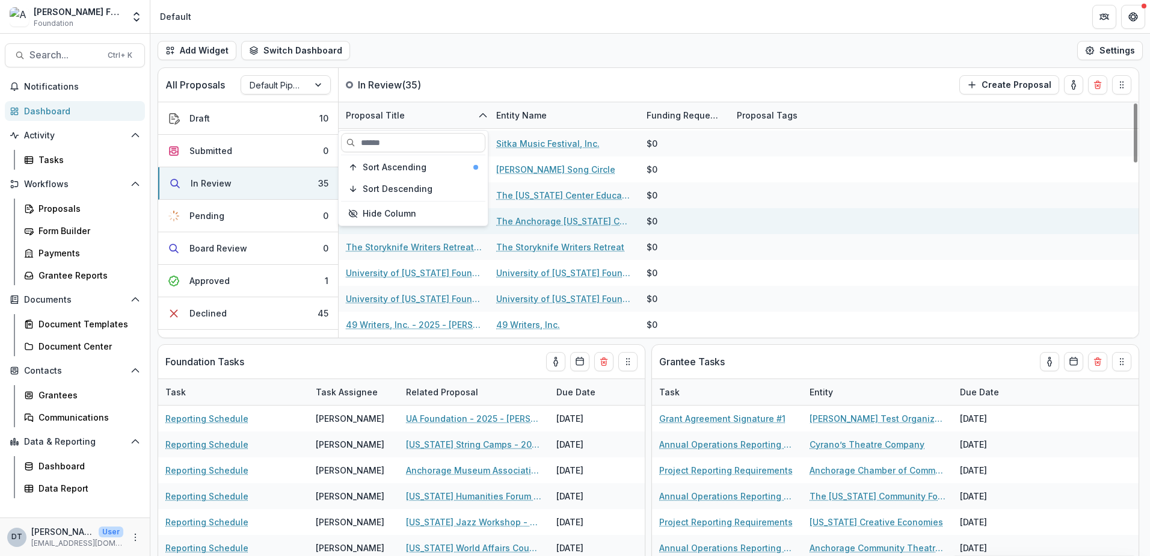
click at [722, 233] on div "$0" at bounding box center [684, 221] width 90 height 26
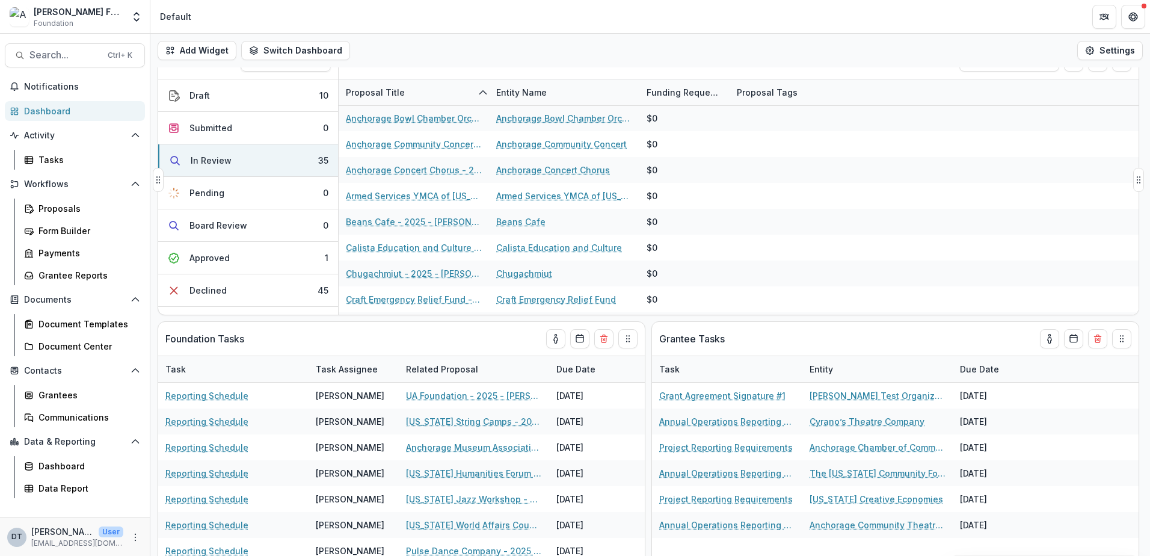
scroll to position [20, 0]
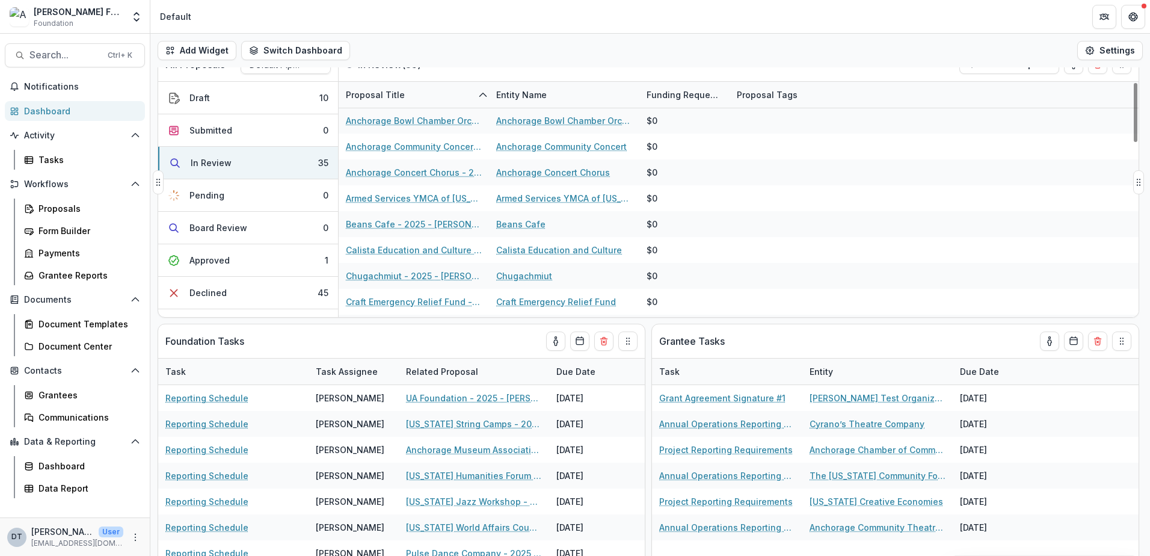
click at [375, 97] on div "Proposal Title" at bounding box center [375, 94] width 73 height 13
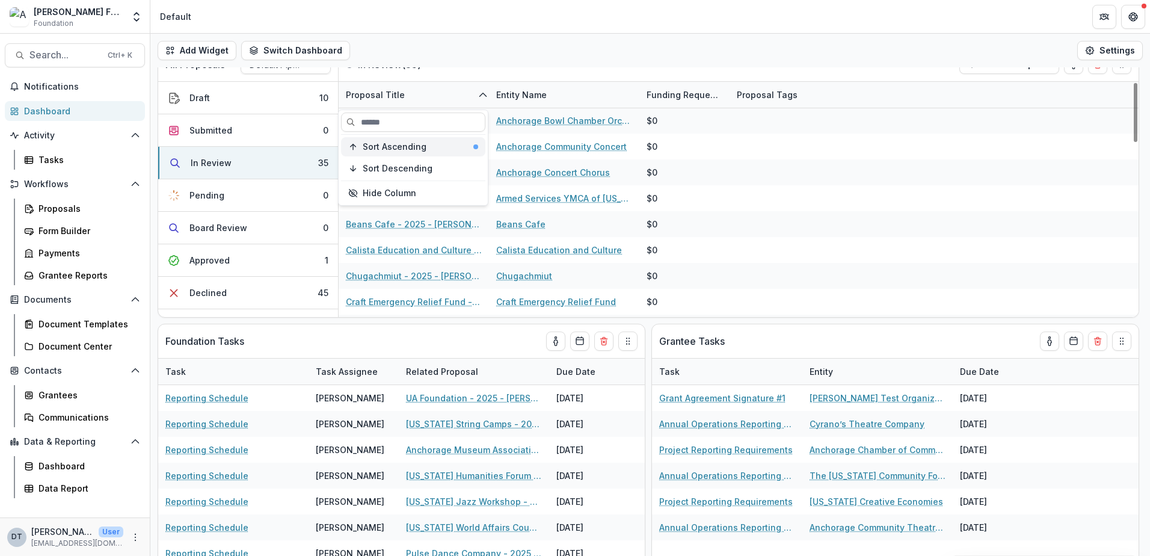
click at [383, 144] on span "Sort Ascending" at bounding box center [395, 147] width 64 height 10
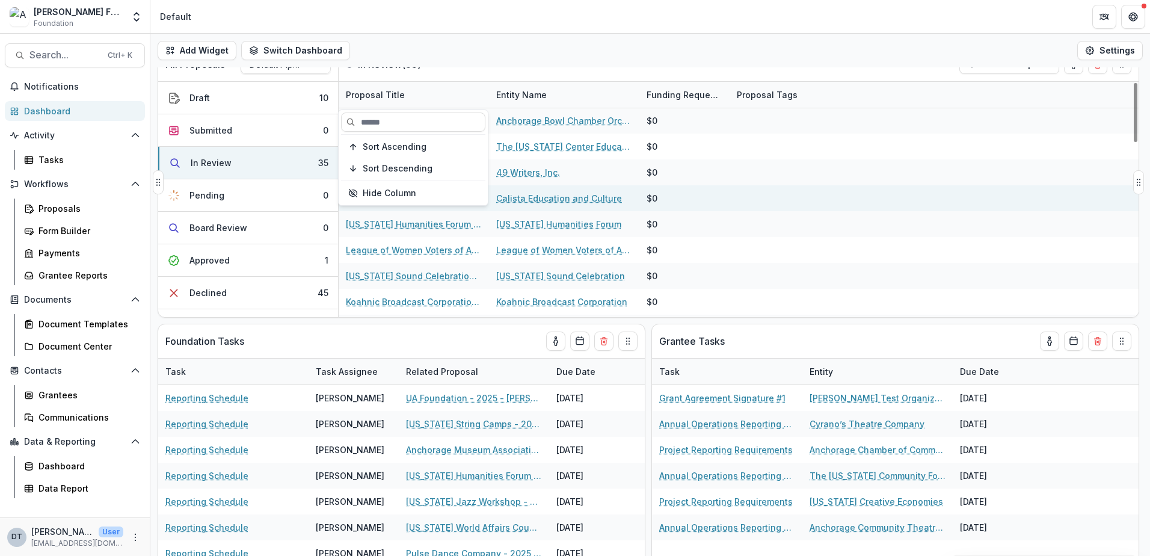
click at [676, 200] on div "$0" at bounding box center [685, 198] width 76 height 26
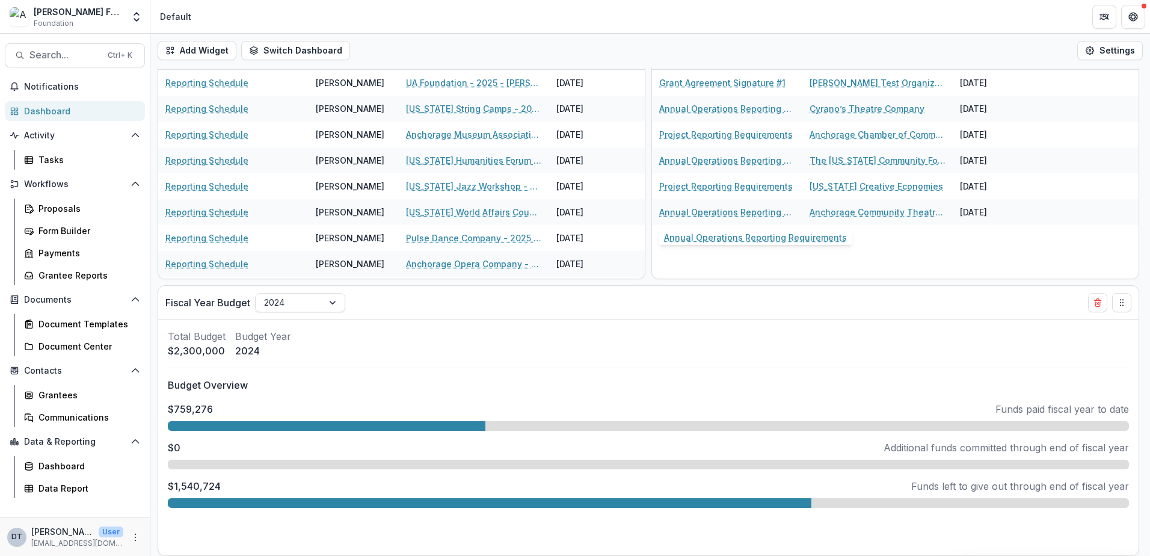
scroll to position [0, 0]
click at [47, 102] on link "Dashboard" at bounding box center [75, 111] width 140 height 20
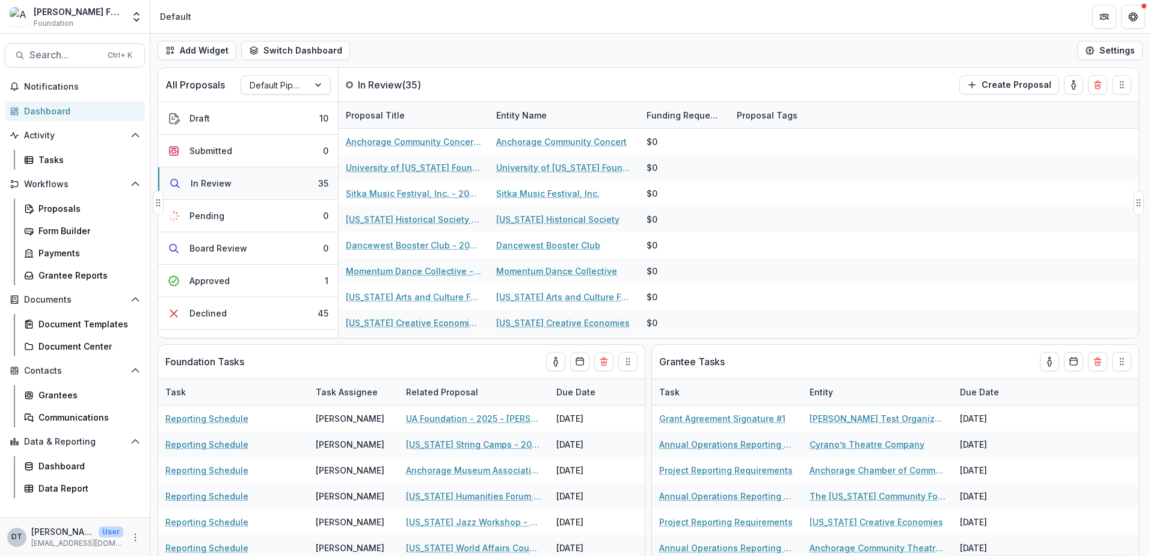
click at [198, 179] on div "In Review" at bounding box center [211, 183] width 41 height 13
click at [366, 119] on div "Proposal Title" at bounding box center [375, 115] width 73 height 13
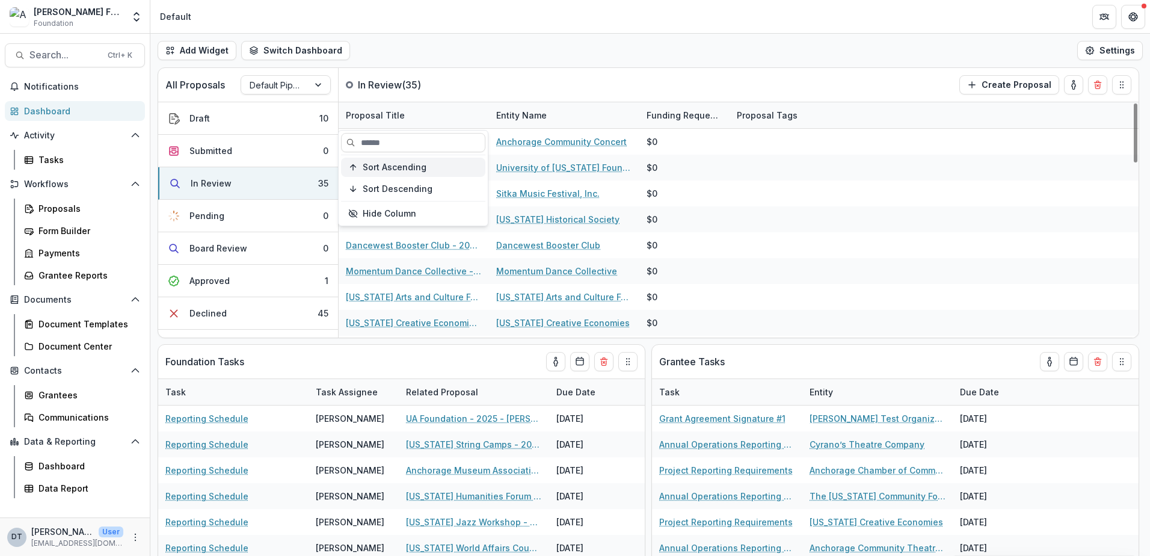
click at [370, 166] on span "Sort Ascending" at bounding box center [395, 167] width 64 height 10
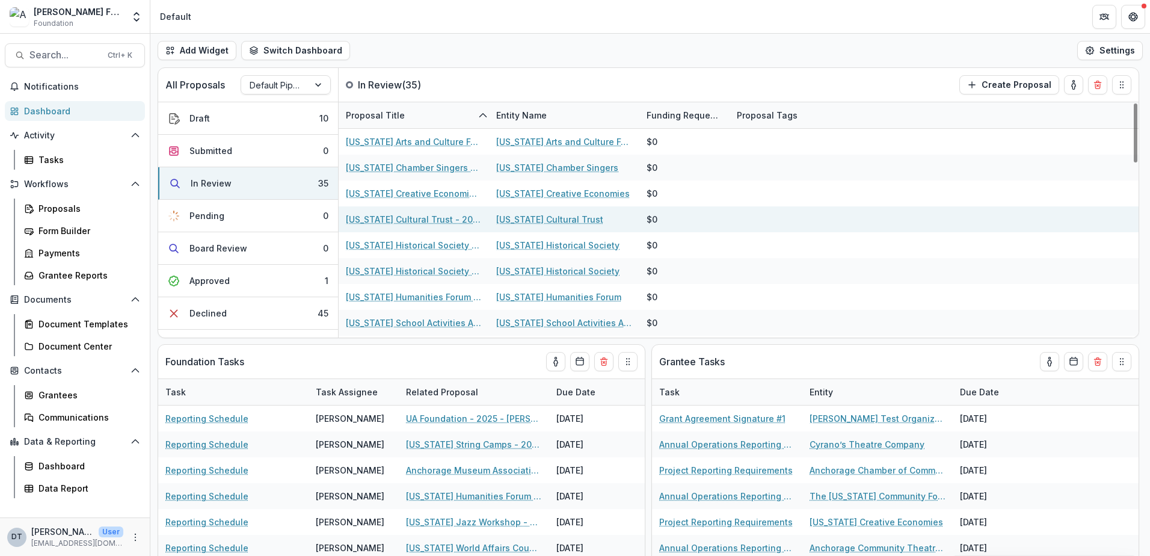
click at [813, 221] on div at bounding box center [806, 219] width 150 height 26
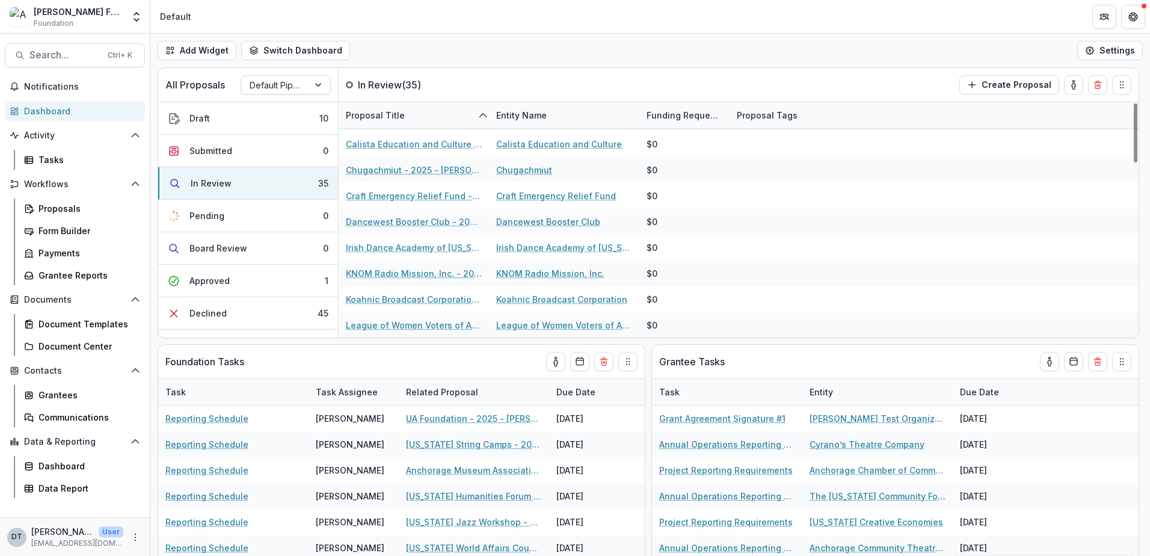
scroll to position [617, 0]
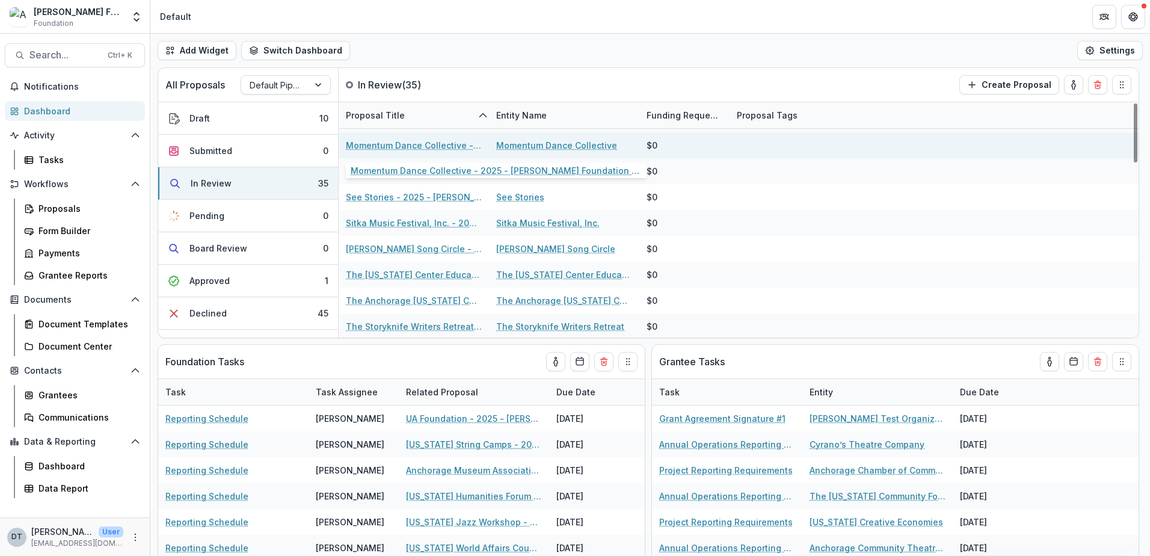
click at [419, 140] on link "Momentum Dance Collective - 2025 - [PERSON_NAME] Foundation Grant Application" at bounding box center [414, 145] width 136 height 13
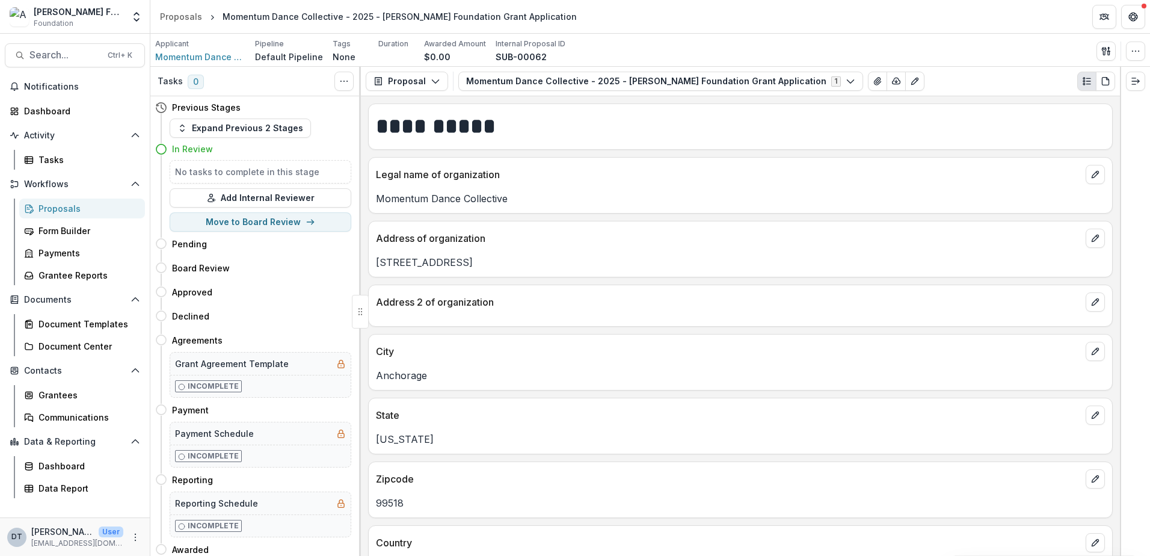
drag, startPoint x: 1120, startPoint y: 124, endPoint x: 1120, endPoint y: 164, distance: 39.7
click at [1120, 164] on div at bounding box center [1135, 311] width 30 height 489
